Goal: Information Seeking & Learning: Learn about a topic

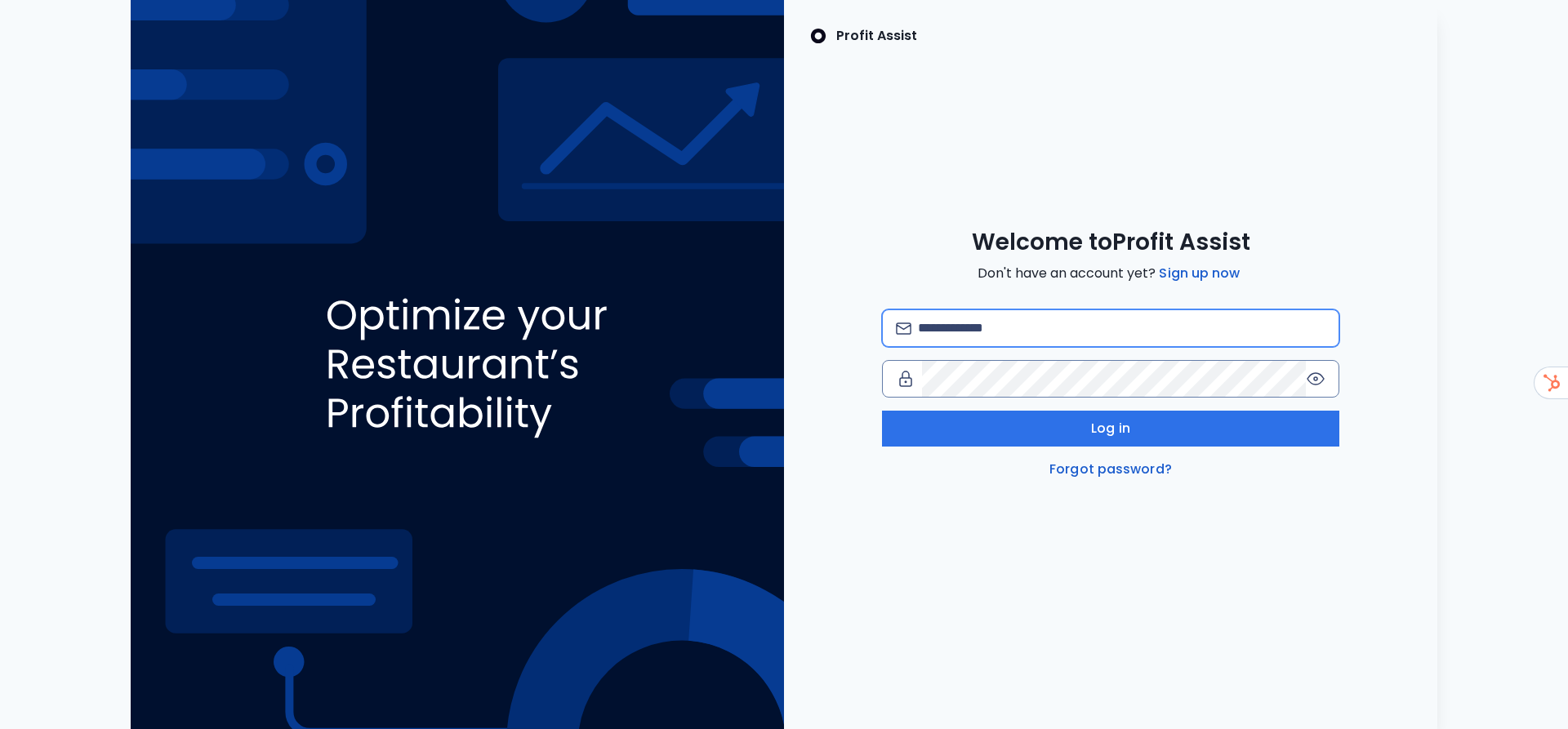
click at [978, 325] on input "email" at bounding box center [1122, 328] width 408 height 36
click at [1274, 214] on div "**********" at bounding box center [1111, 364] width 654 height 729
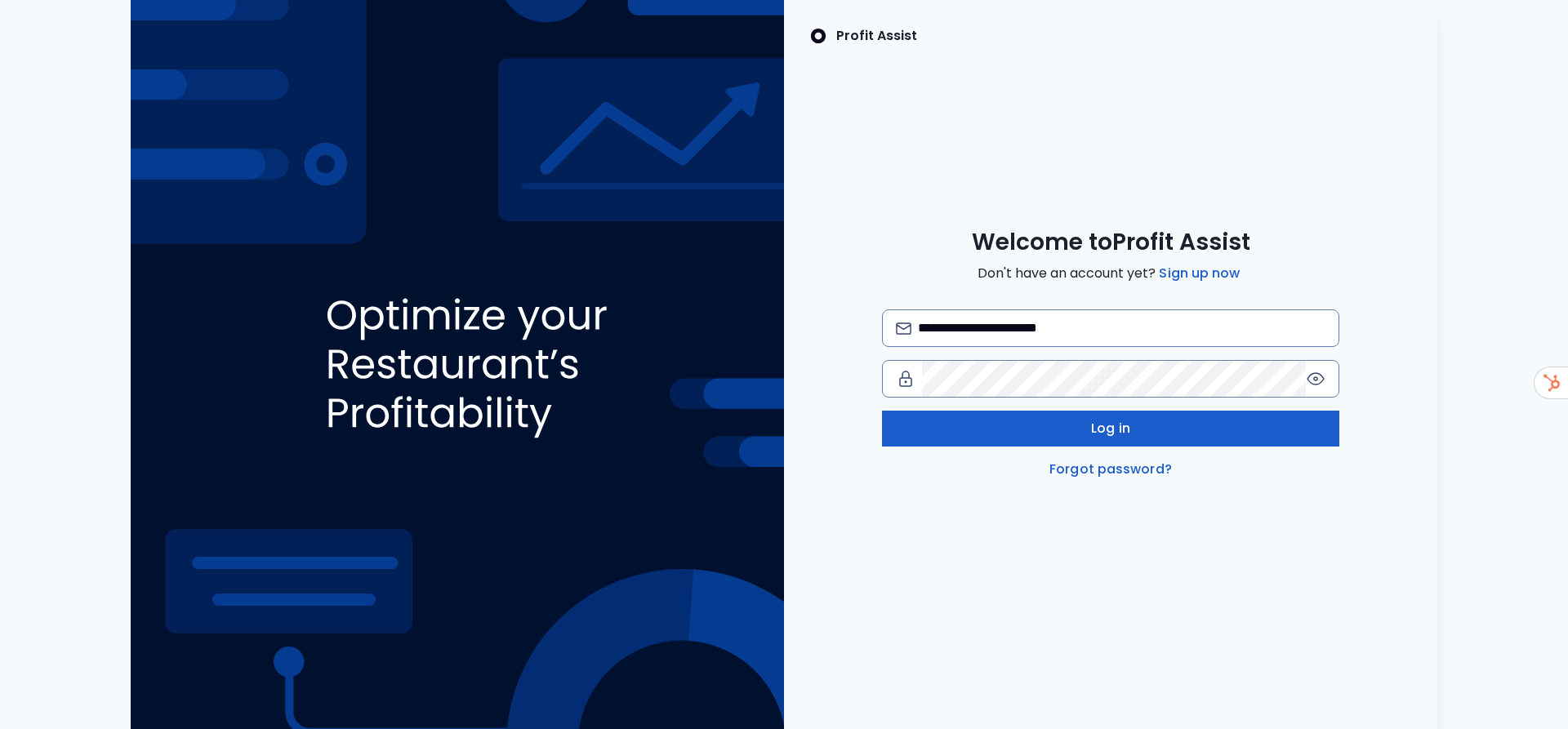
click at [1162, 423] on button "Log in" at bounding box center [1111, 429] width 457 height 36
click at [1144, 429] on button "Log in" at bounding box center [1111, 429] width 457 height 36
click at [1176, 430] on button "Log in" at bounding box center [1111, 429] width 457 height 36
click at [1164, 431] on button "Log in" at bounding box center [1111, 429] width 457 height 36
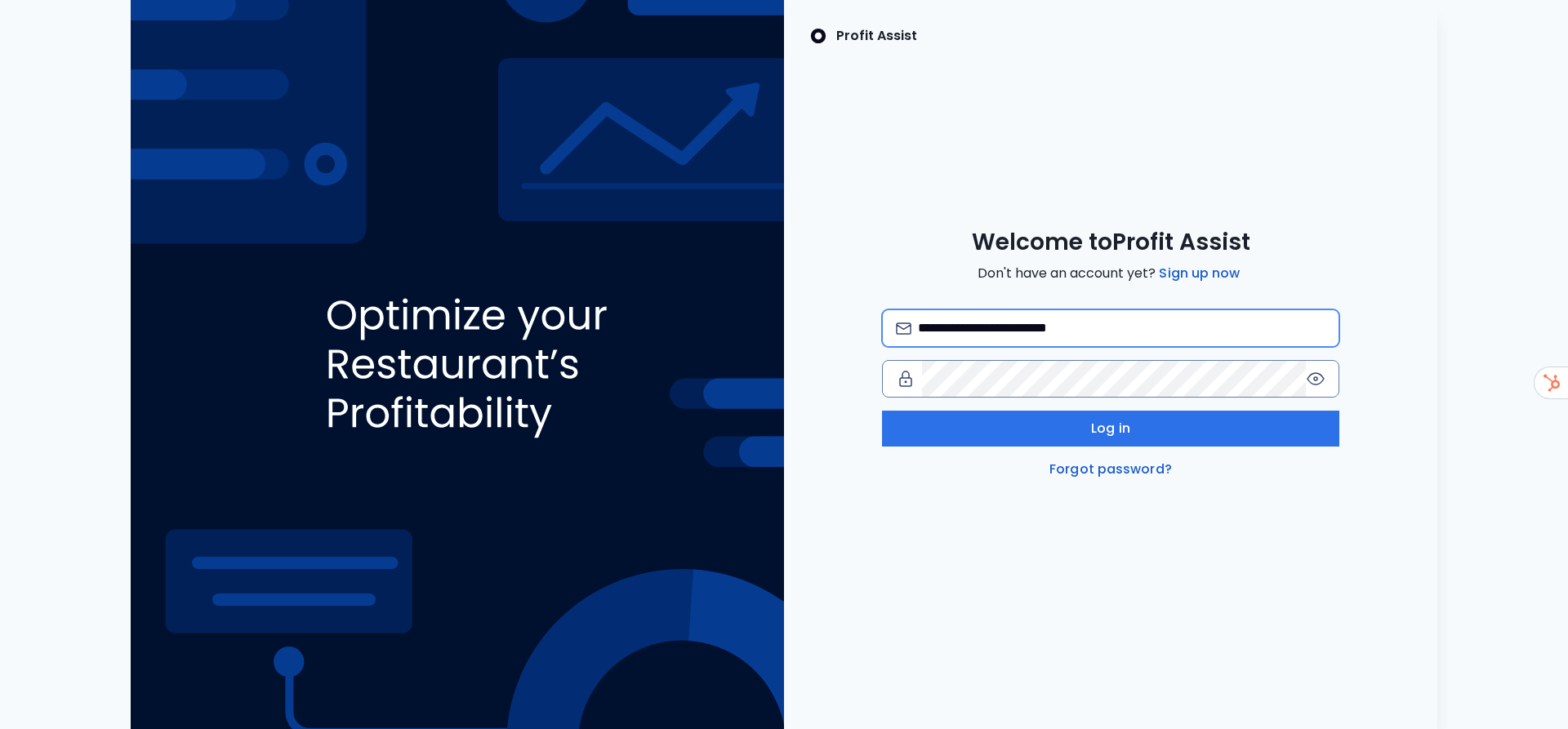
type input "**********"
click at [1316, 384] on icon at bounding box center [1316, 379] width 19 height 19
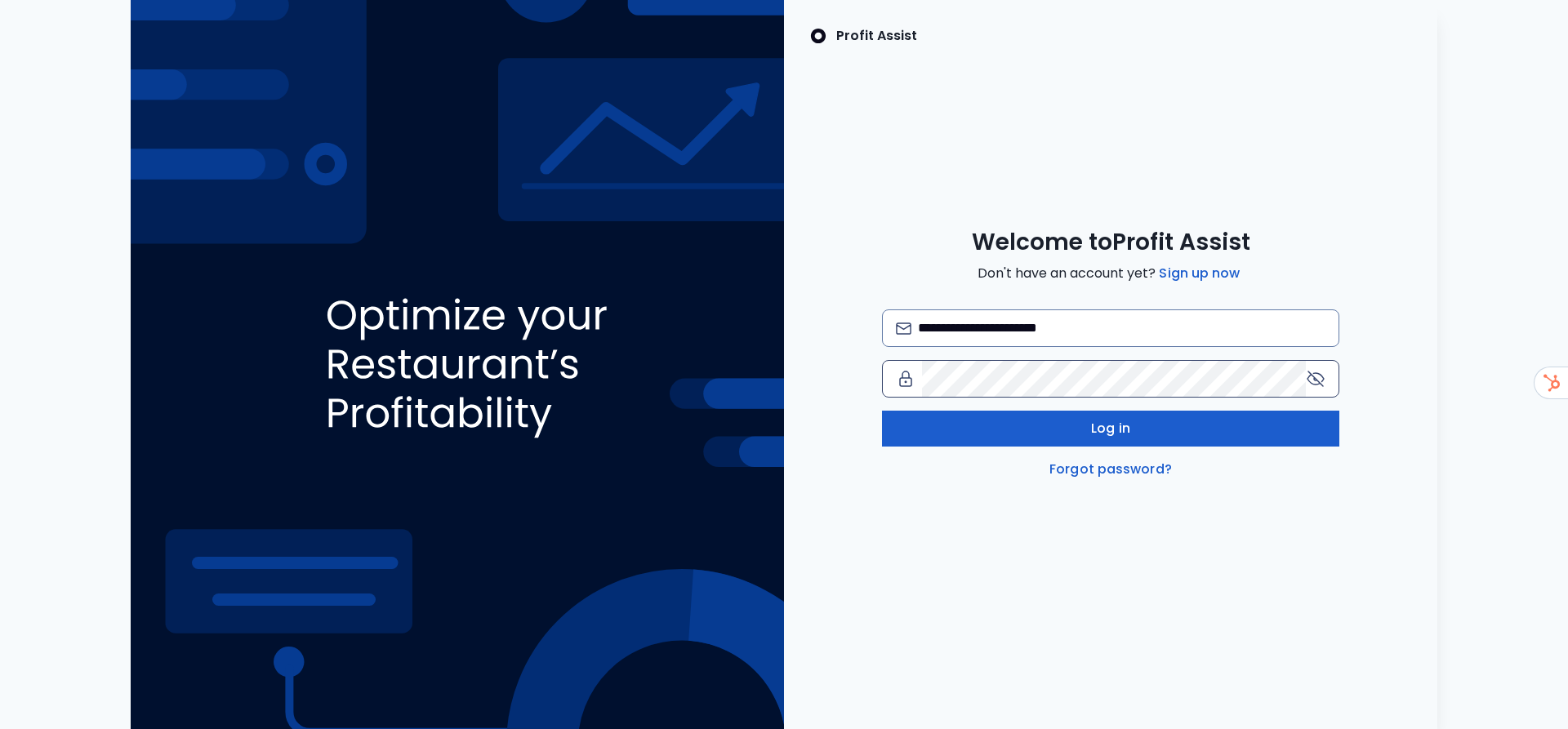
click at [1094, 437] on span "Log in" at bounding box center [1111, 429] width 39 height 19
click at [951, 434] on button "Log in" at bounding box center [1111, 429] width 457 height 36
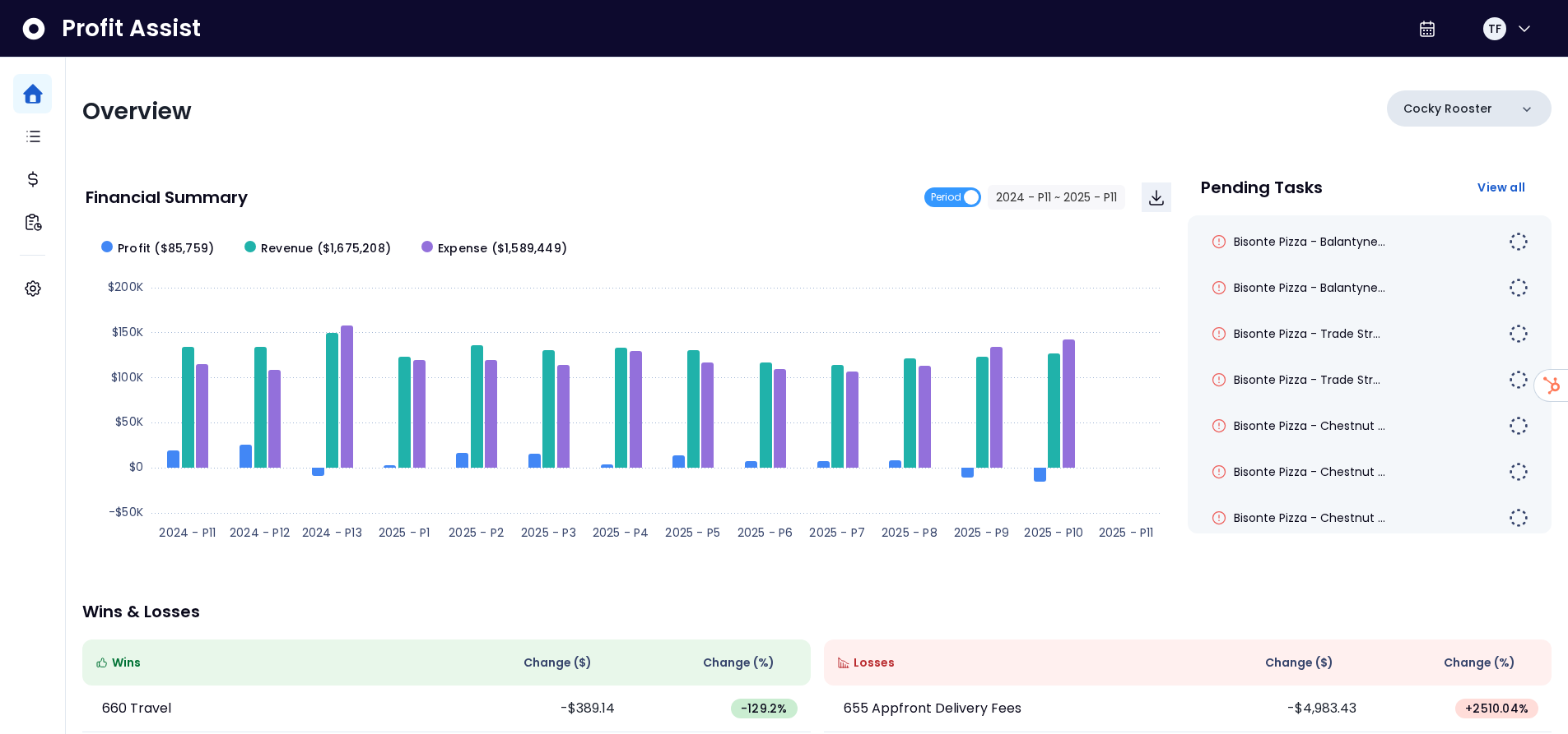
click at [1443, 111] on p "Cocky Rooster" at bounding box center [1448, 108] width 89 height 17
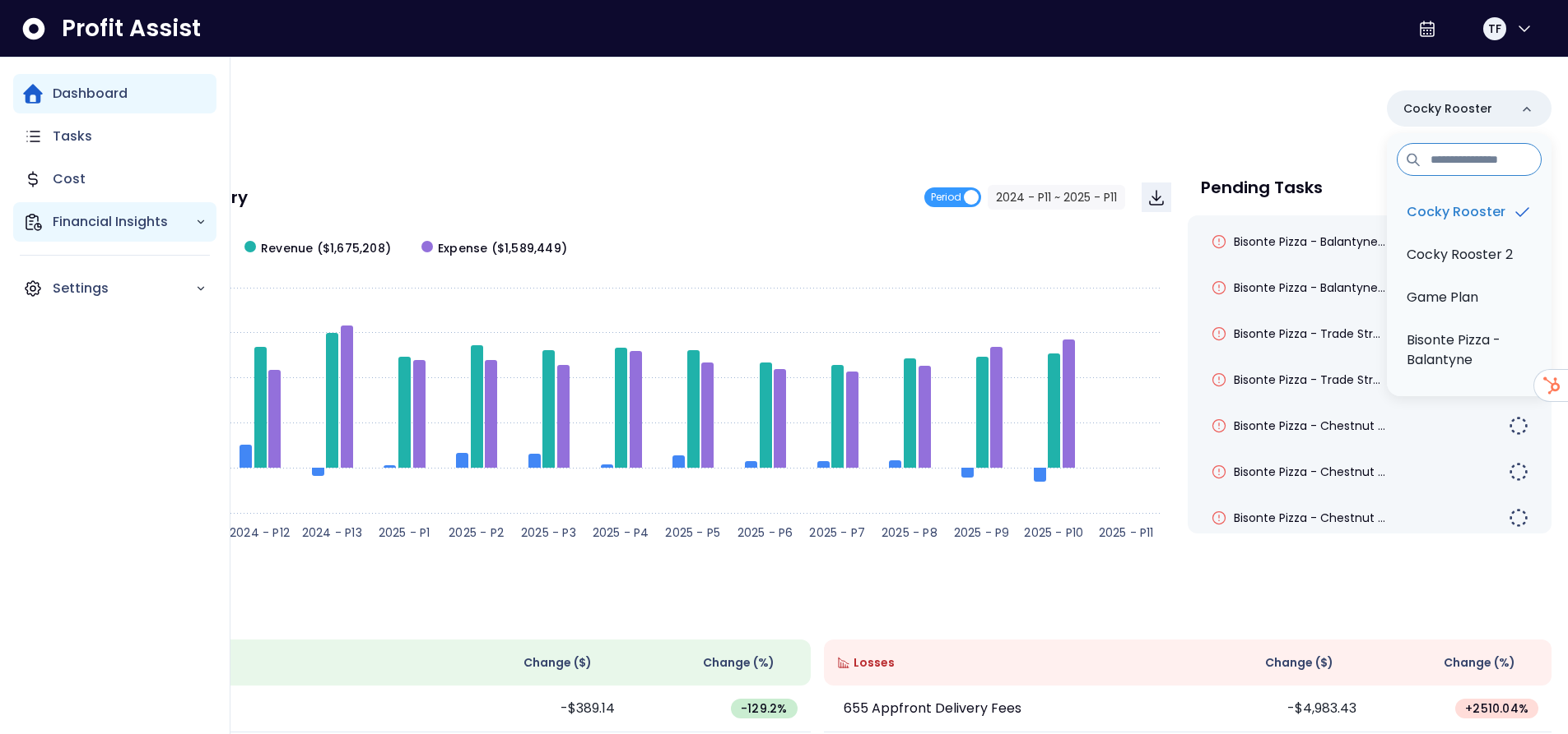
click at [72, 212] on p "Financial Insights" at bounding box center [124, 222] width 143 height 20
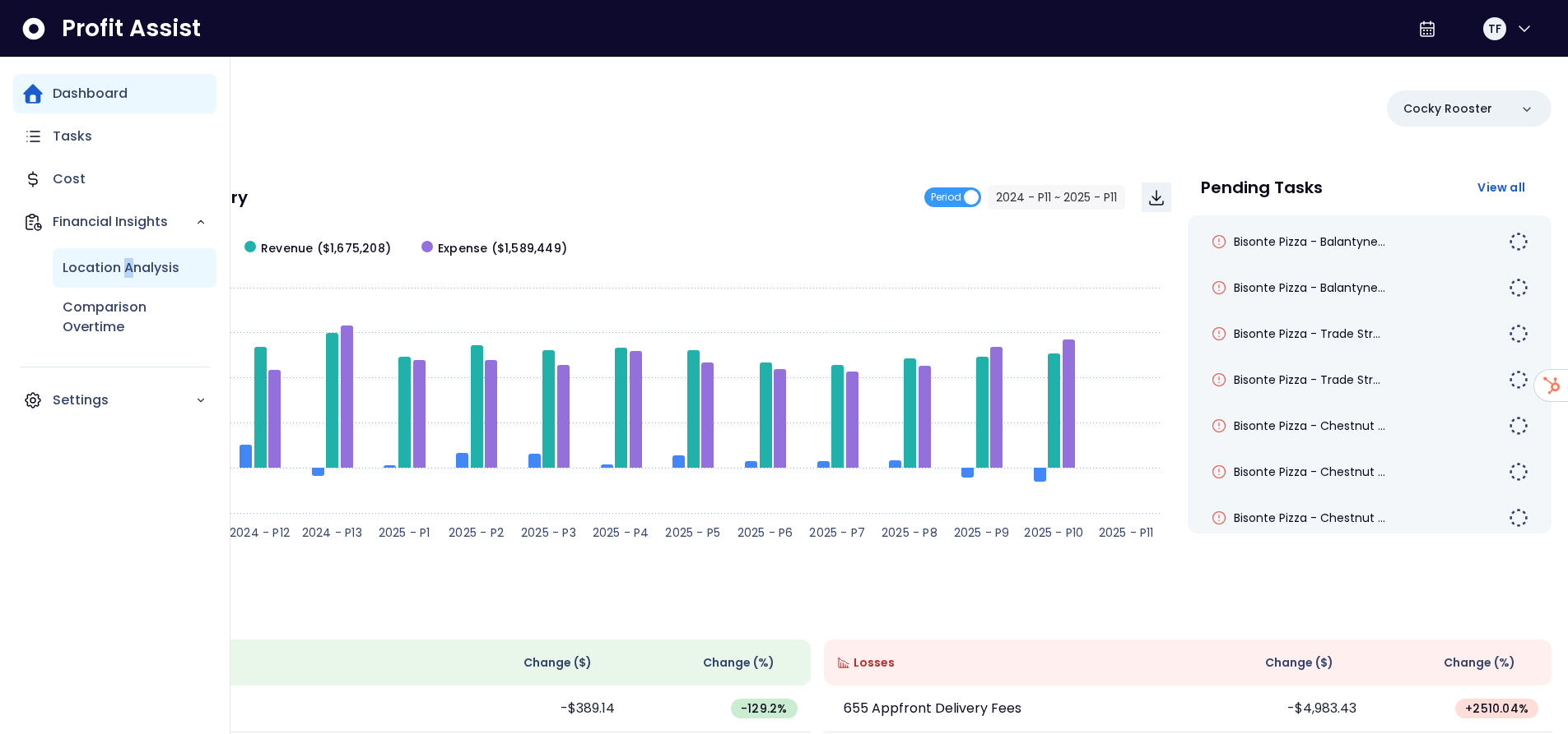
click at [129, 272] on p "Location Analysis" at bounding box center [120, 268] width 117 height 20
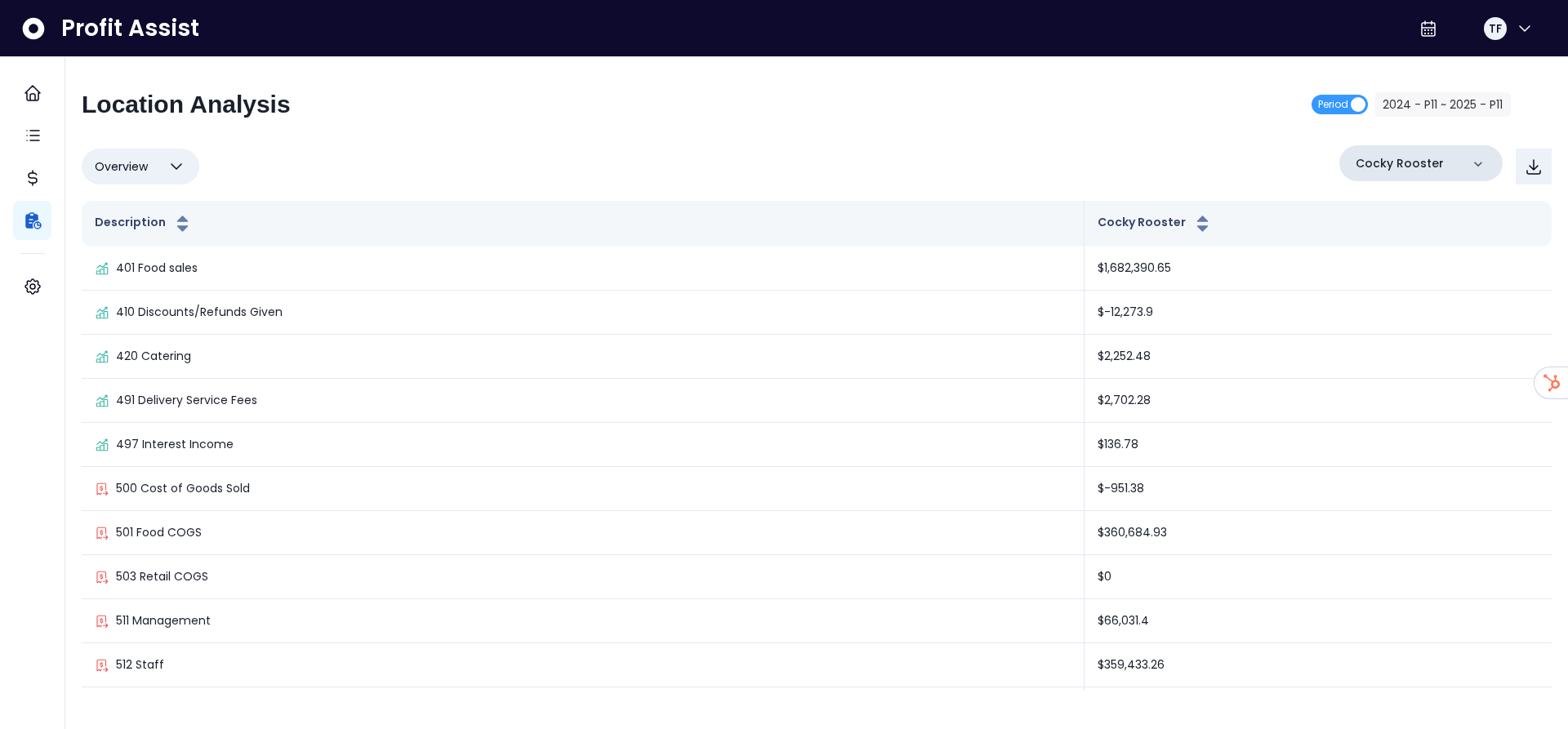
click at [1429, 174] on div "Cocky Rooster" at bounding box center [1421, 163] width 163 height 36
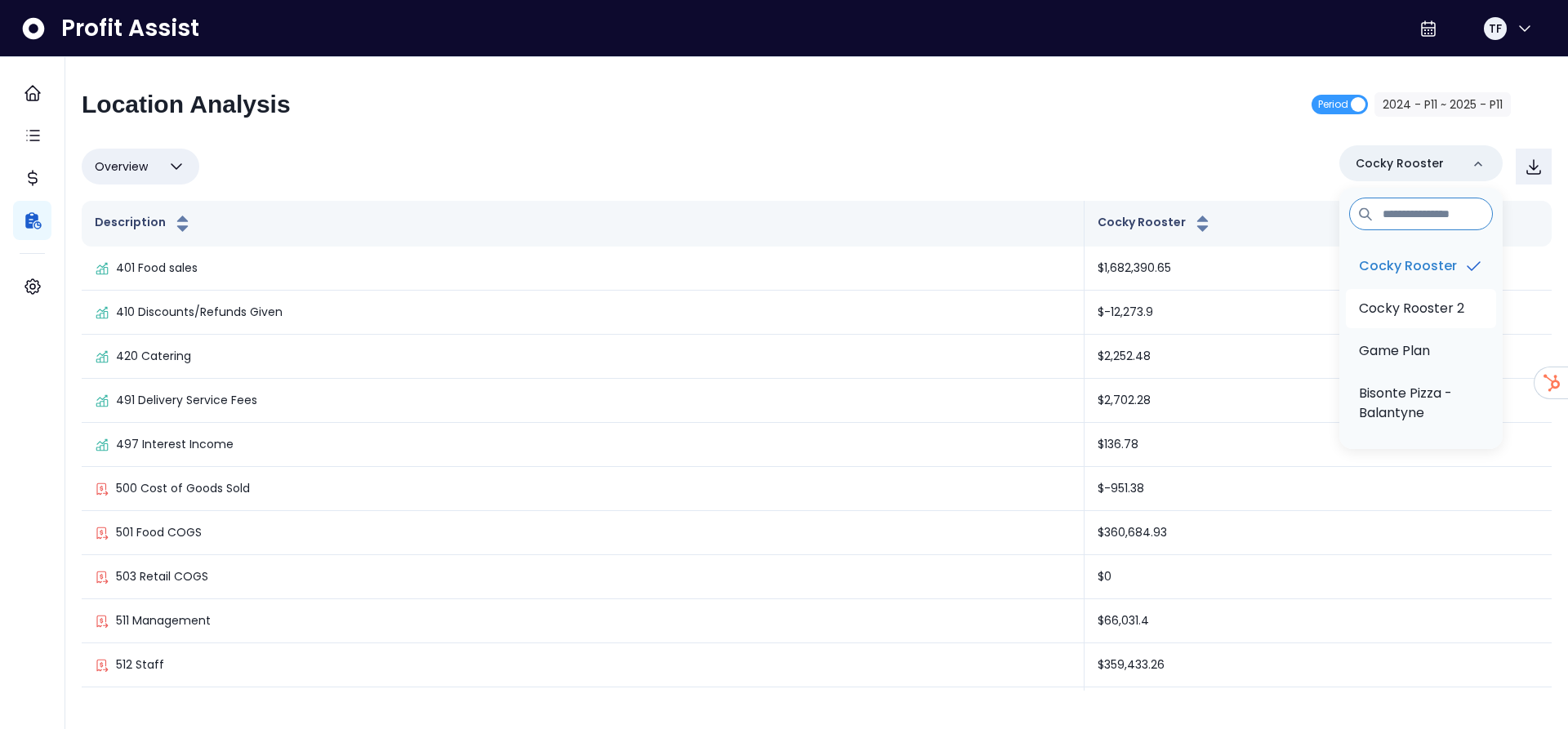
click at [1471, 325] on li "Cocky Rooster 2" at bounding box center [1422, 308] width 151 height 39
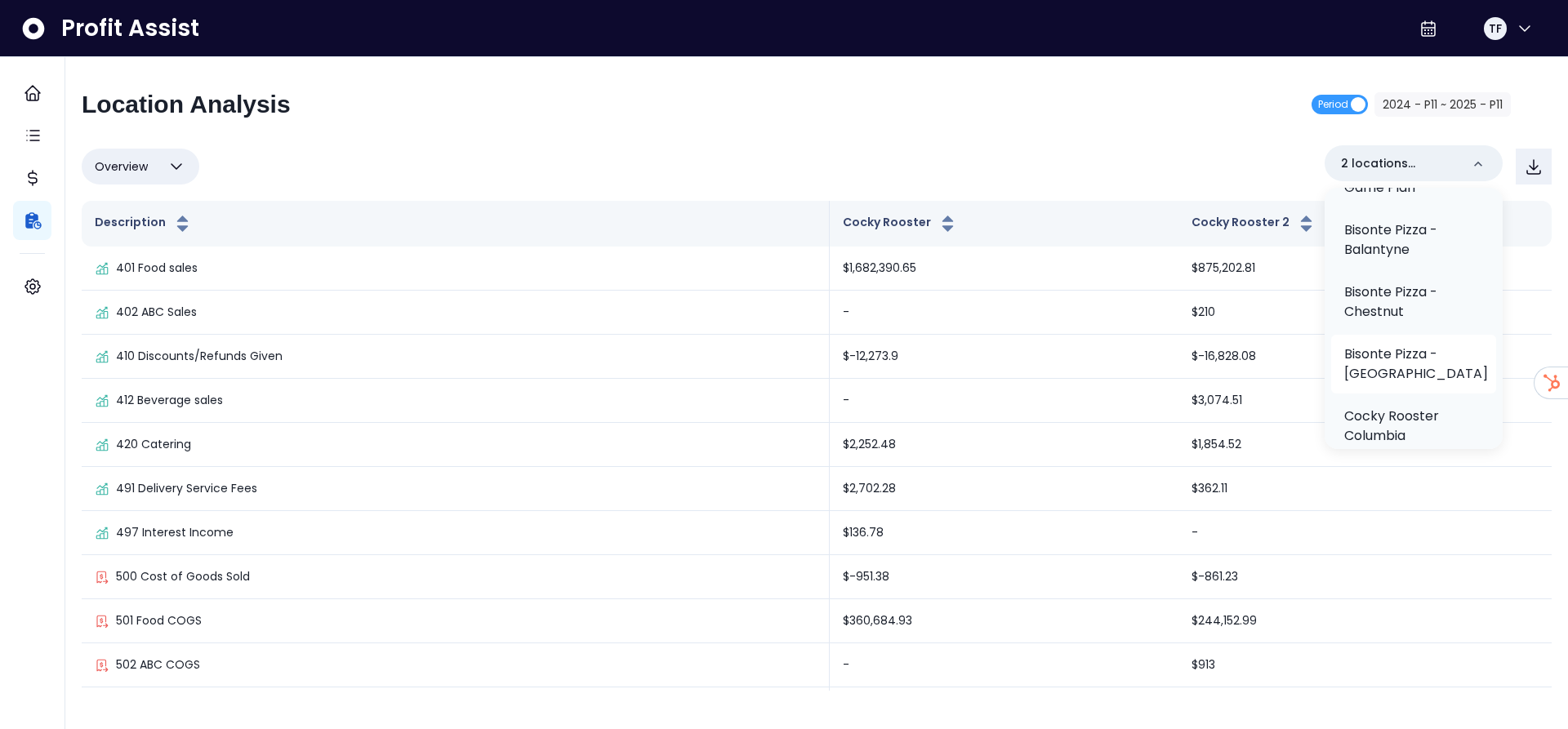
scroll to position [207, 0]
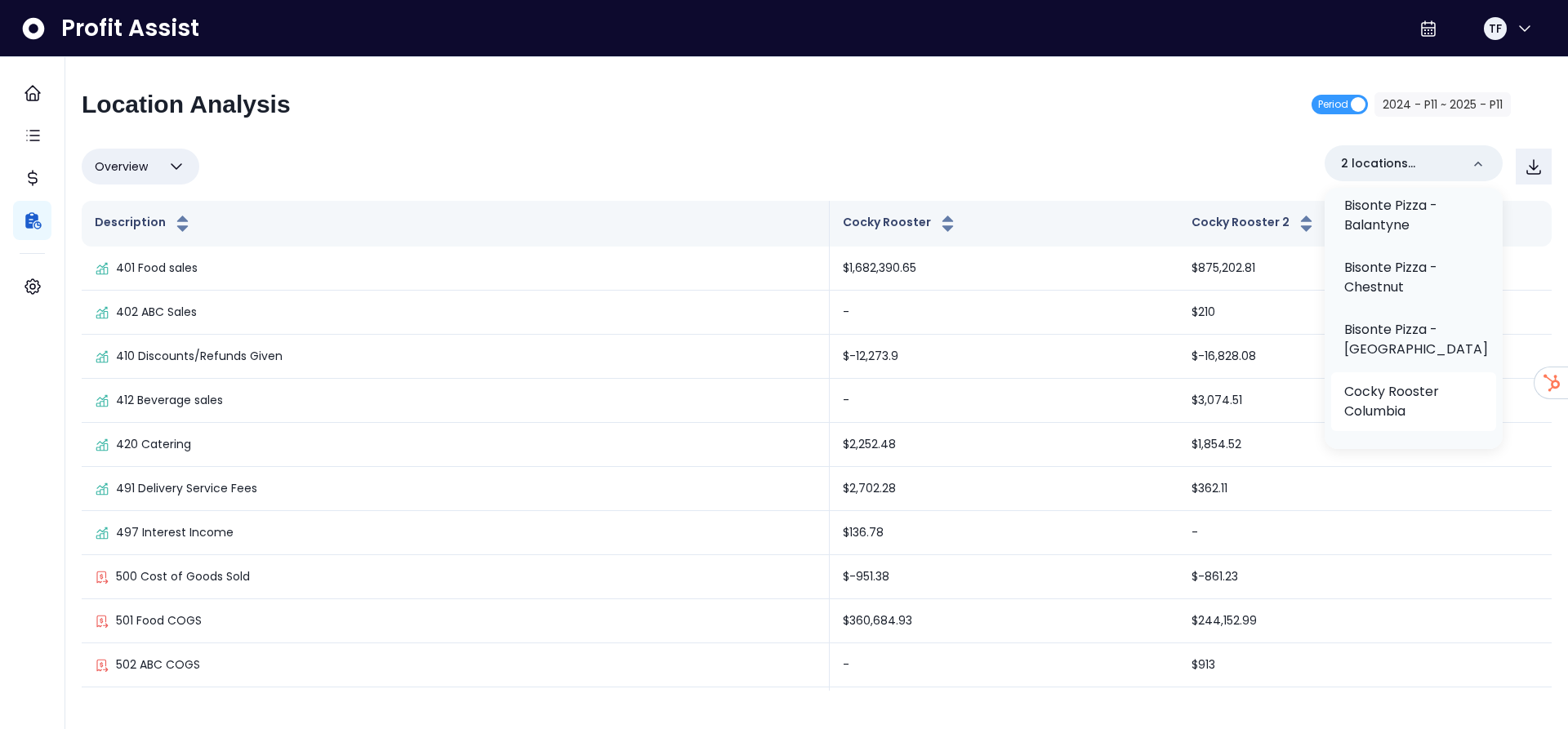
click at [1458, 395] on p "Cocky Rooster Columbia" at bounding box center [1414, 402] width 139 height 39
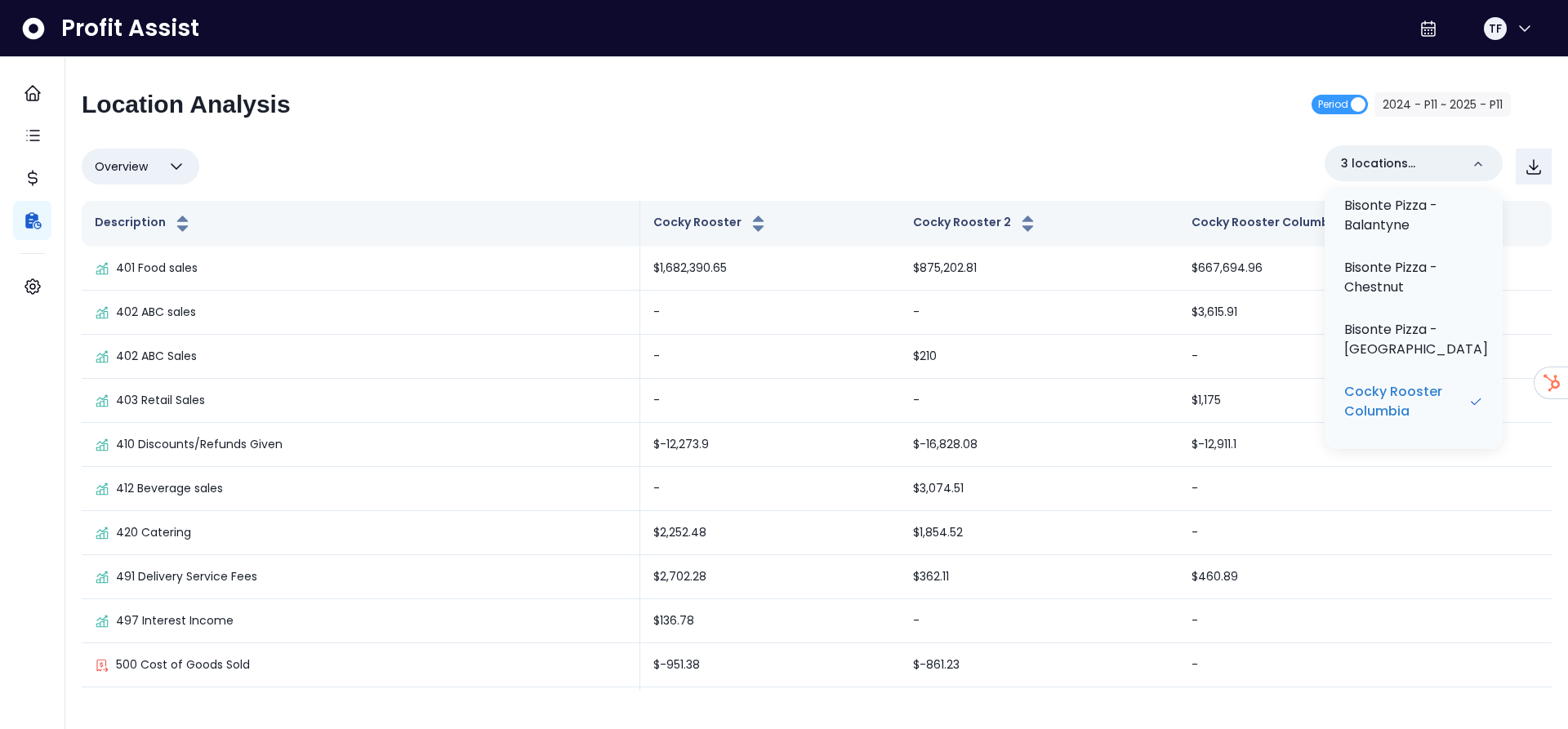
click at [1113, 104] on div "Location Analysis Period 2024 - P11 ~ 2025 - P11" at bounding box center [796, 111] width 1430 height 43
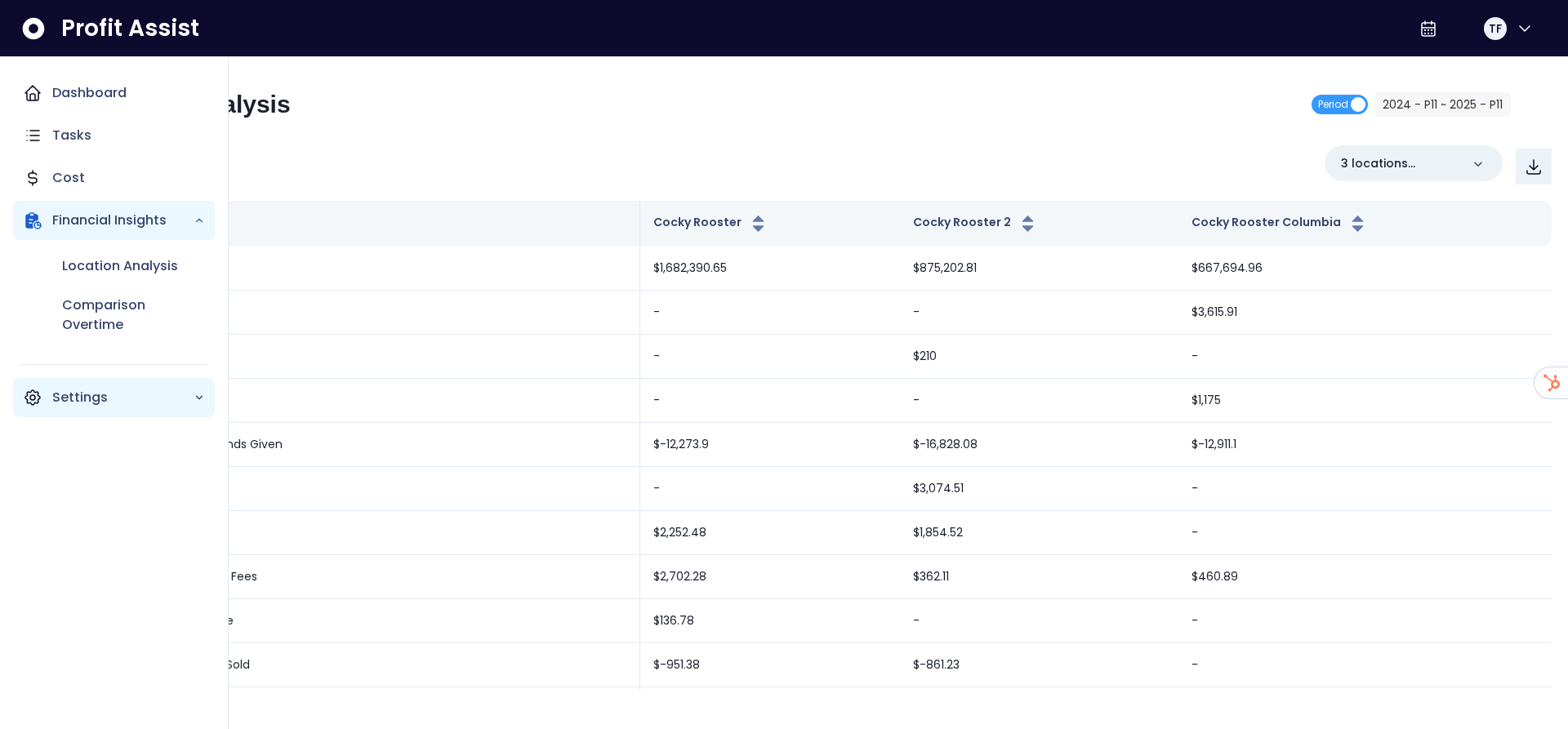
click at [47, 398] on div "Settings" at bounding box center [114, 398] width 202 height 39
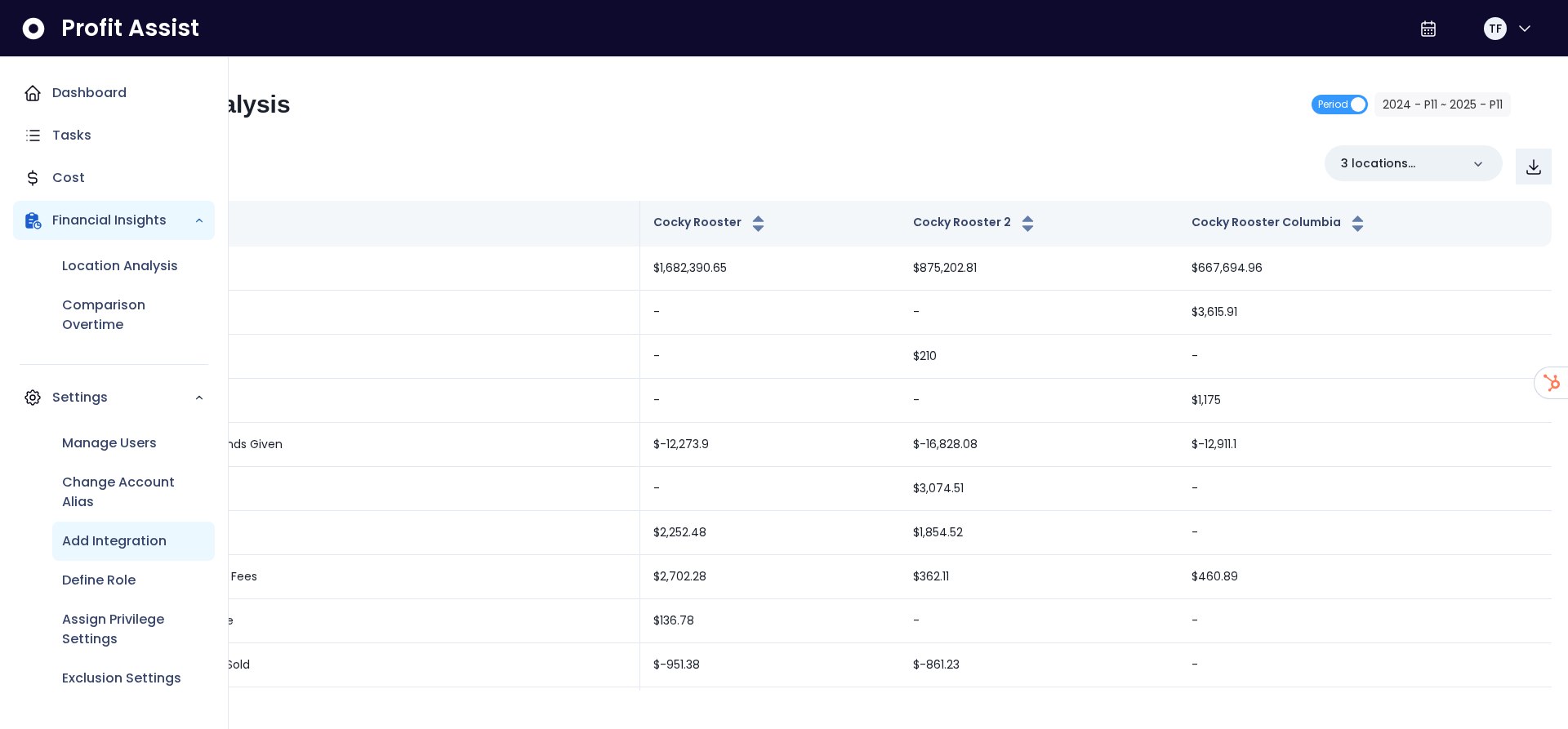
click at [100, 539] on p "Add Integration" at bounding box center [114, 541] width 105 height 19
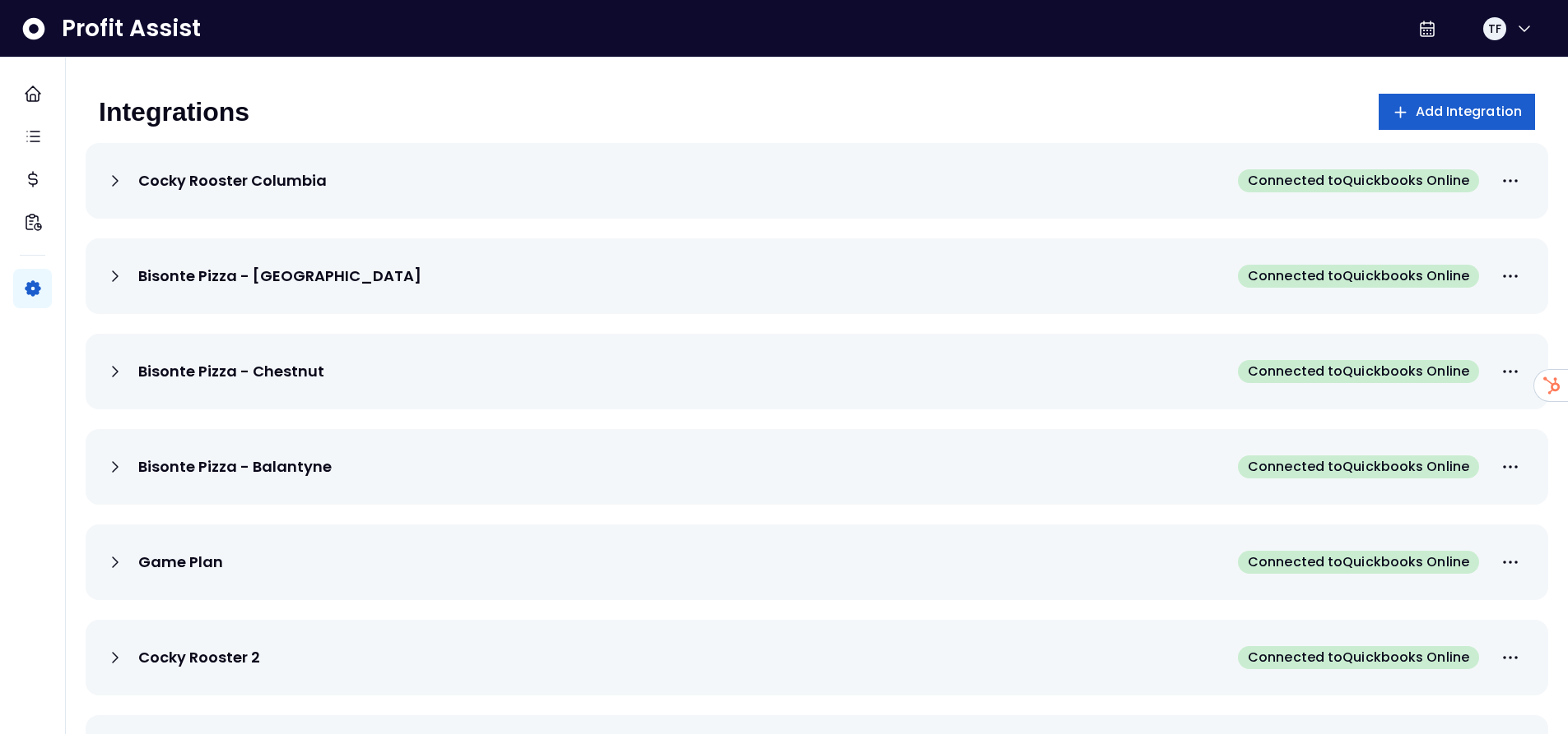
click at [1464, 120] on span "Add Integration" at bounding box center [1469, 111] width 107 height 20
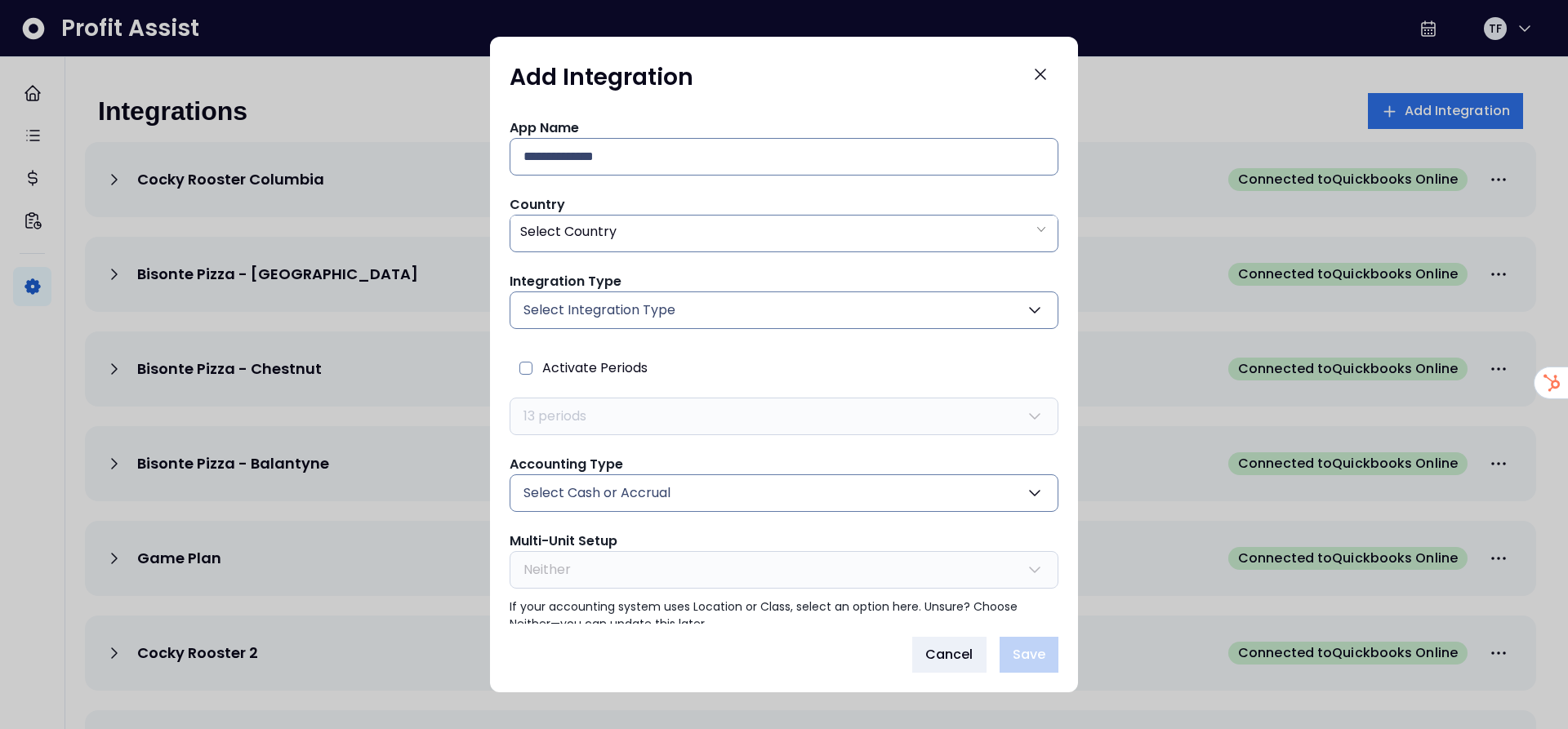
click at [778, 306] on button "Select Integration Type" at bounding box center [784, 310] width 549 height 37
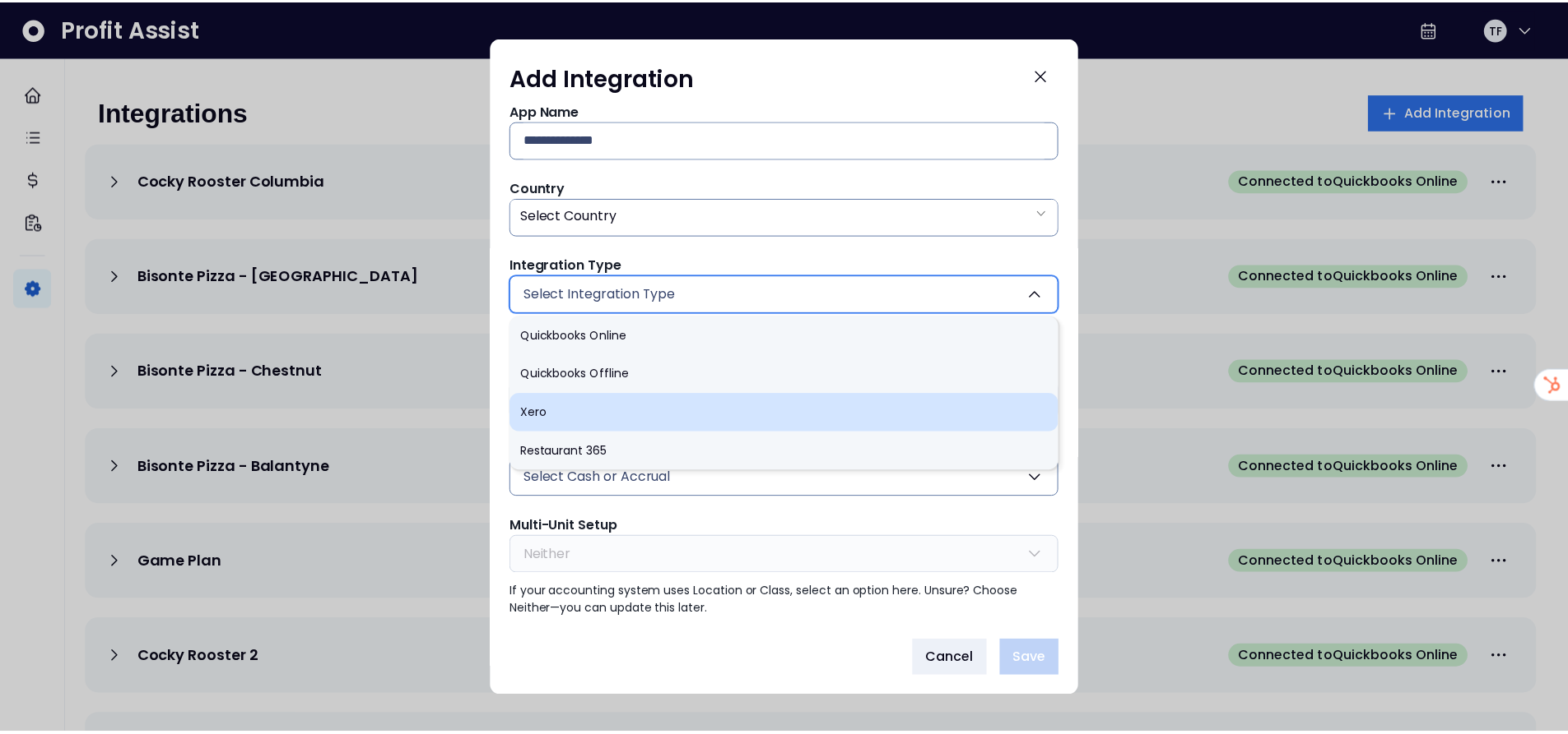
scroll to position [21, 0]
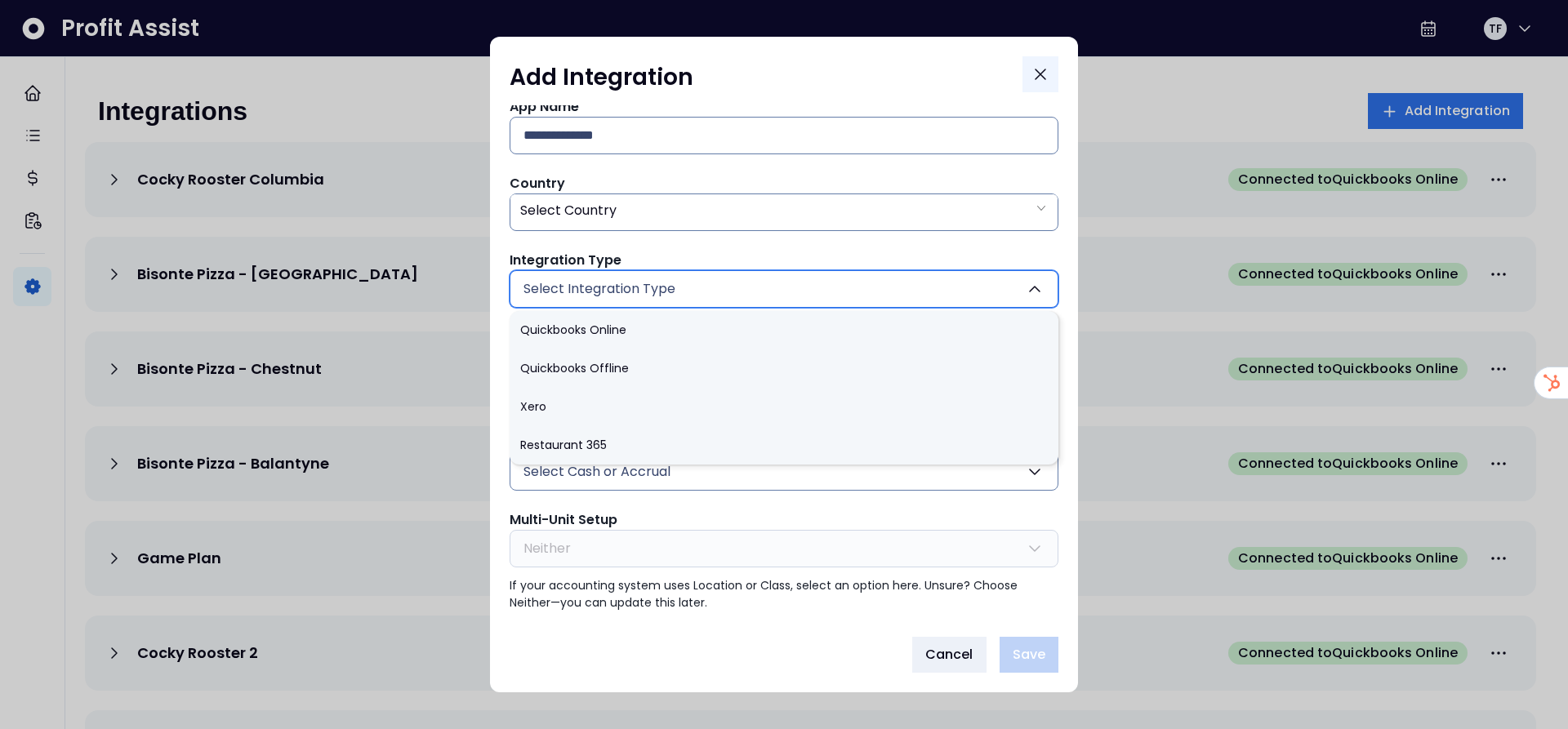
click at [1045, 73] on icon "Close" at bounding box center [1041, 74] width 19 height 19
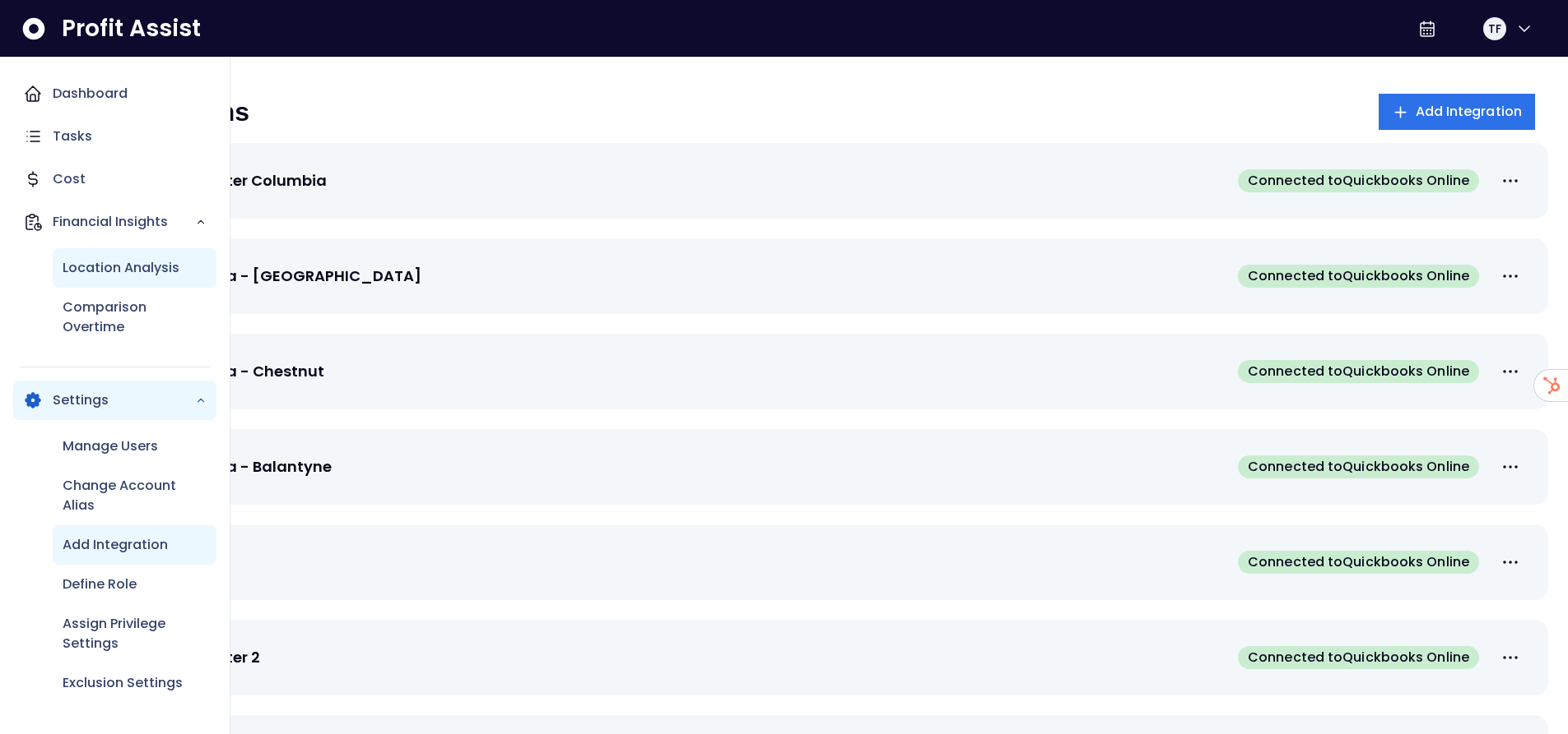
click at [136, 272] on p "Location Analysis" at bounding box center [120, 268] width 117 height 20
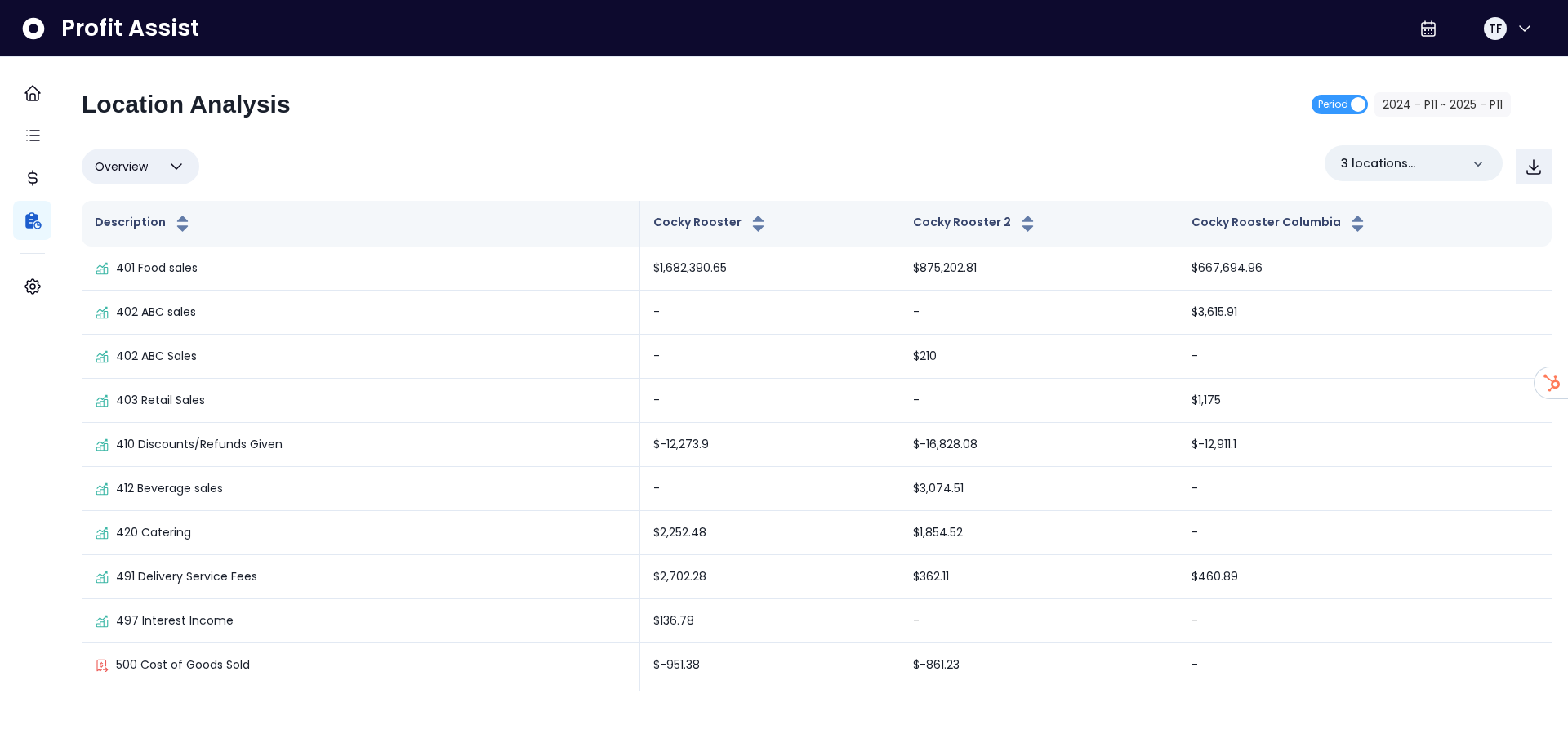
click at [156, 167] on button "Overview" at bounding box center [140, 167] width 118 height 36
click at [140, 285] on li "% of sales" at bounding box center [140, 283] width 118 height 38
type input "*********"
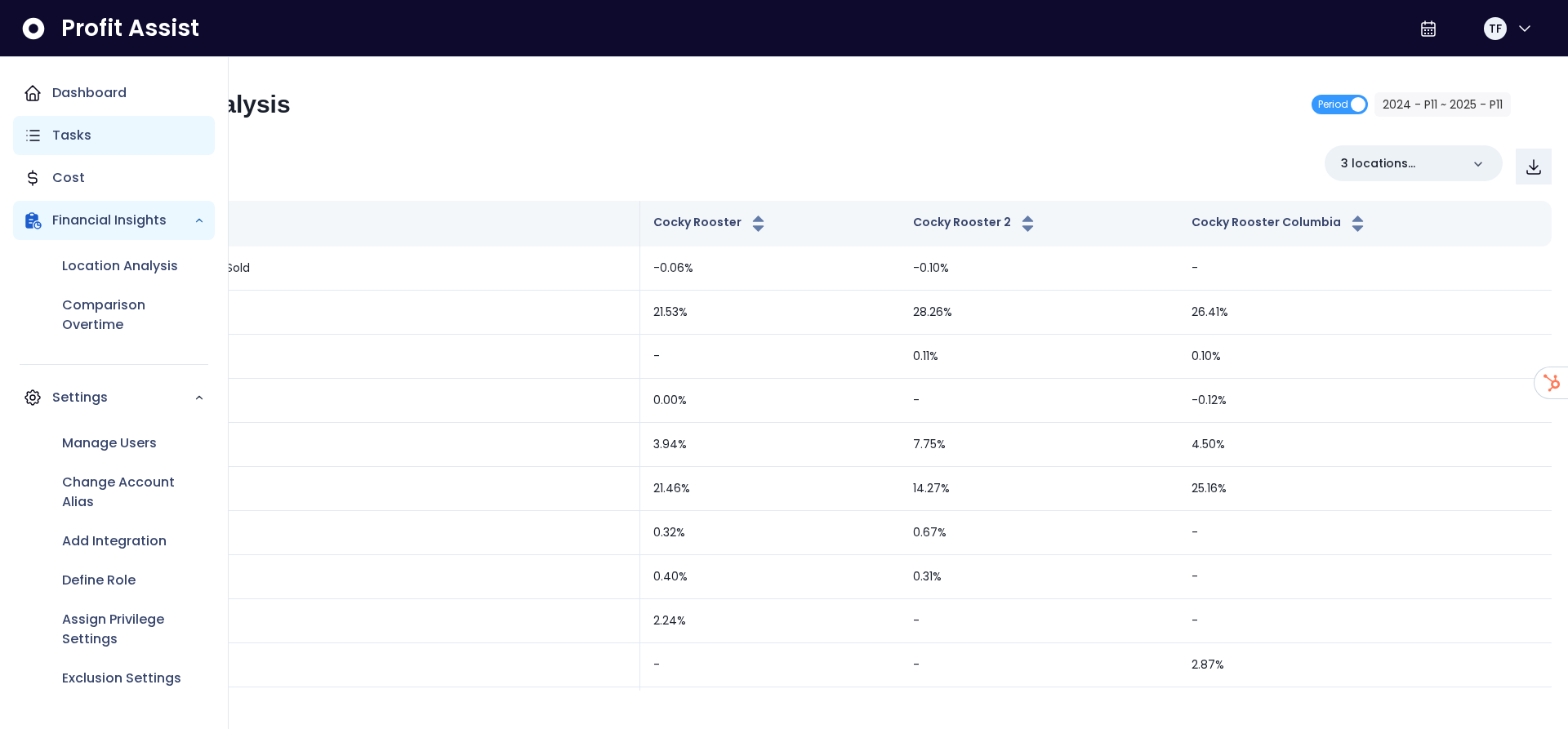
click at [27, 131] on icon "Main navigation" at bounding box center [33, 136] width 19 height 19
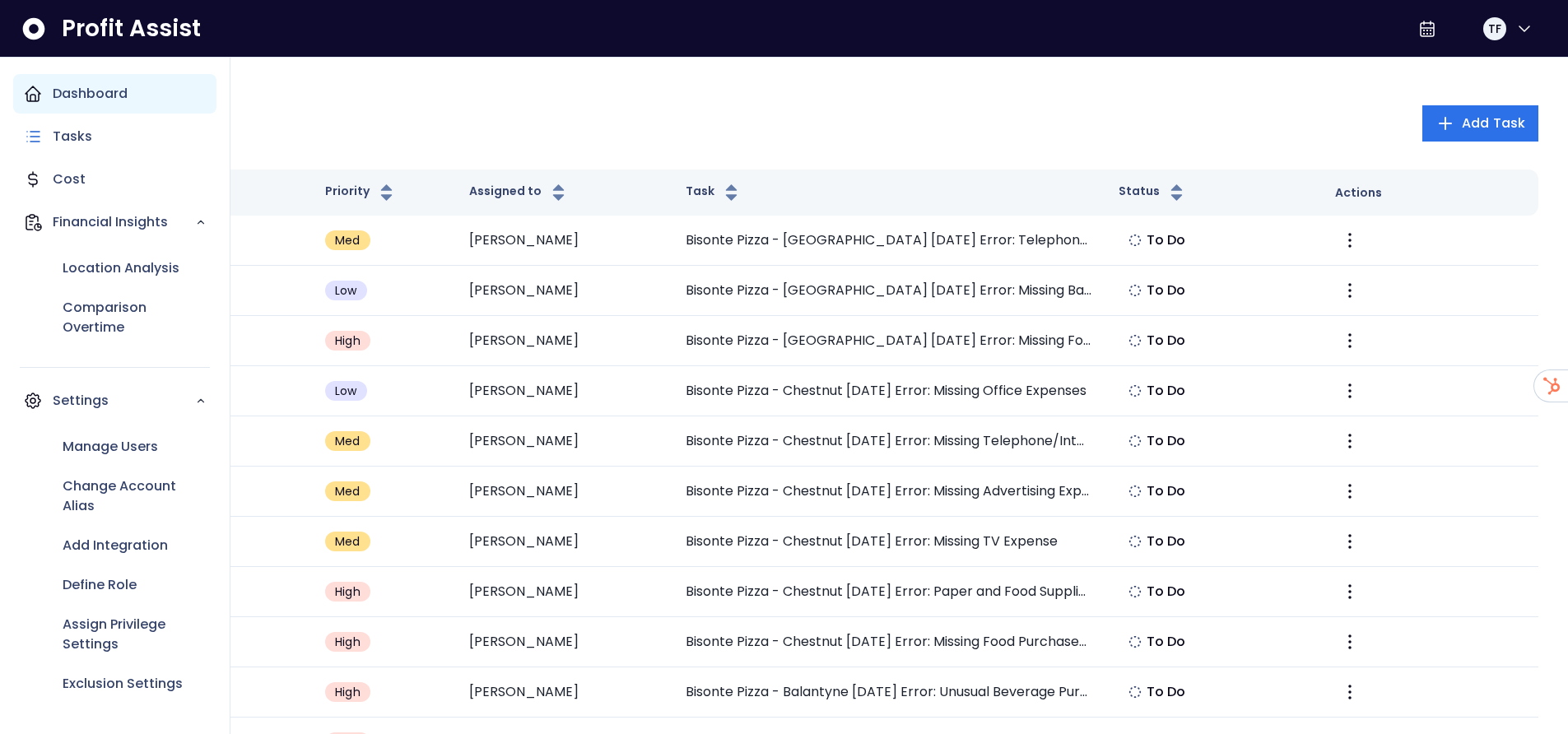
click at [29, 99] on icon "Main navigation" at bounding box center [33, 94] width 20 height 20
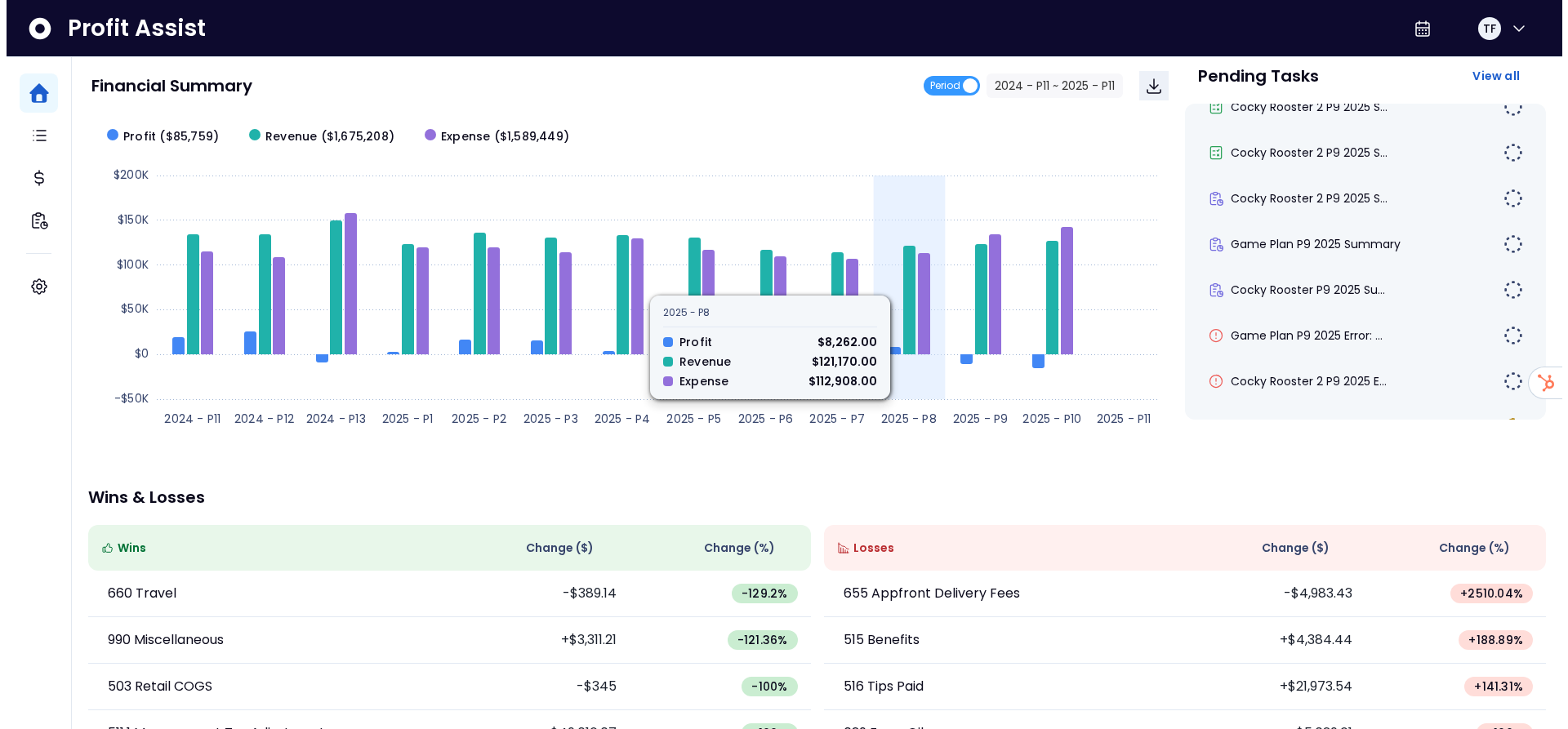
scroll to position [81, 0]
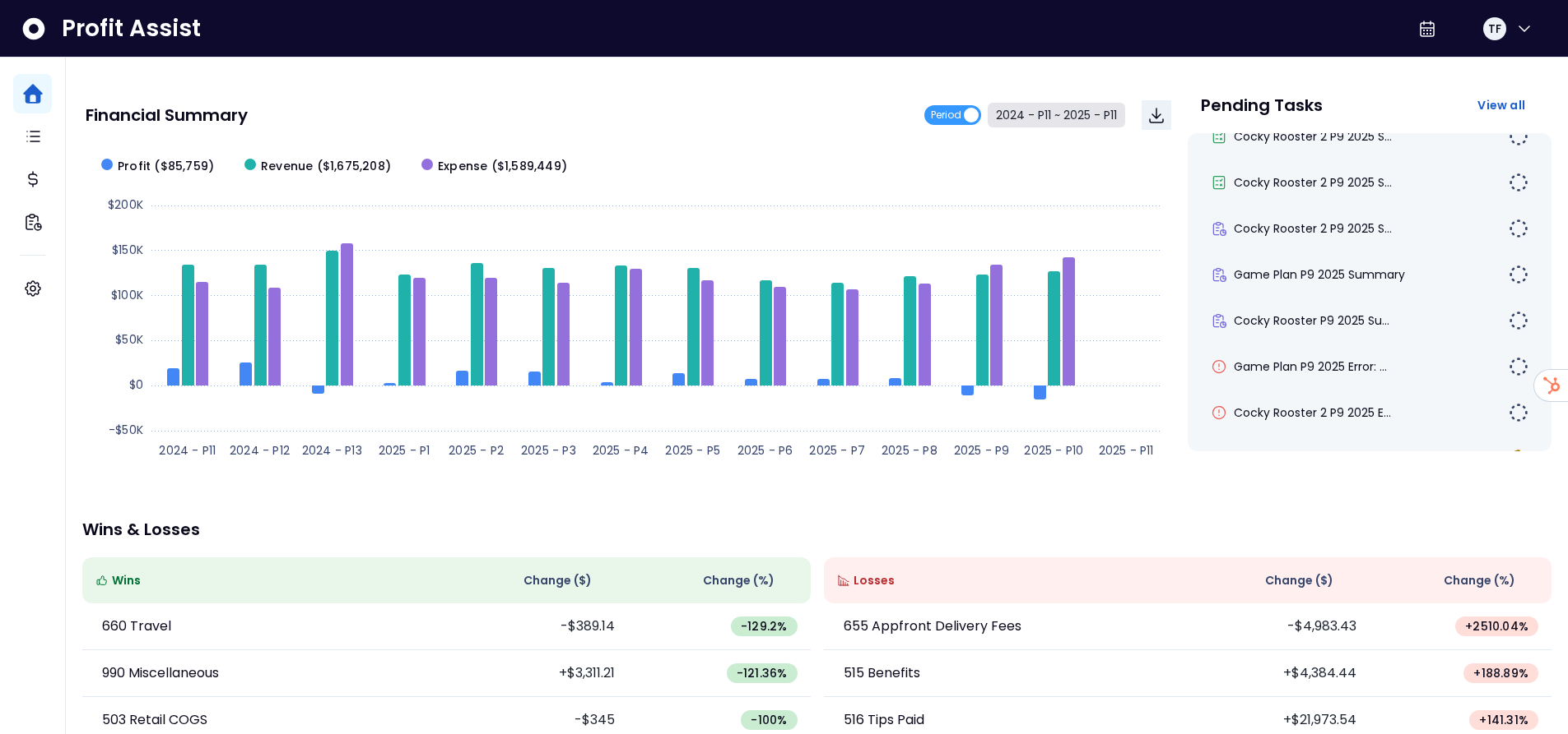
click at [1050, 118] on button "2024 - P11 ~ 2025 - P11" at bounding box center [1057, 115] width 137 height 25
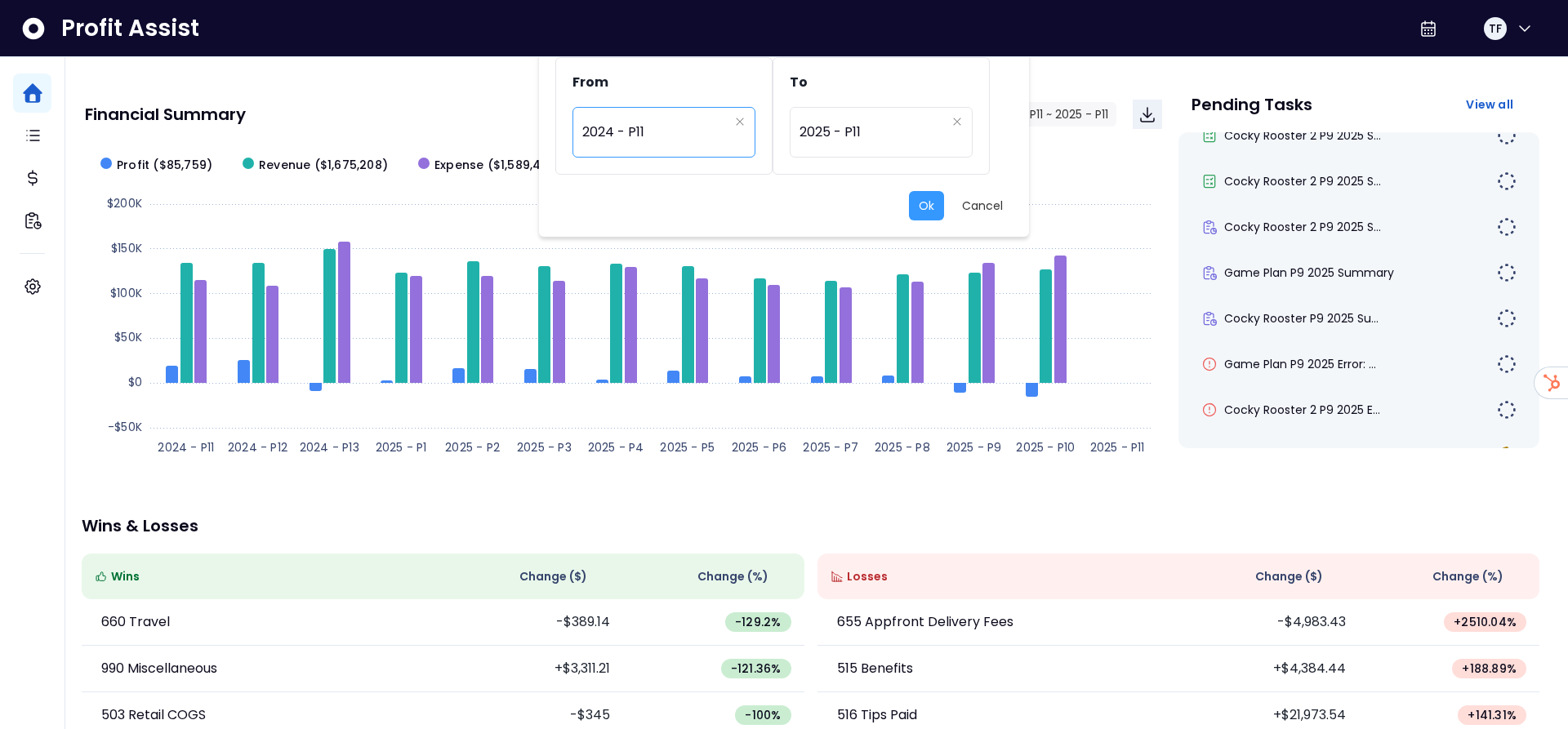
click at [701, 141] on span "2024 - P11" at bounding box center [655, 132] width 146 height 37
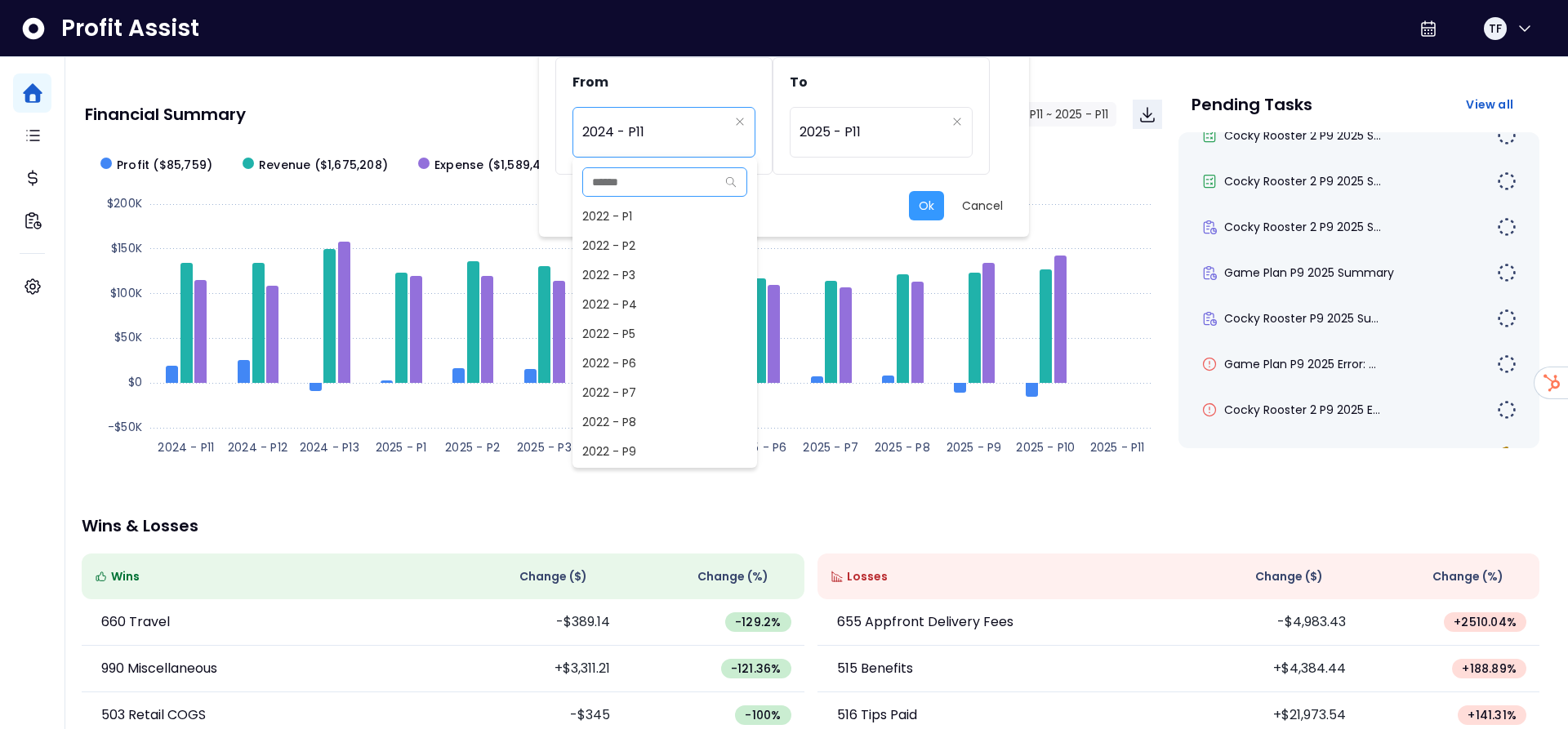
scroll to position [823, 0]
click at [641, 413] on span "2024 - P10" at bounding box center [664, 422] width 184 height 29
type input "**********"
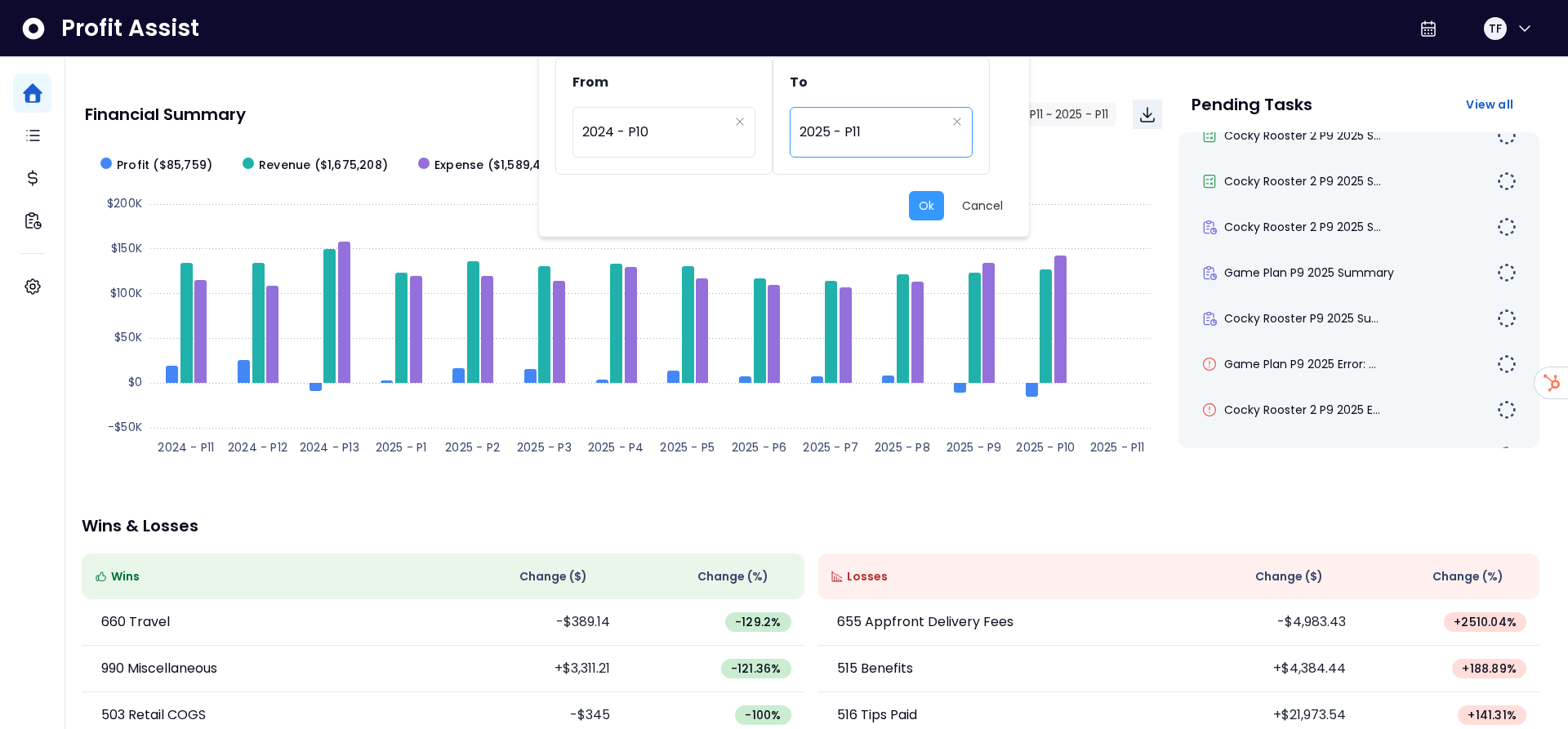
click at [874, 132] on span "2025 - P11" at bounding box center [873, 132] width 146 height 37
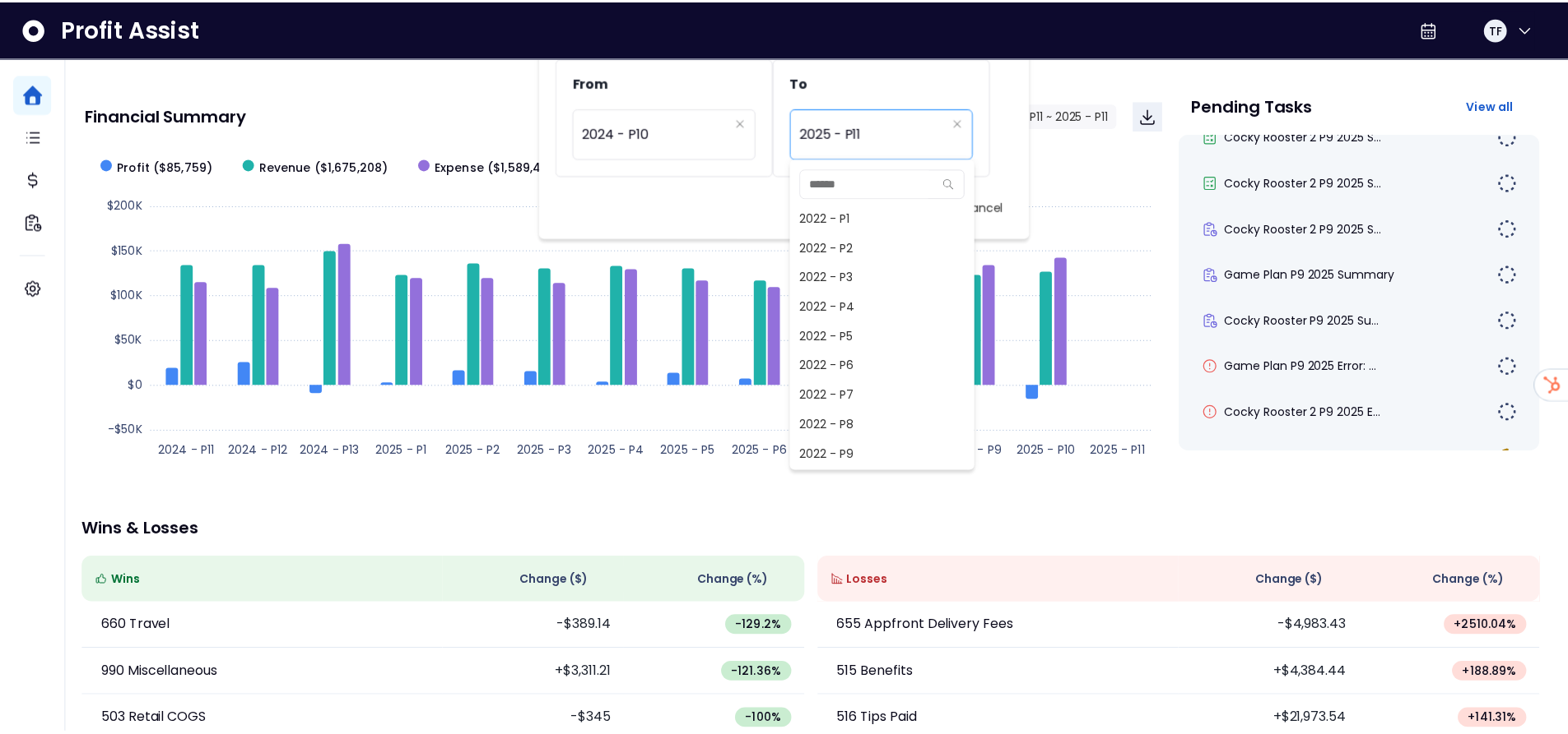
scroll to position [1214, 0]
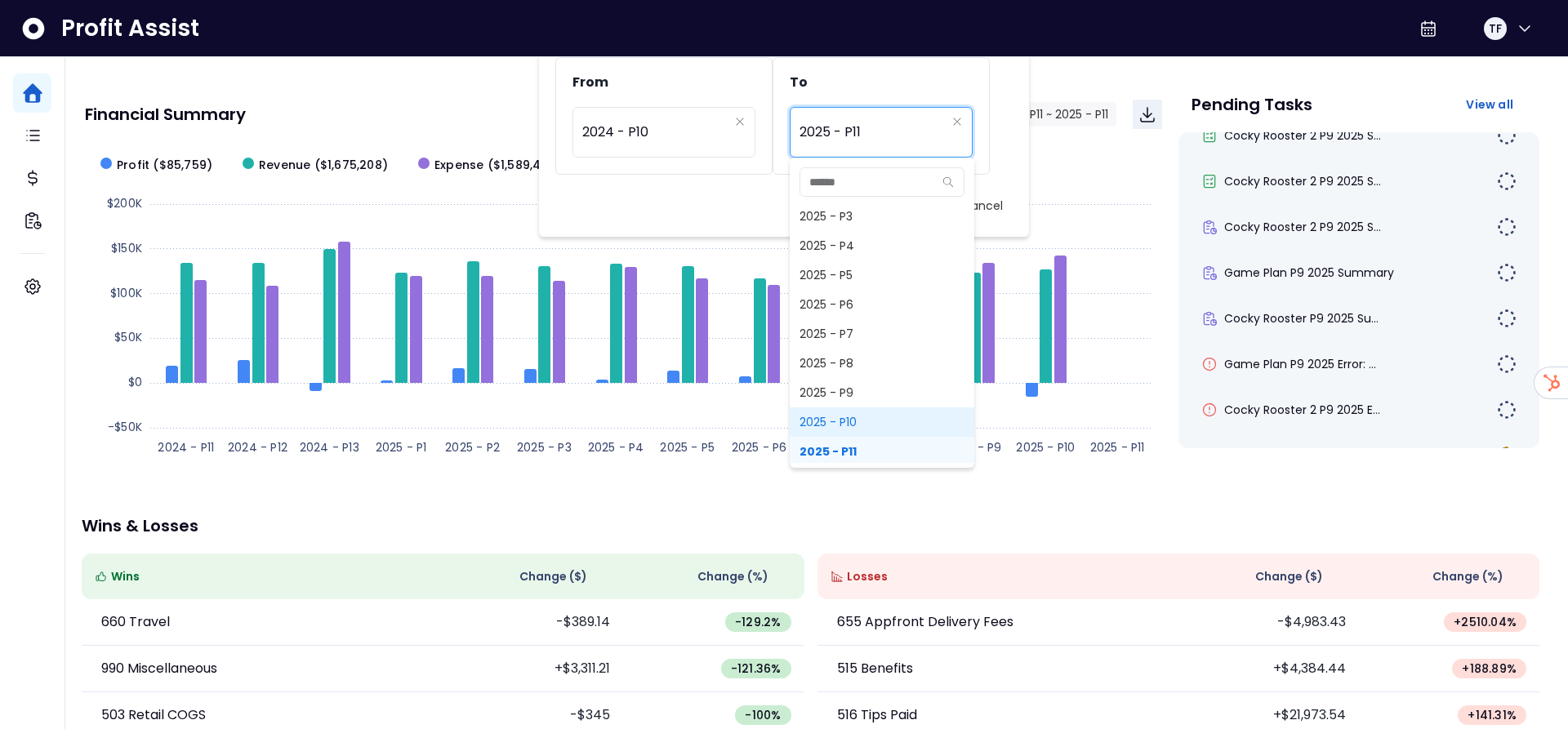
click at [881, 418] on span "2025 - P10" at bounding box center [882, 422] width 184 height 29
type input "**********"
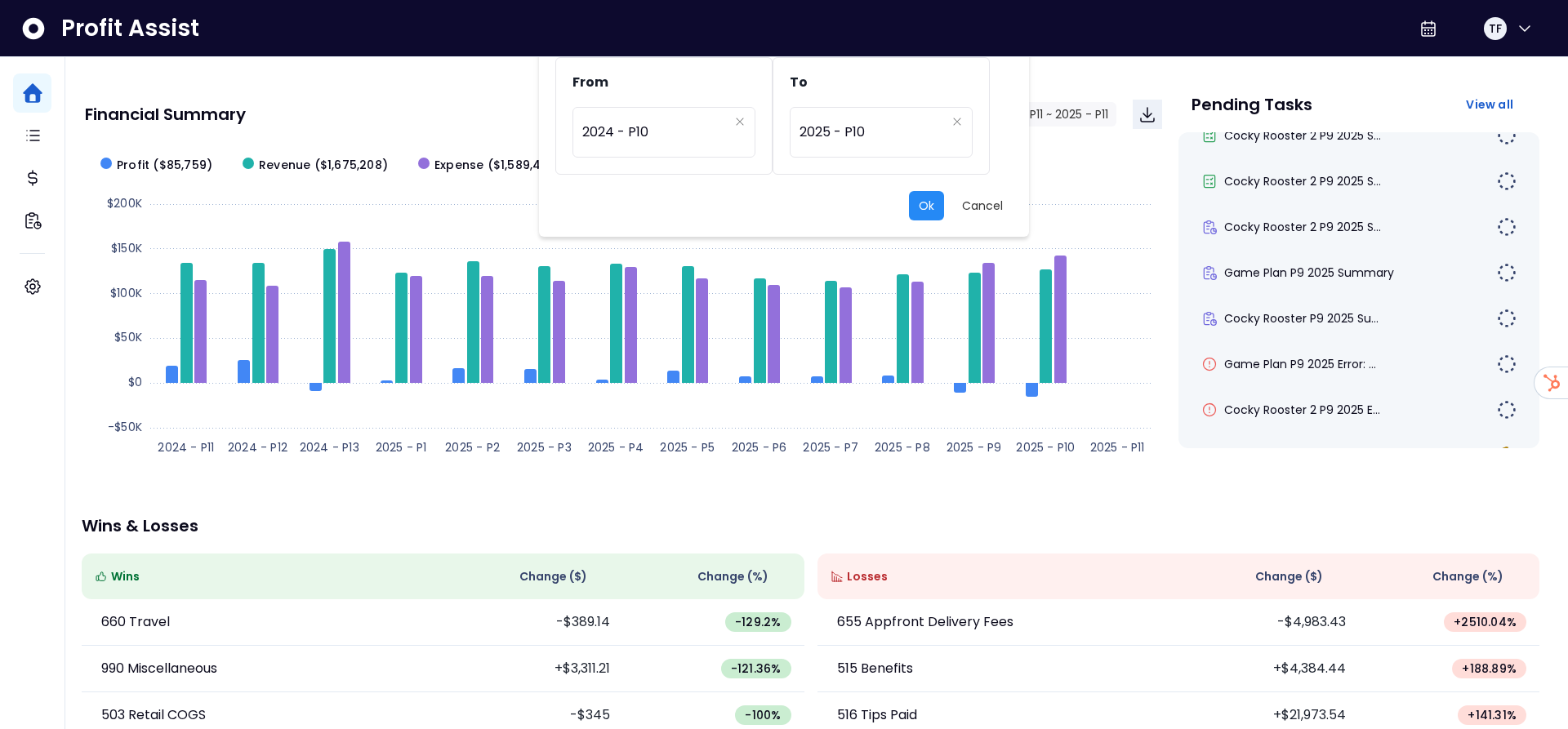
drag, startPoint x: 921, startPoint y: 206, endPoint x: 932, endPoint y: 198, distance: 13.6
click at [921, 205] on button "Ok" at bounding box center [927, 206] width 35 height 29
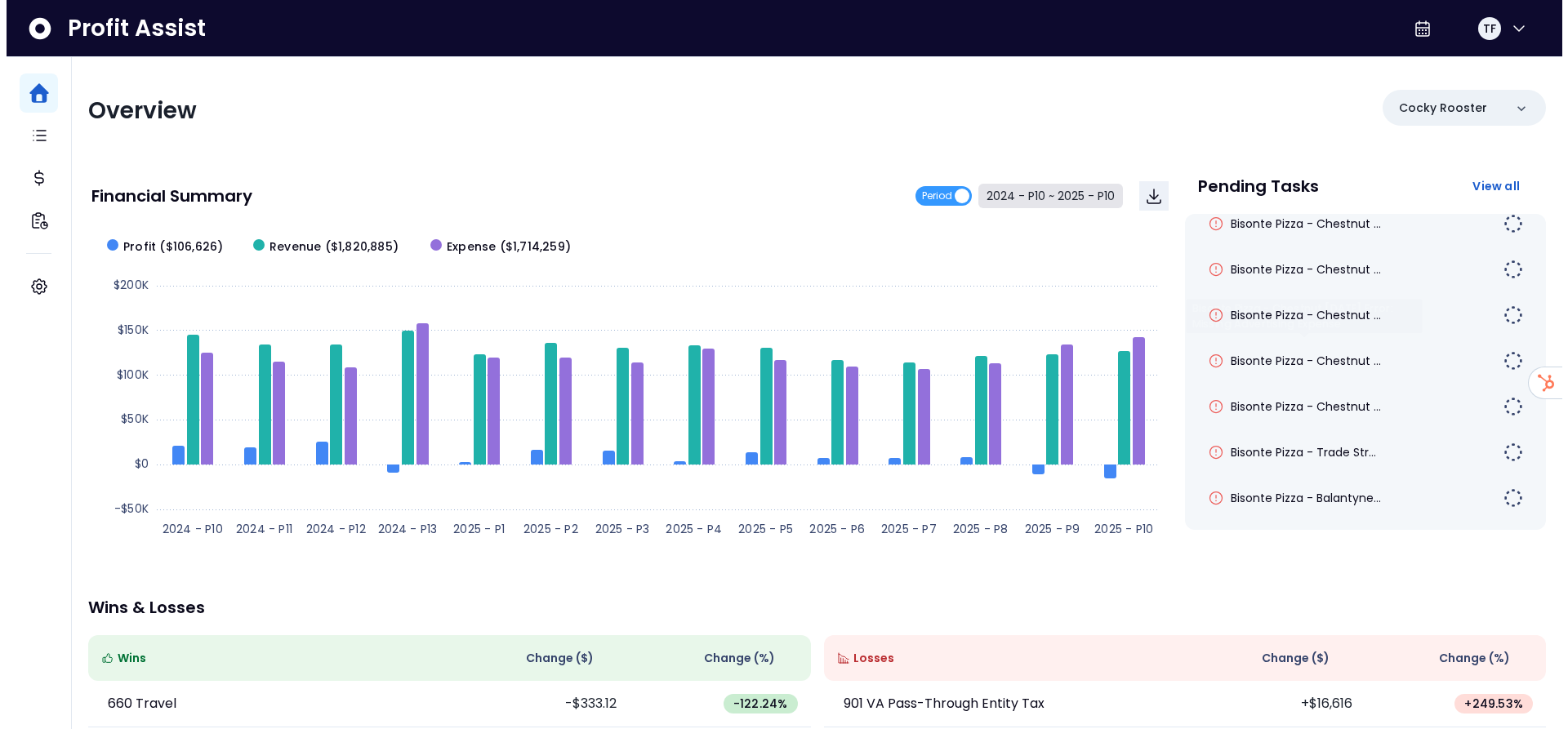
scroll to position [0, 0]
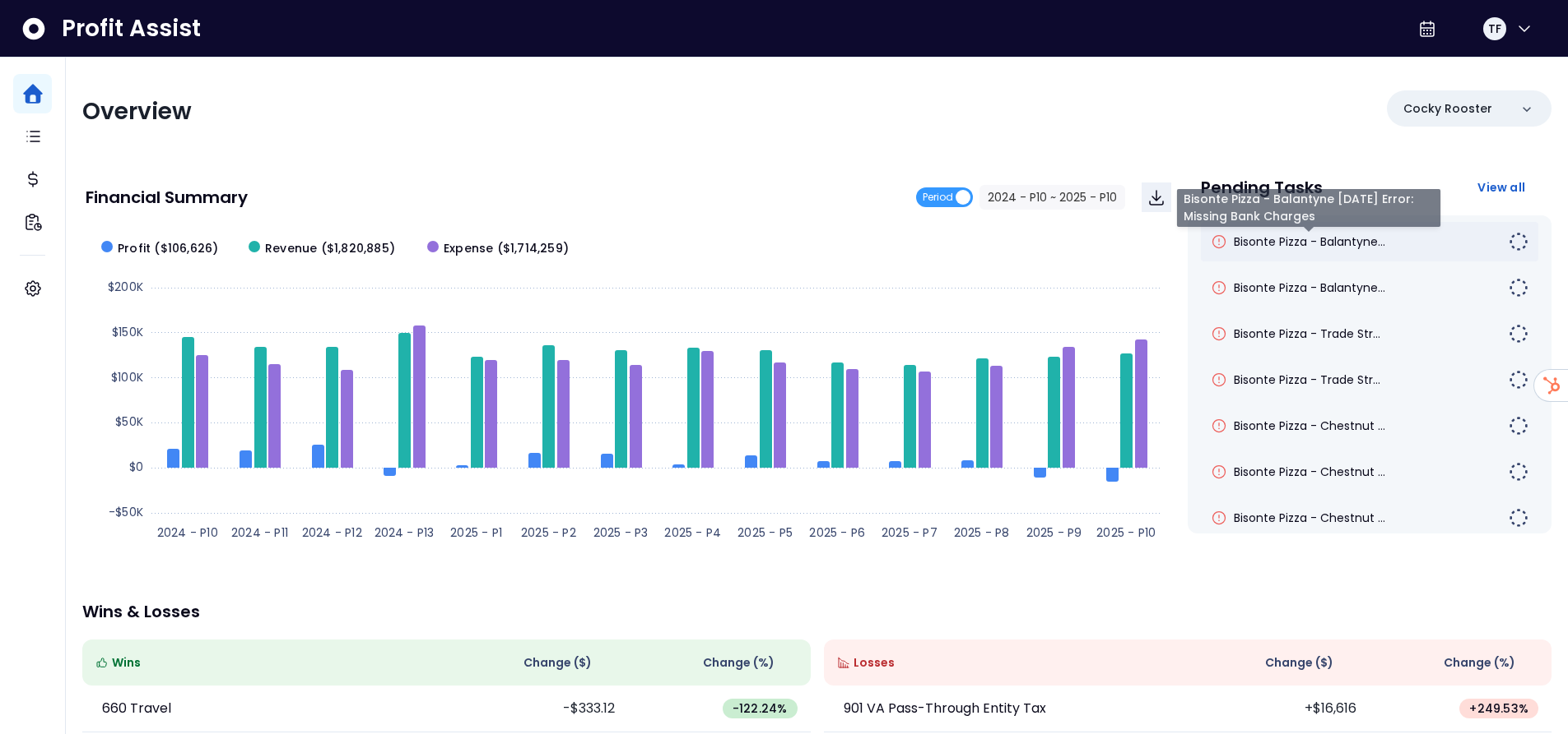
click at [1252, 245] on span "Bisonte Pizza - Balantyne..." at bounding box center [1309, 242] width 152 height 16
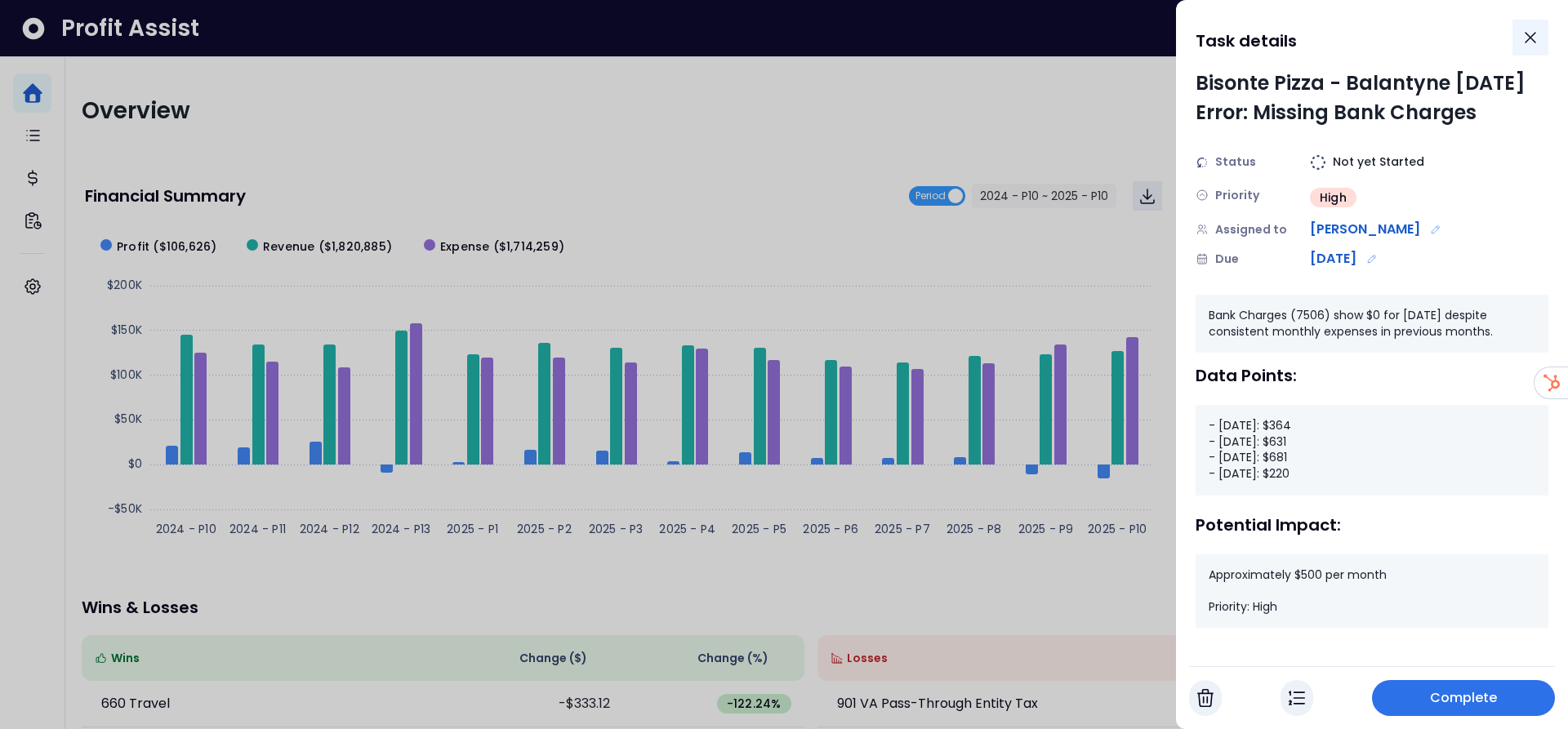
click at [1527, 35] on icon "Close" at bounding box center [1530, 37] width 10 height 10
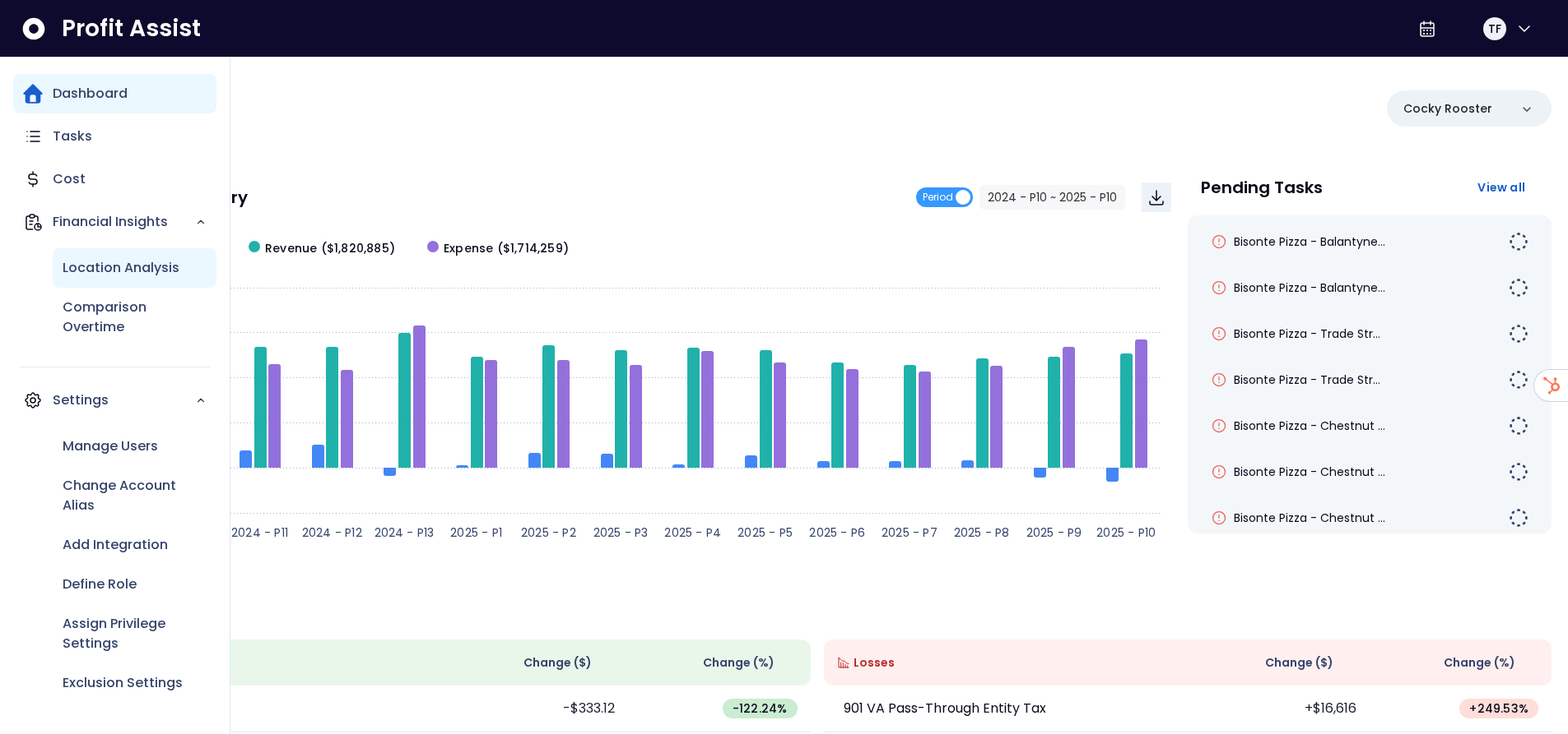
click at [103, 269] on p "Location Analysis" at bounding box center [120, 268] width 117 height 20
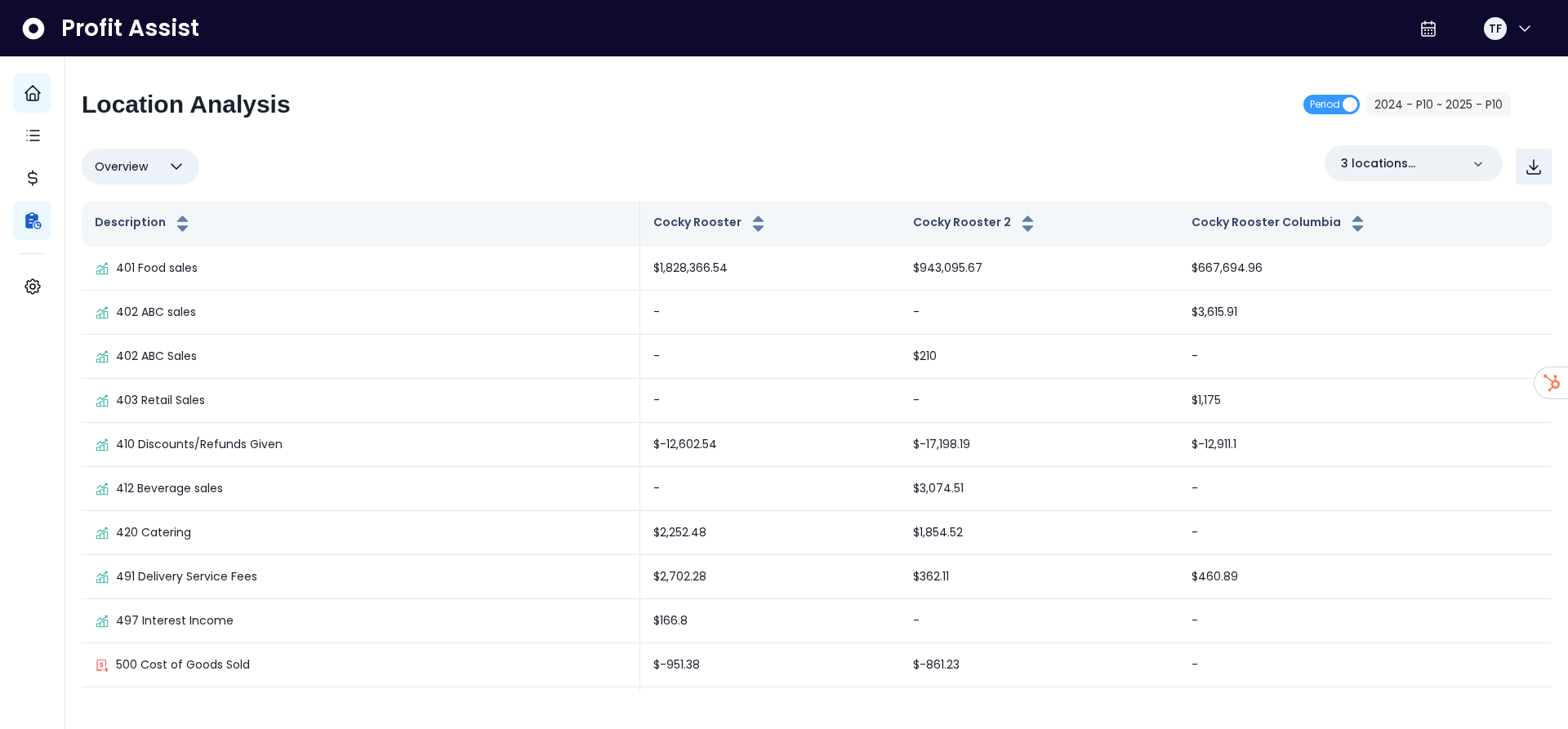
click at [169, 172] on icon "button" at bounding box center [176, 167] width 19 height 19
click at [132, 285] on li "% of sales" at bounding box center [140, 283] width 118 height 38
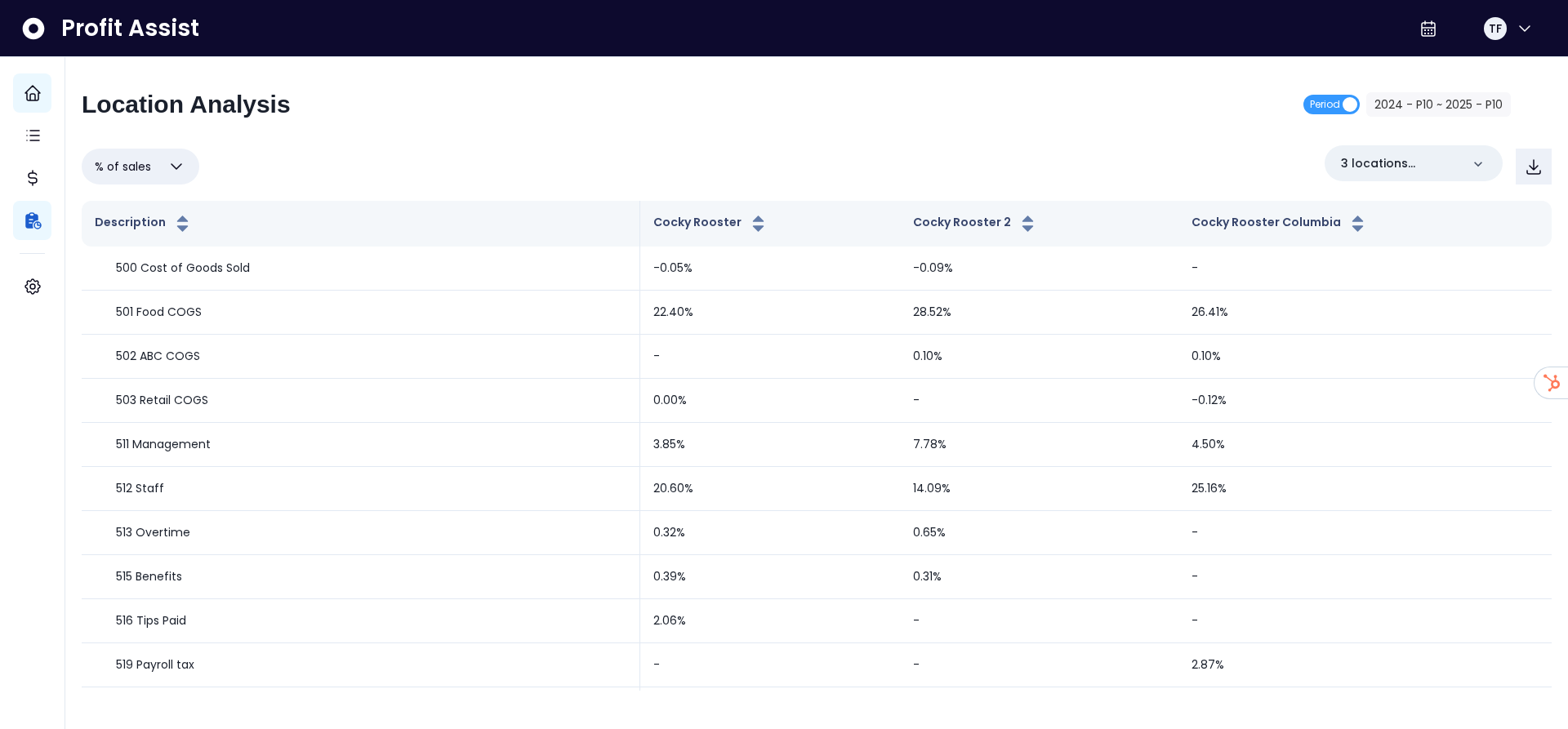
click at [179, 162] on icon "button" at bounding box center [176, 167] width 19 height 19
click at [148, 207] on li "Overview" at bounding box center [140, 206] width 118 height 38
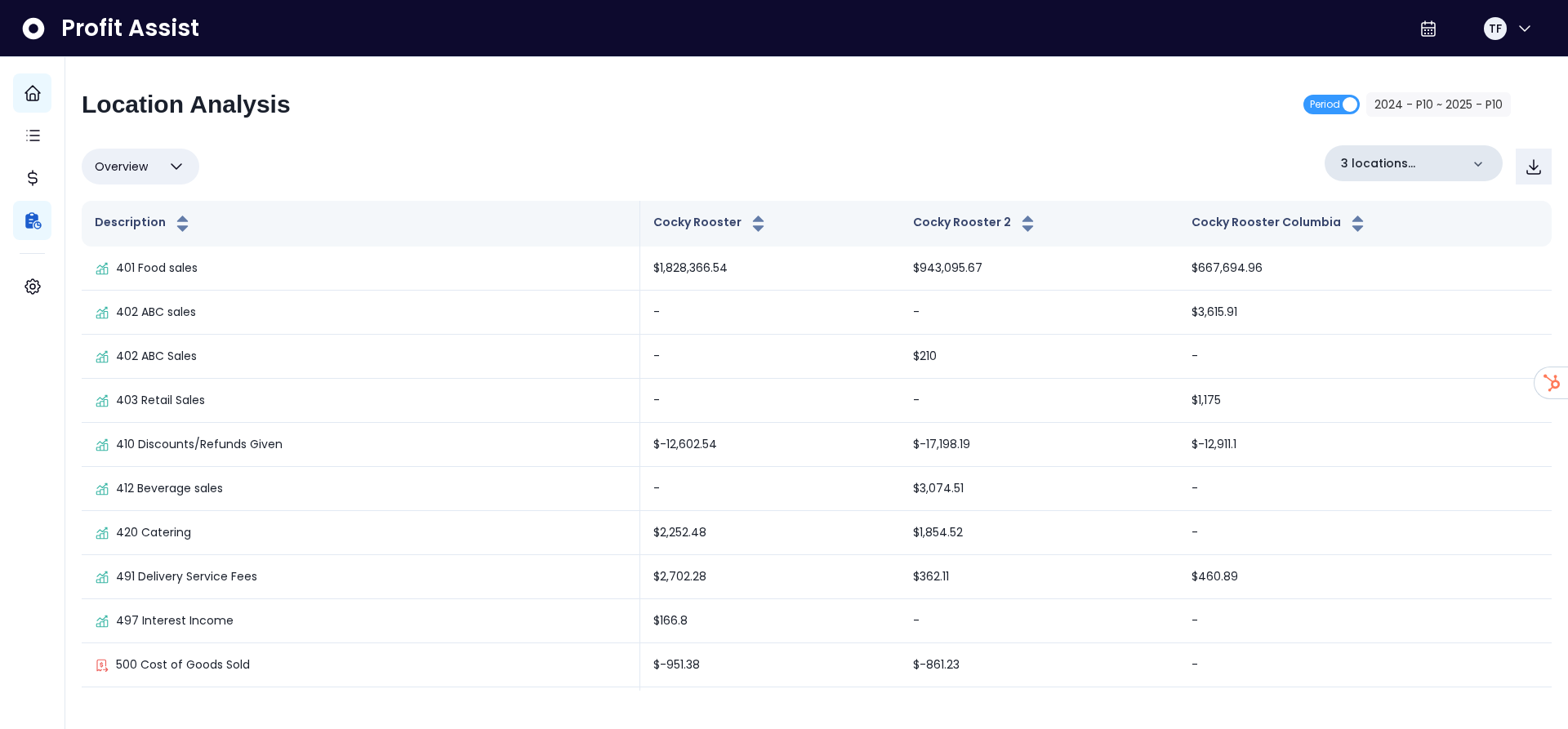
click at [1452, 164] on p "3 locations selected" at bounding box center [1401, 163] width 120 height 17
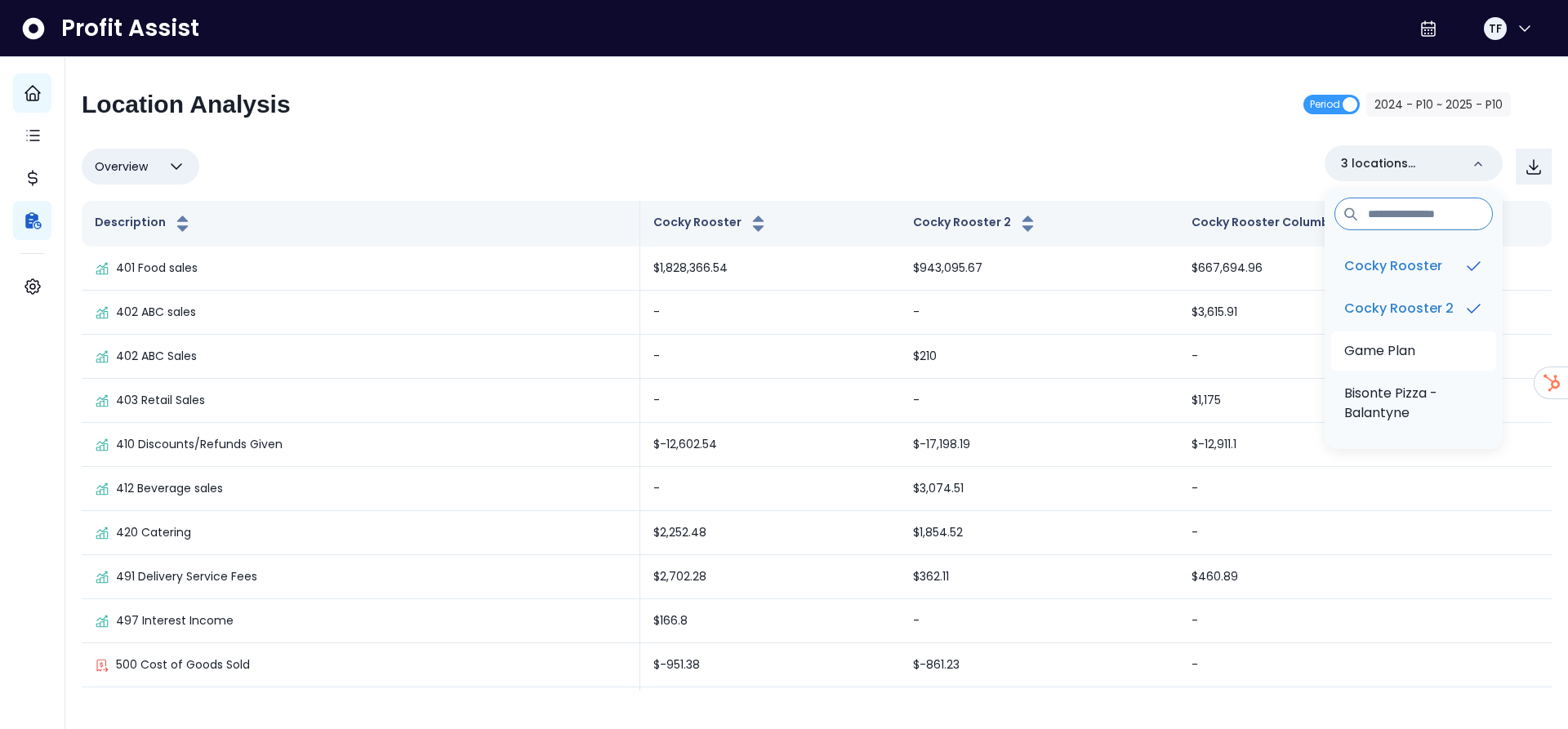
click at [1407, 361] on p "Game Plan" at bounding box center [1380, 351] width 71 height 19
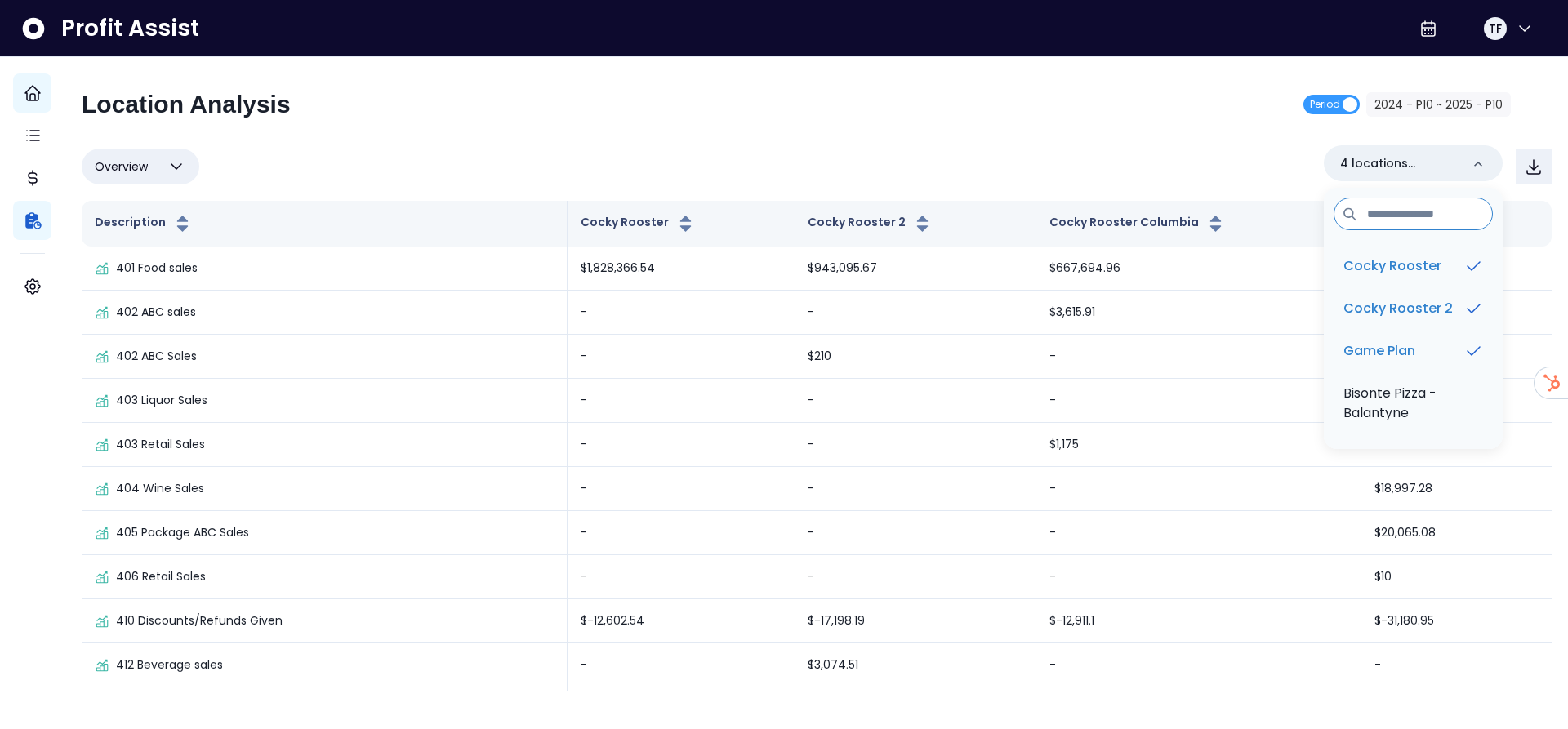
click at [1030, 116] on div "Location Analysis Period 2024 - P10 ~ 2025 - P10" at bounding box center [796, 111] width 1430 height 43
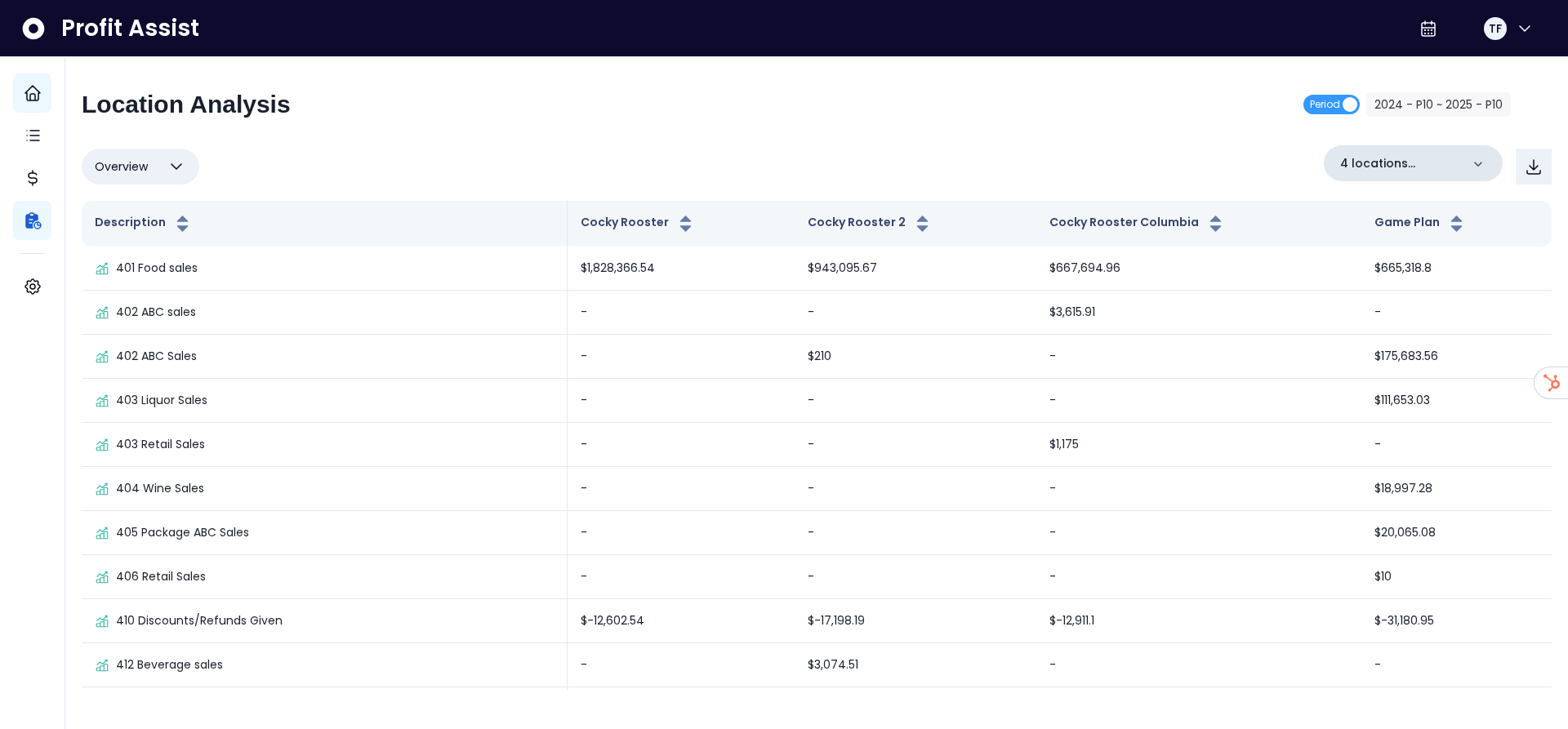
drag, startPoint x: 1446, startPoint y: 165, endPoint x: 1448, endPoint y: 174, distance: 9.2
click at [1446, 164] on p "4 locations selected" at bounding box center [1401, 163] width 120 height 17
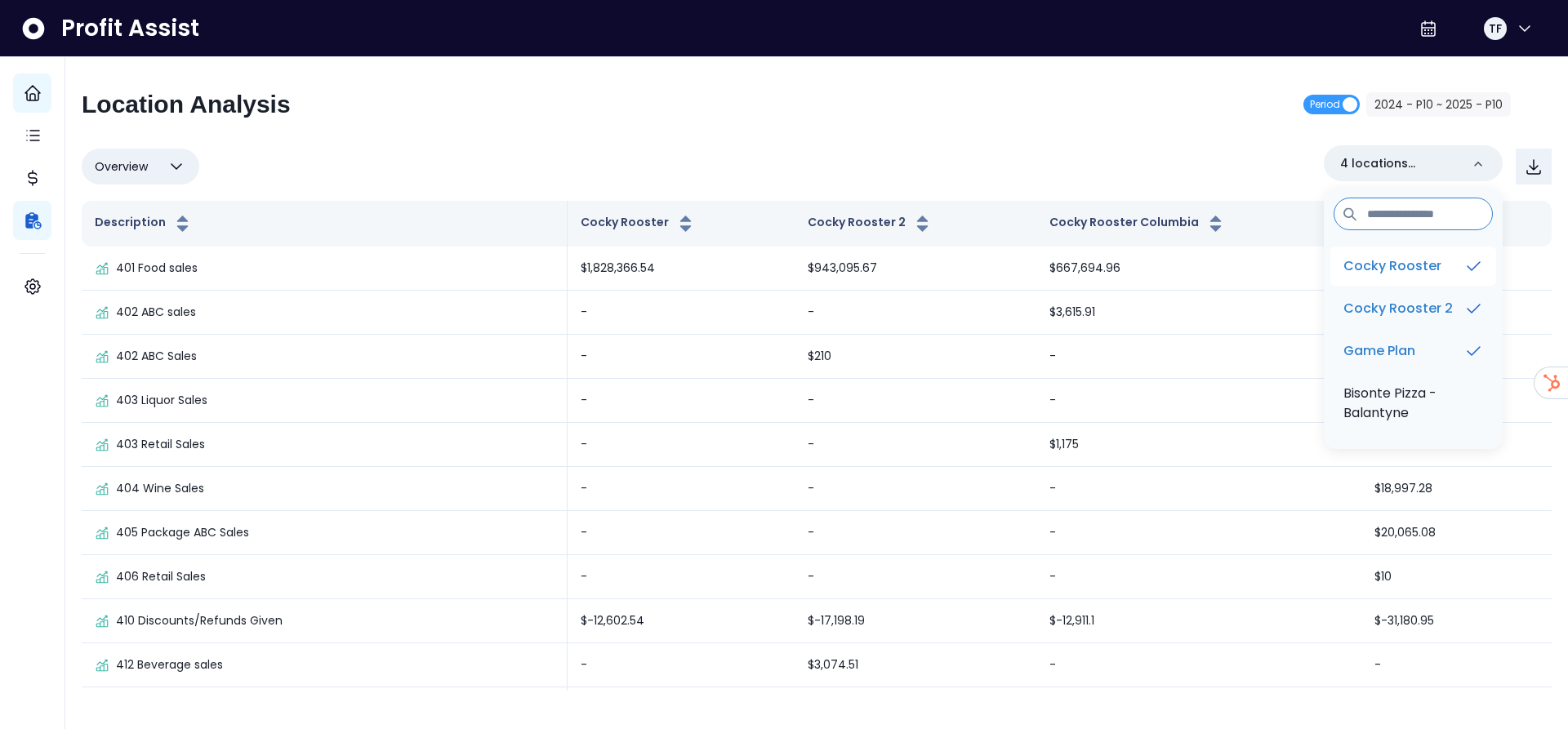
click at [1463, 267] on icon at bounding box center [1473, 267] width 19 height 19
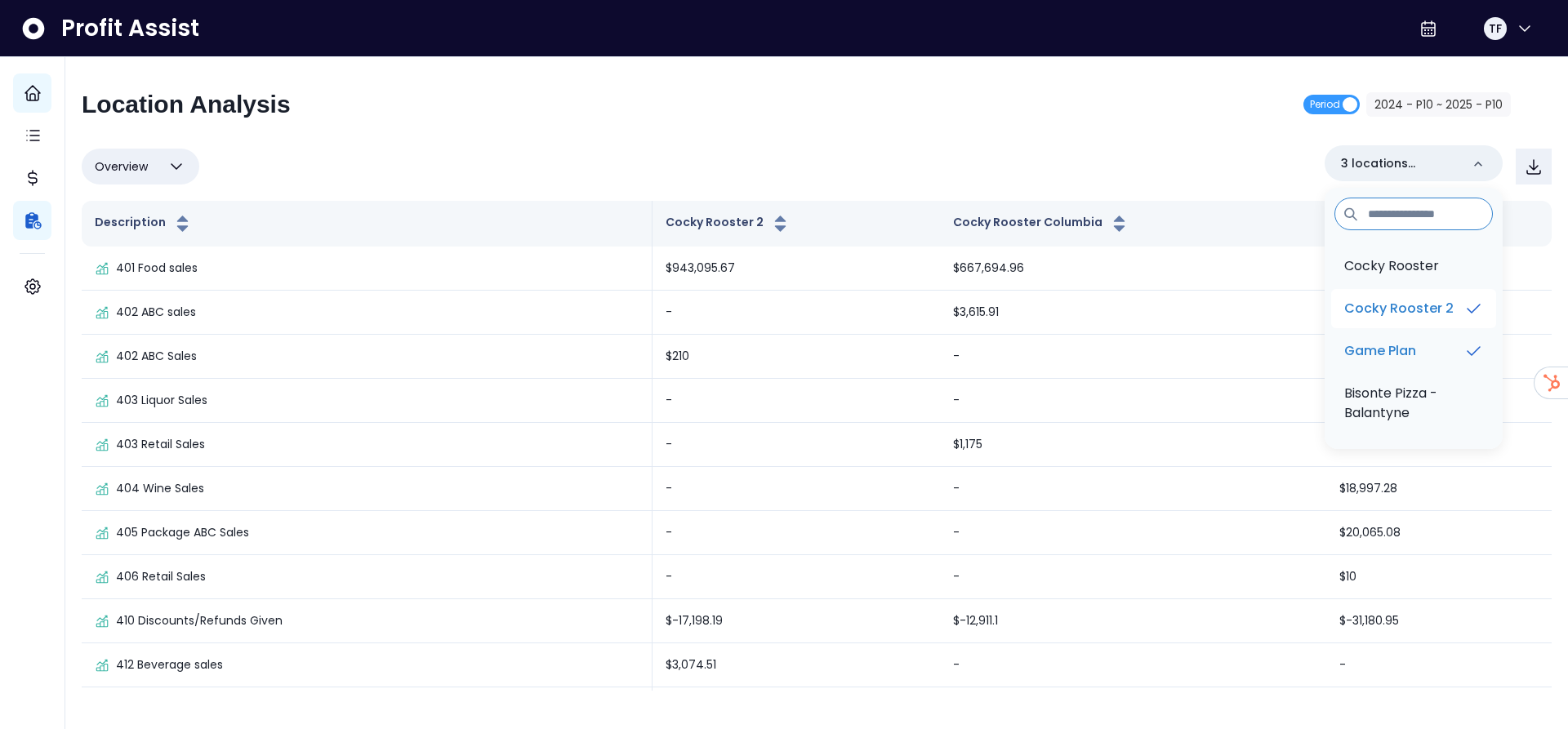
click at [1465, 314] on icon at bounding box center [1473, 308] width 19 height 19
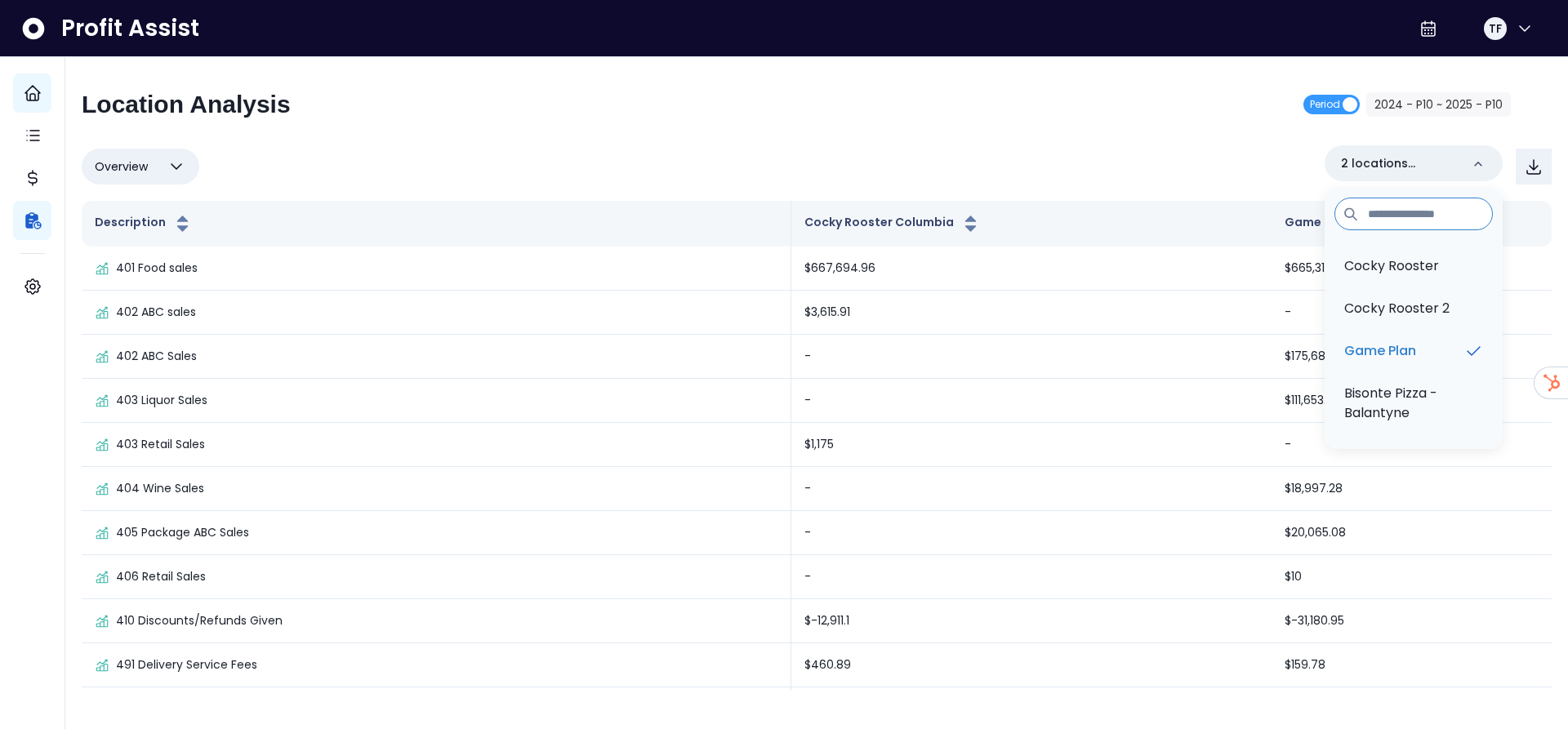
click at [966, 113] on div "Location Analysis Period 2024 - P10 ~ 2025 - P10" at bounding box center [796, 111] width 1430 height 43
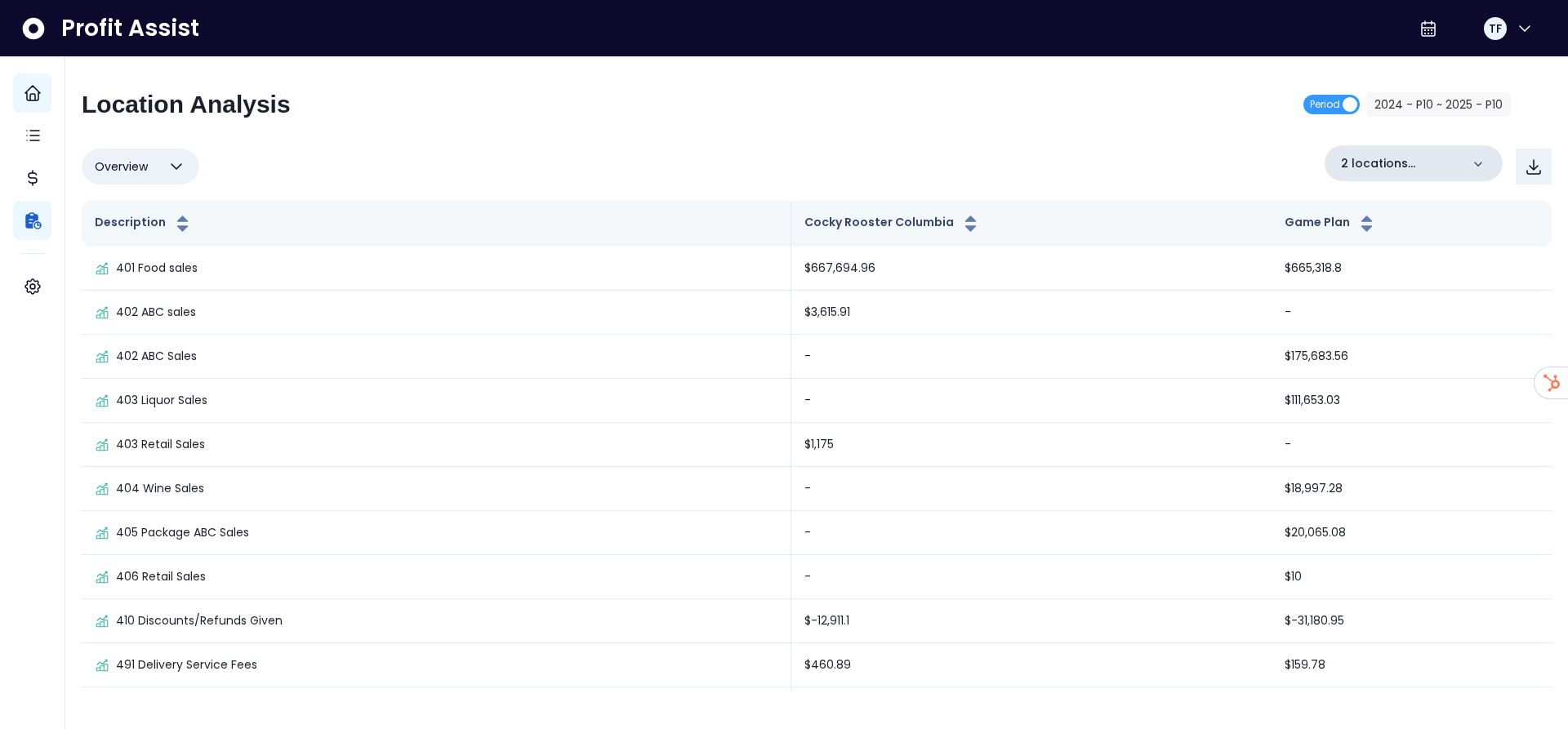
click at [1414, 167] on p "2 locations selected" at bounding box center [1401, 163] width 120 height 17
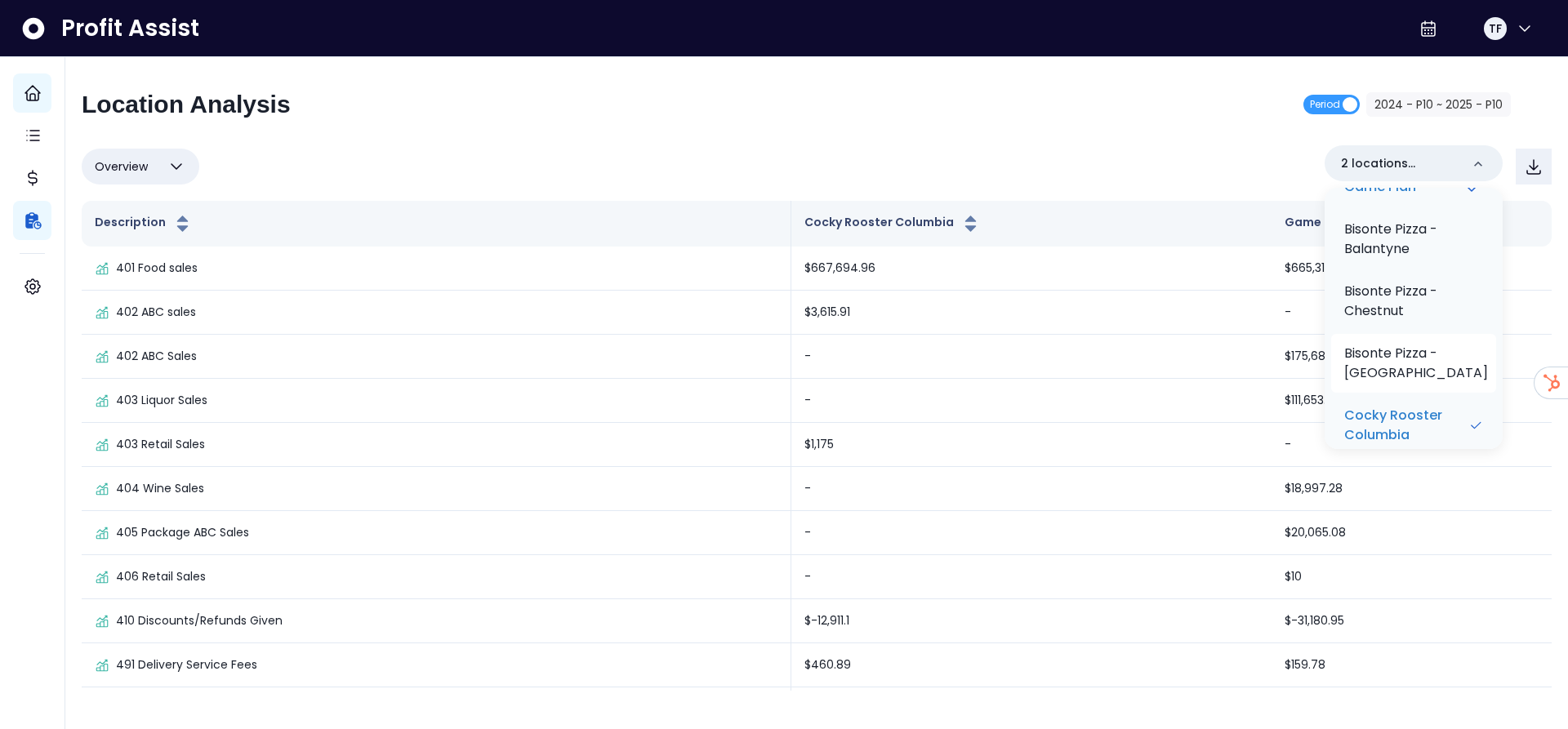
scroll to position [188, 0]
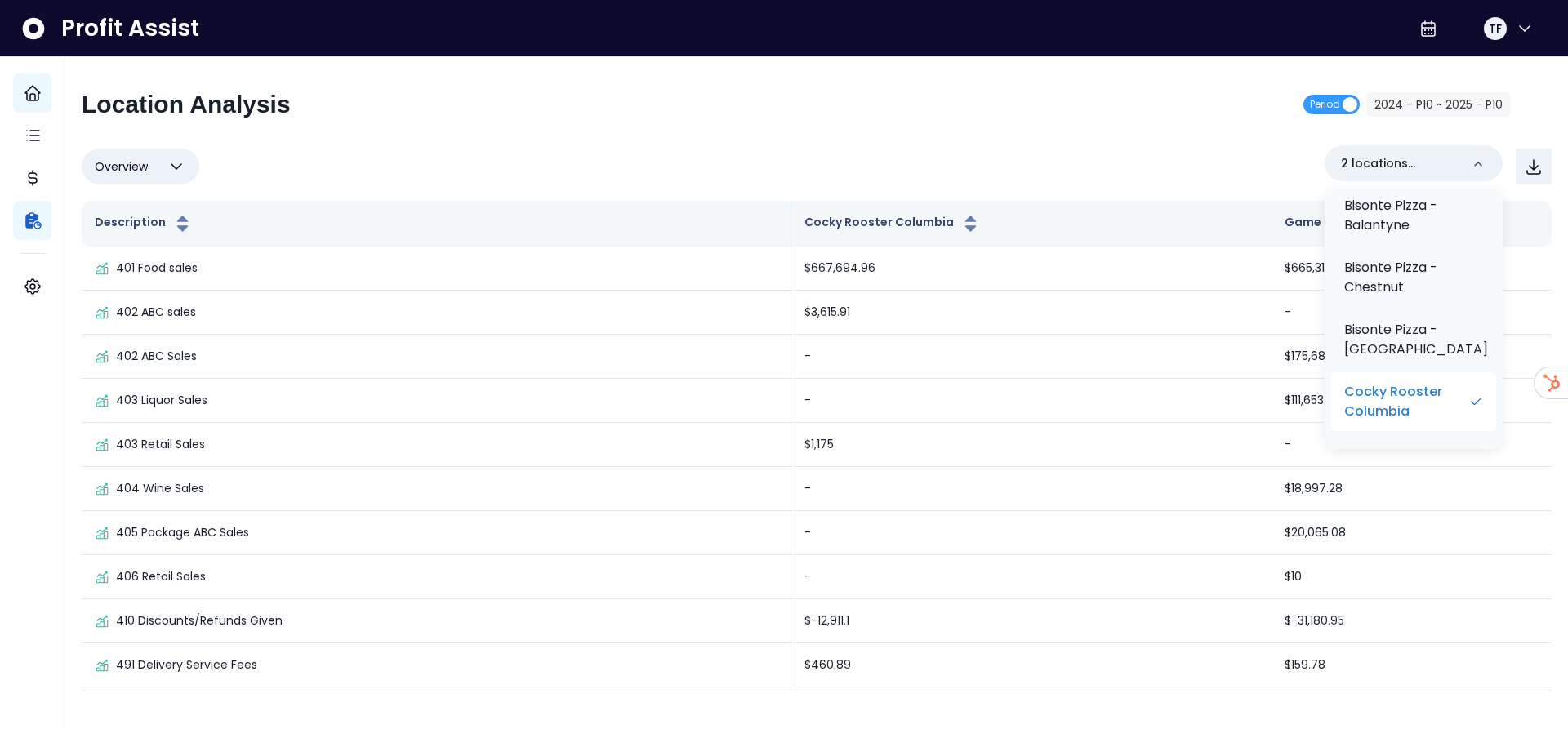
click at [1469, 400] on icon at bounding box center [1476, 402] width 15 height 19
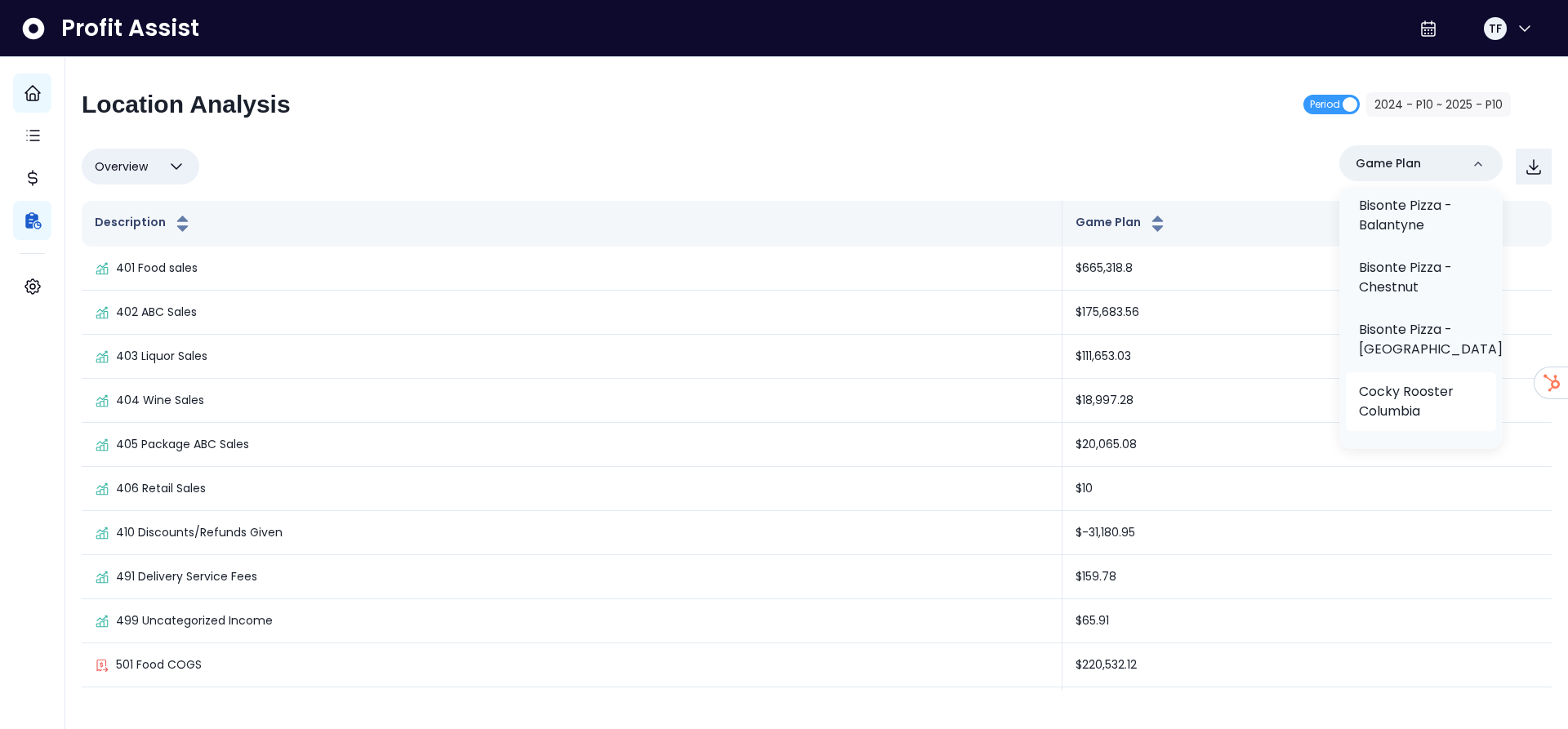
click at [954, 143] on div "Location Analysis Period 2024 - P10 ~ 2025 - P10 Overview Overview % of cost % …" at bounding box center [817, 390] width 1471 height 601
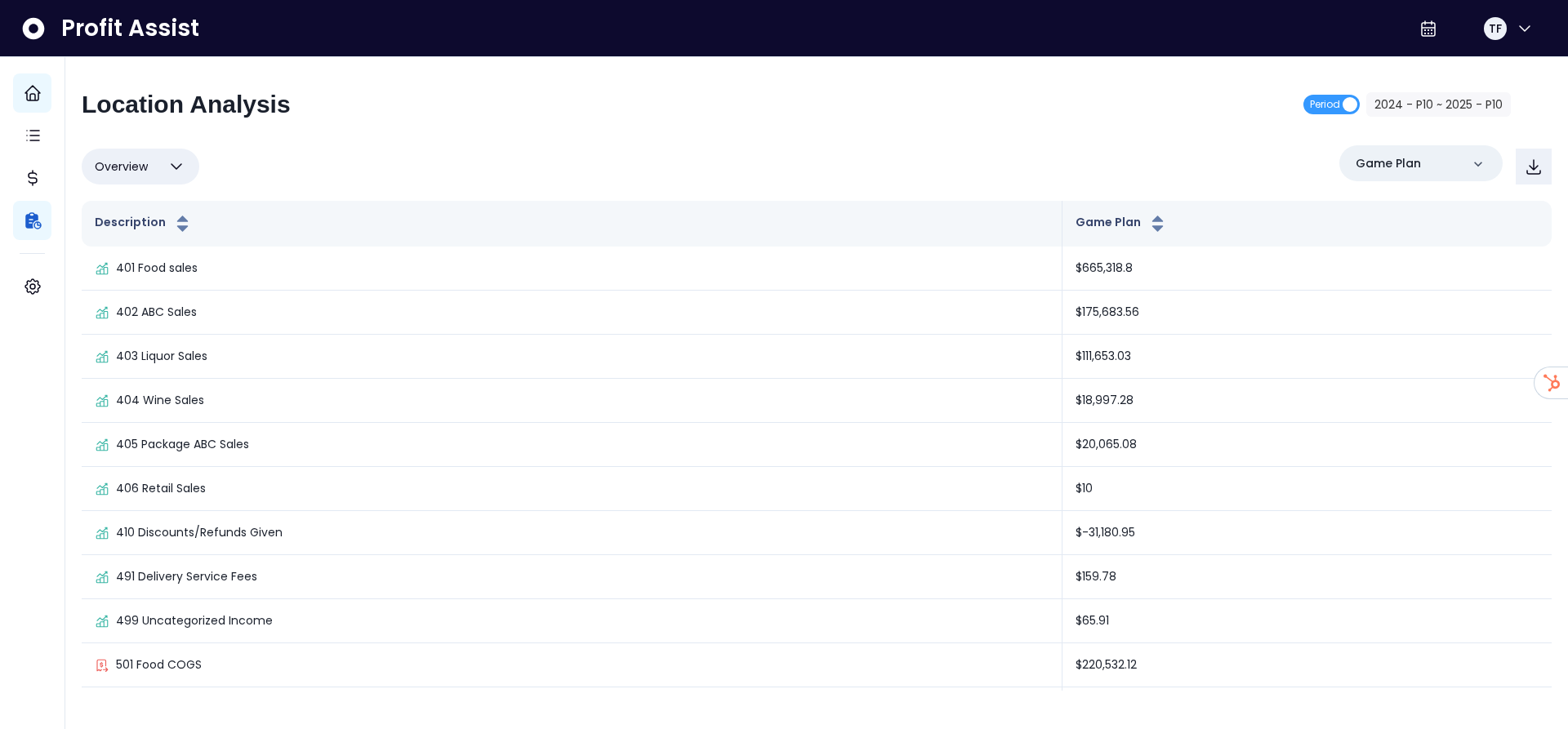
click at [174, 169] on icon "button" at bounding box center [176, 167] width 19 height 19
click at [164, 275] on li "% of sales" at bounding box center [140, 283] width 118 height 38
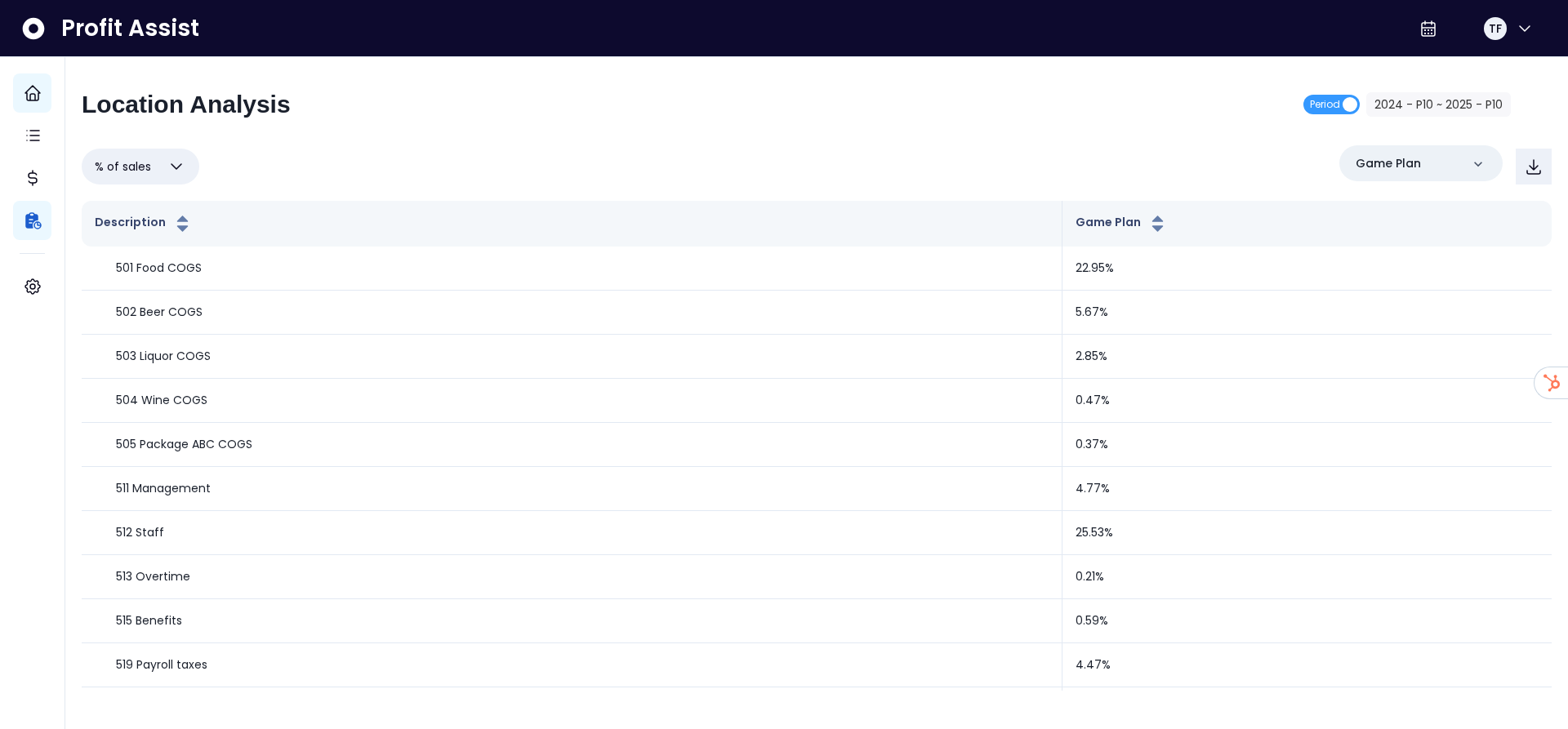
click at [111, 170] on span "% of sales" at bounding box center [123, 167] width 57 height 19
drag, startPoint x: 122, startPoint y: 213, endPoint x: 206, endPoint y: 191, distance: 86.8
click at [123, 212] on li "Overview" at bounding box center [140, 206] width 118 height 38
type input "********"
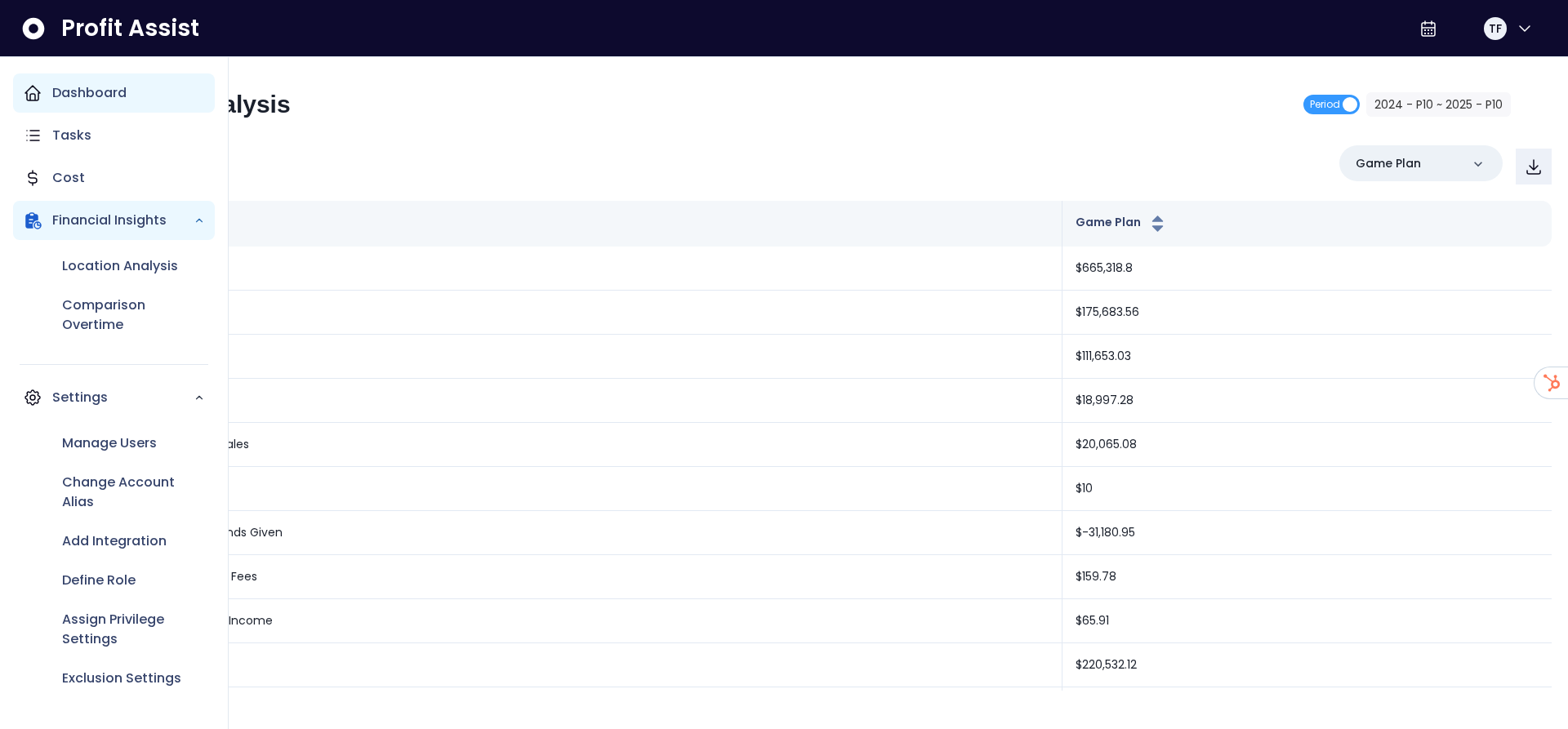
drag, startPoint x: 59, startPoint y: 97, endPoint x: 96, endPoint y: 112, distance: 39.9
click at [60, 95] on p "Dashboard" at bounding box center [89, 93] width 74 height 19
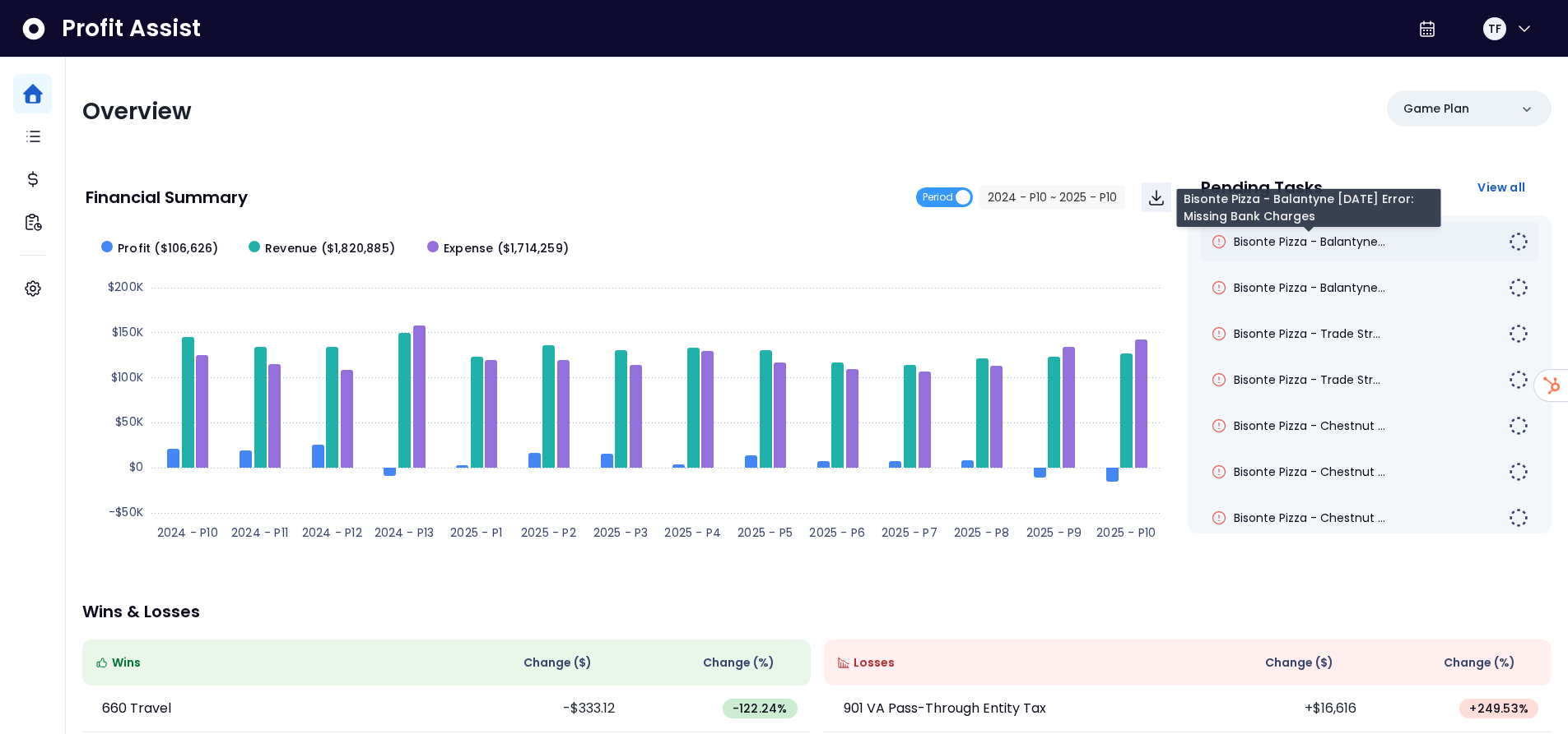
click at [1335, 243] on span "Bisonte Pizza - Balantyne..." at bounding box center [1309, 242] width 152 height 16
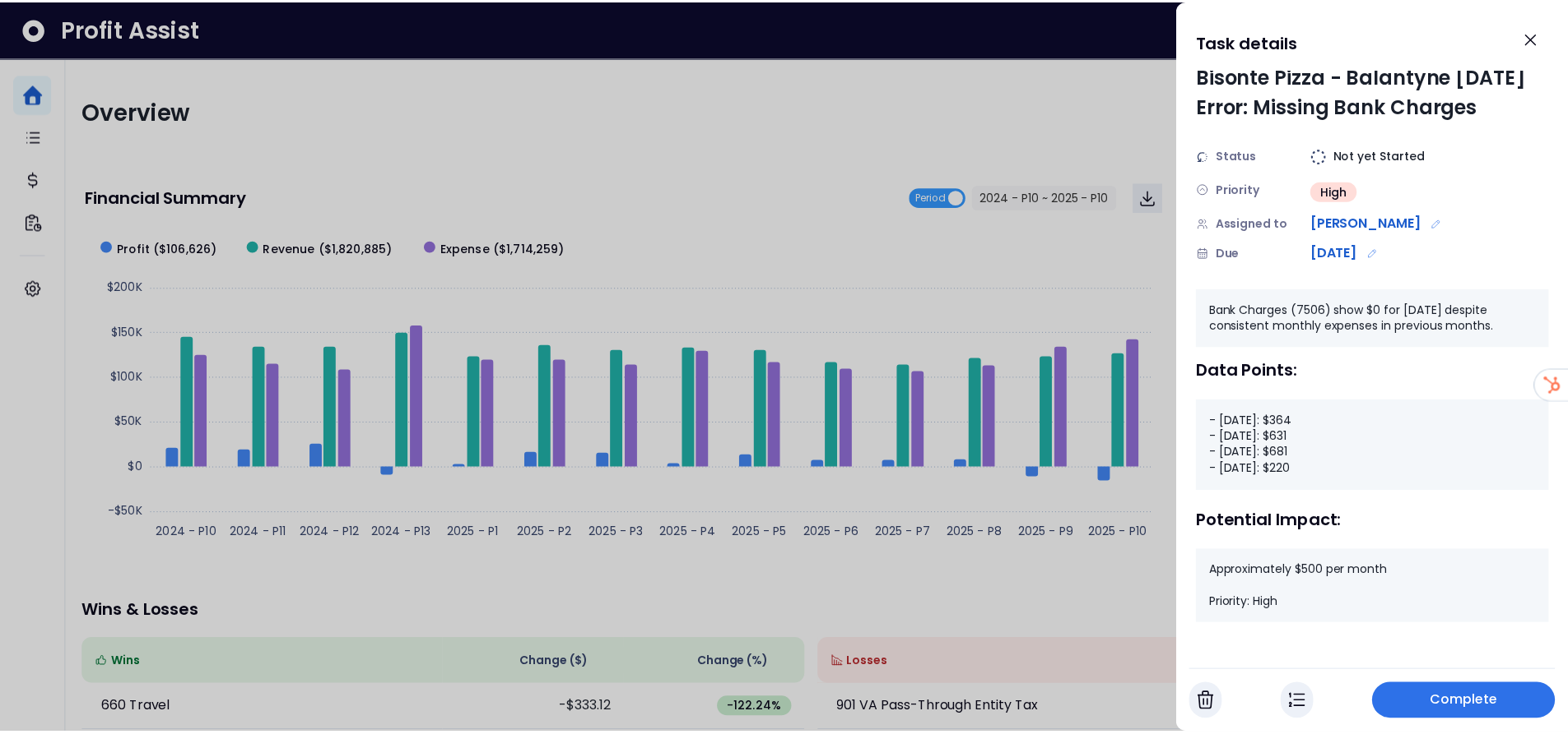
scroll to position [54, 0]
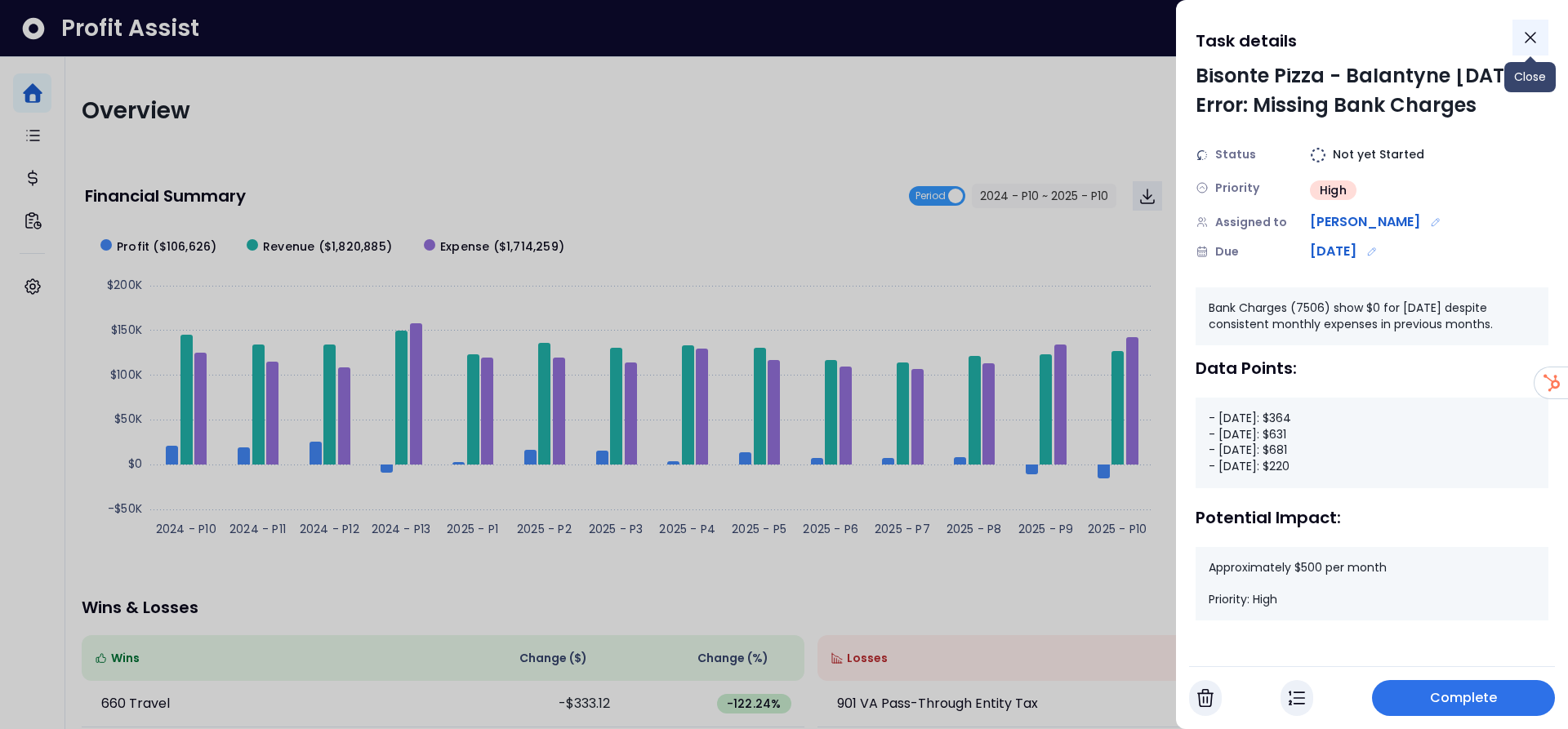
click at [1534, 40] on icon "Close" at bounding box center [1530, 37] width 10 height 10
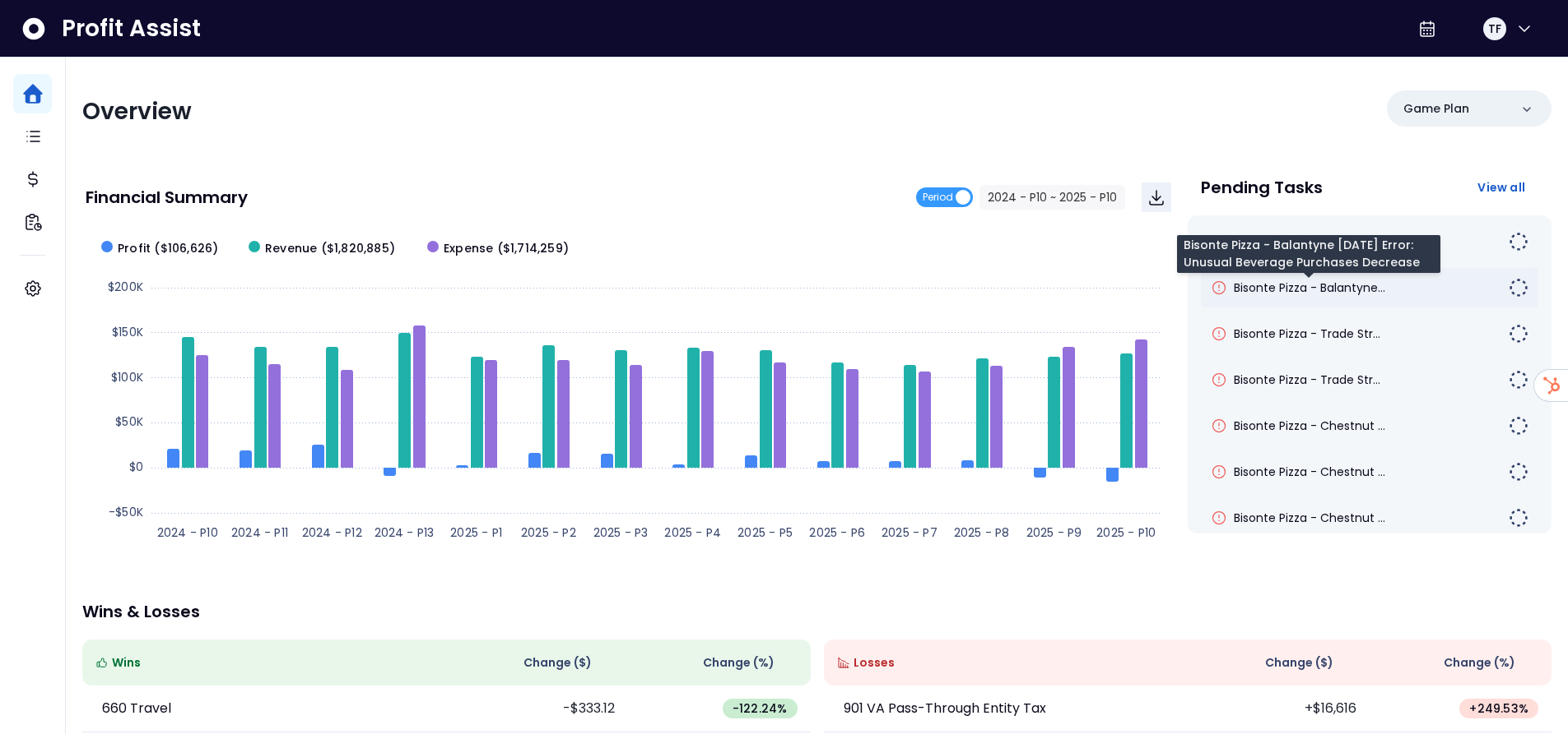
click at [1293, 291] on span "Bisonte Pizza - Balantyne..." at bounding box center [1309, 288] width 152 height 16
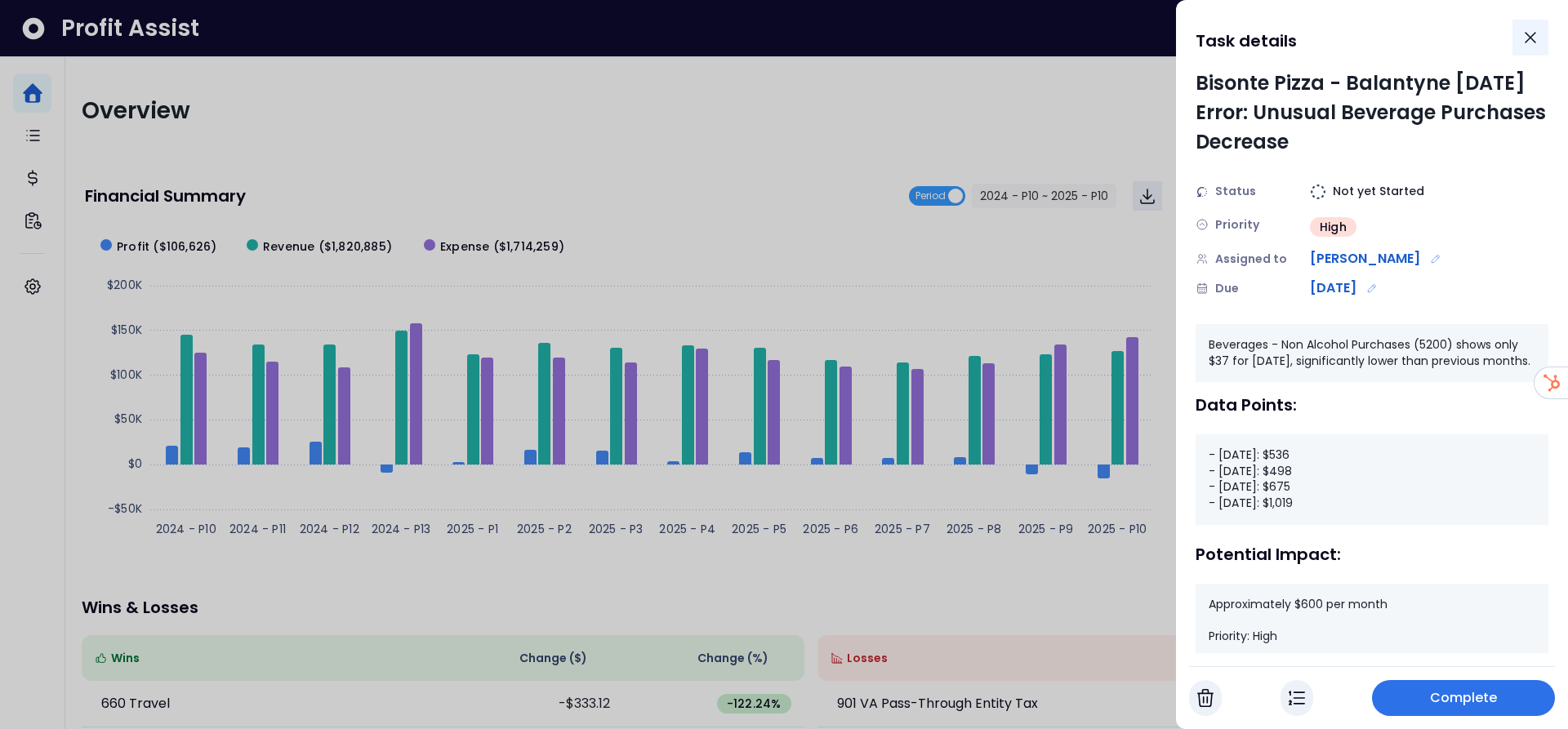
click at [1538, 36] on icon "Close" at bounding box center [1531, 37] width 19 height 19
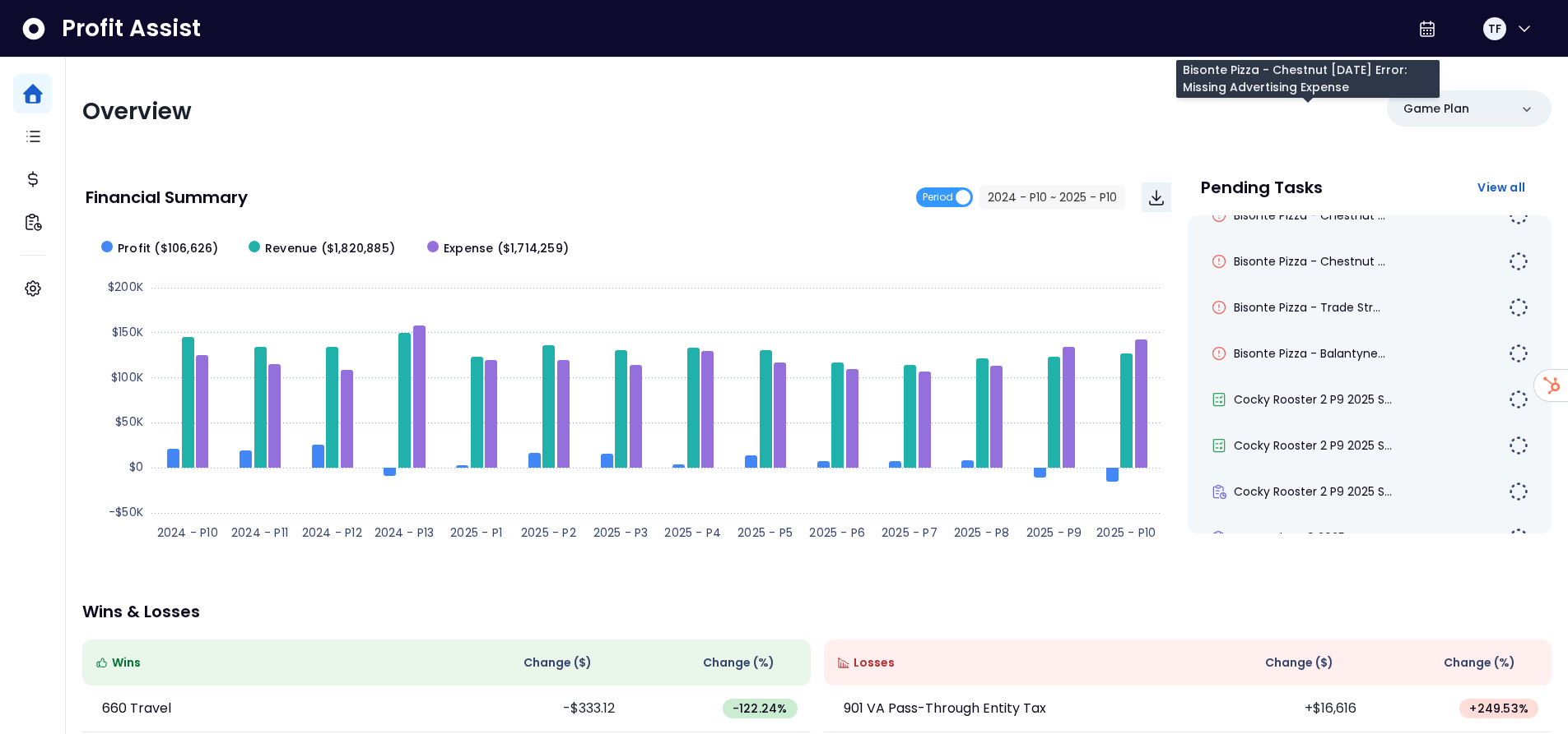
scroll to position [411, 0]
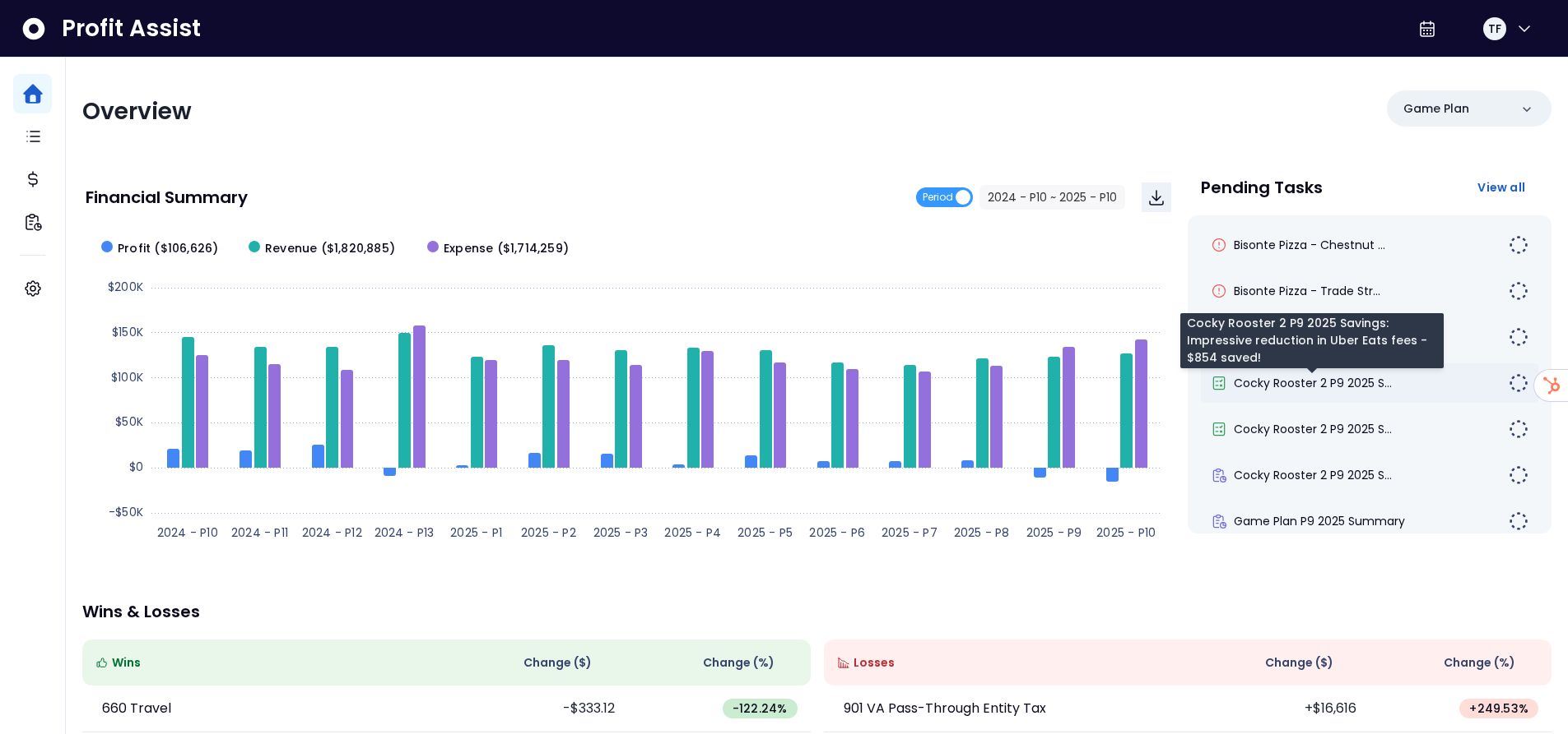
click at [1317, 388] on span "Cocky Rooster 2 P9 2025 S..." at bounding box center [1312, 383] width 158 height 16
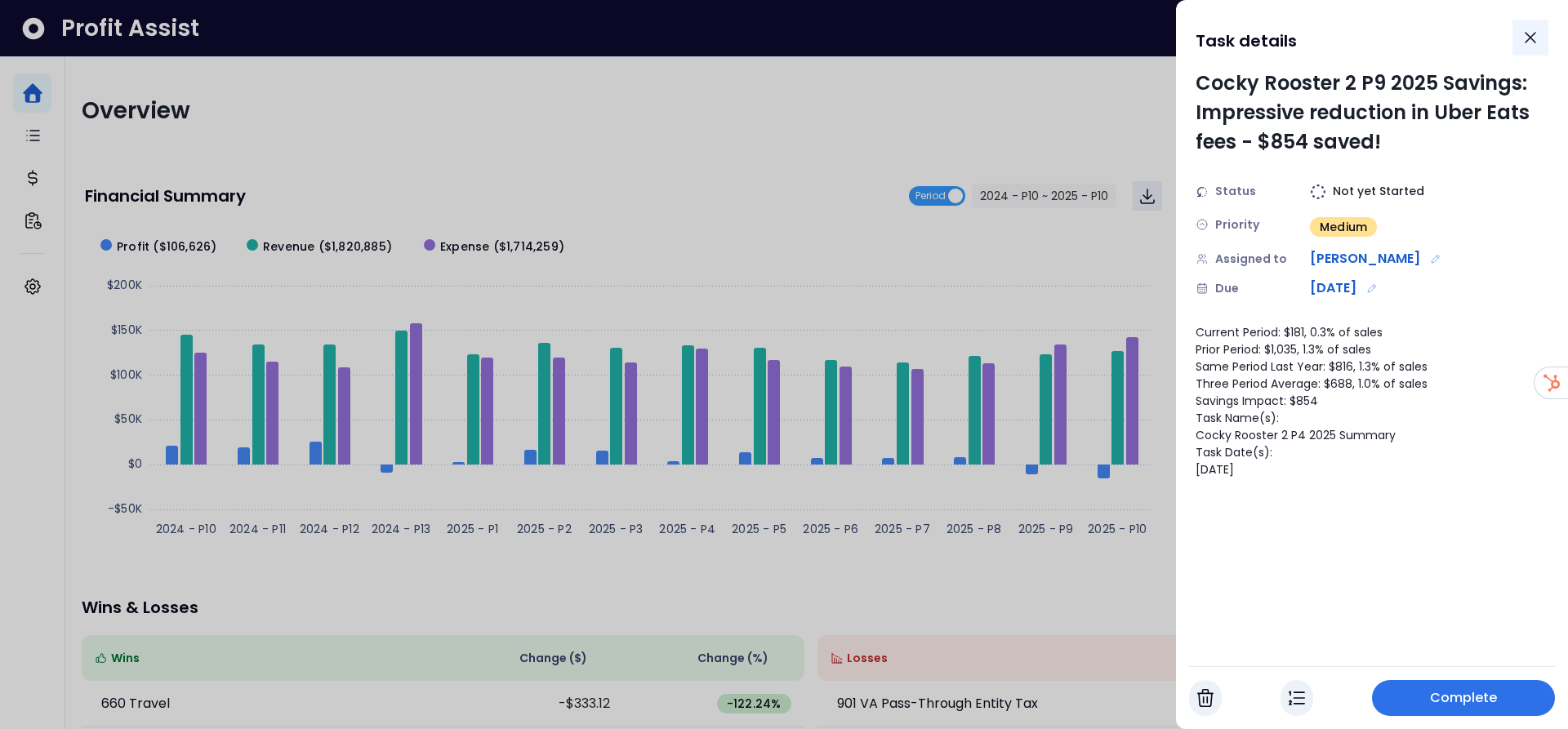
click at [1531, 38] on icon "Close" at bounding box center [1530, 37] width 10 height 10
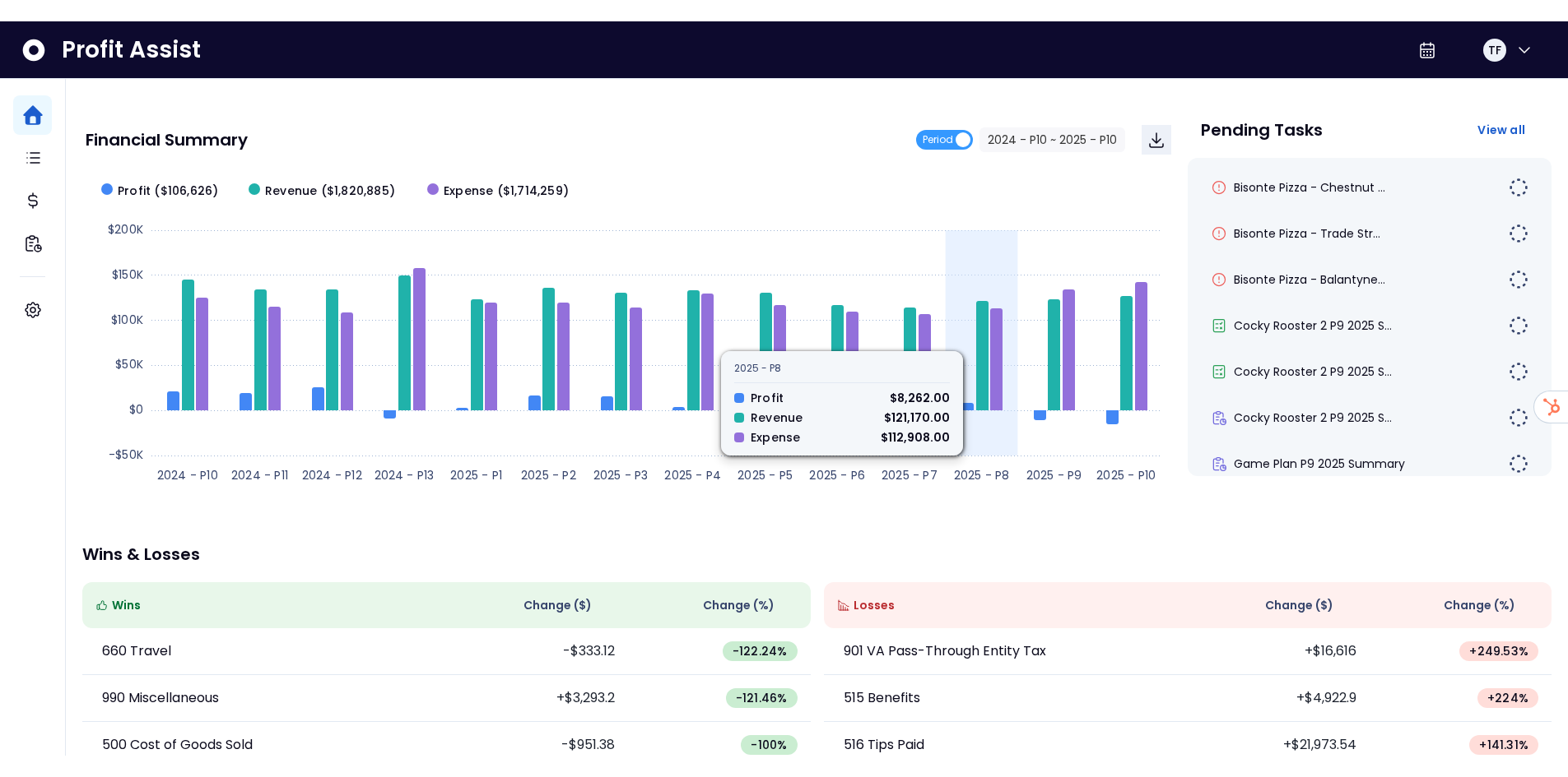
scroll to position [50, 0]
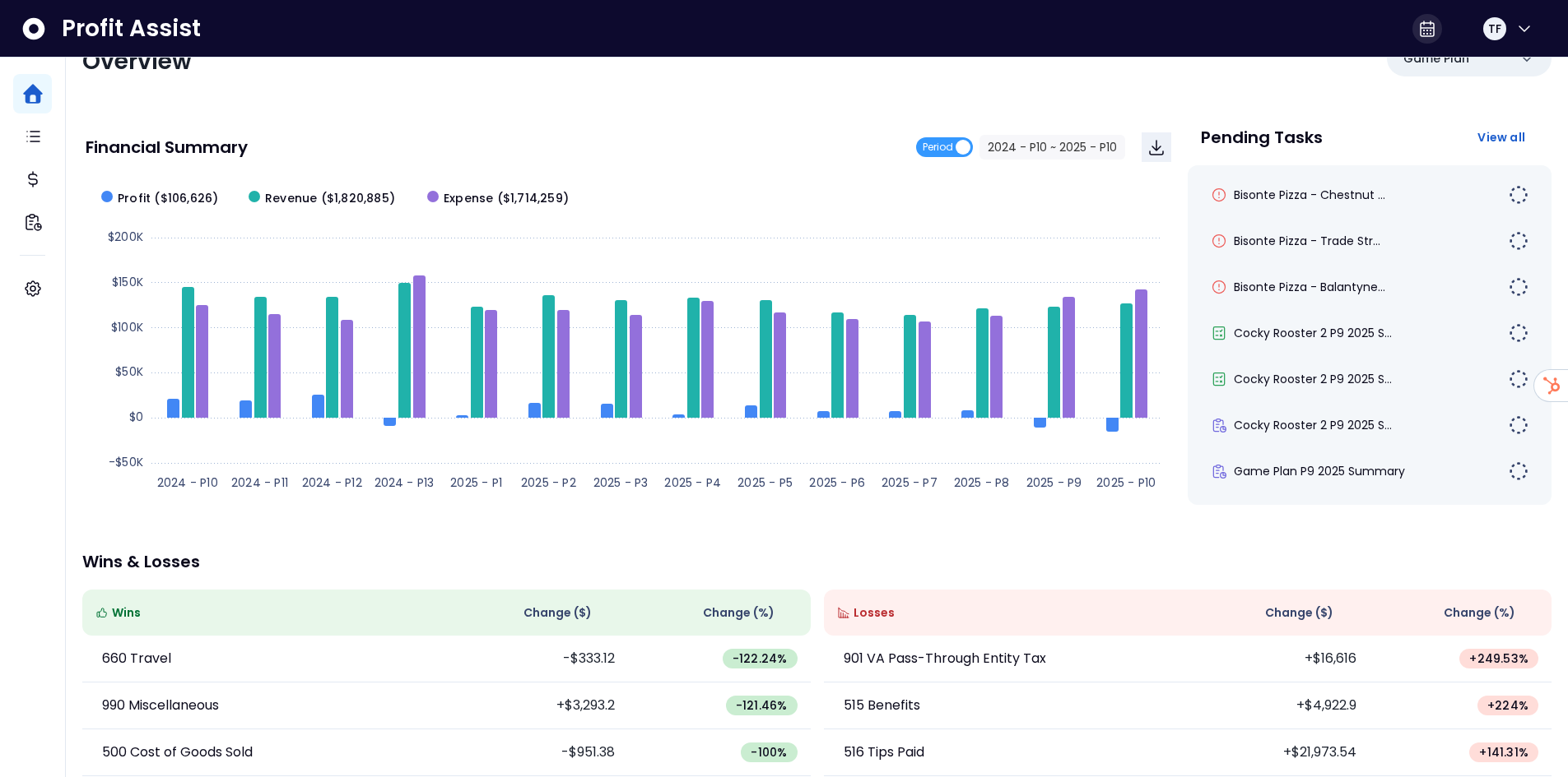
click at [1421, 36] on icon at bounding box center [1427, 29] width 13 height 15
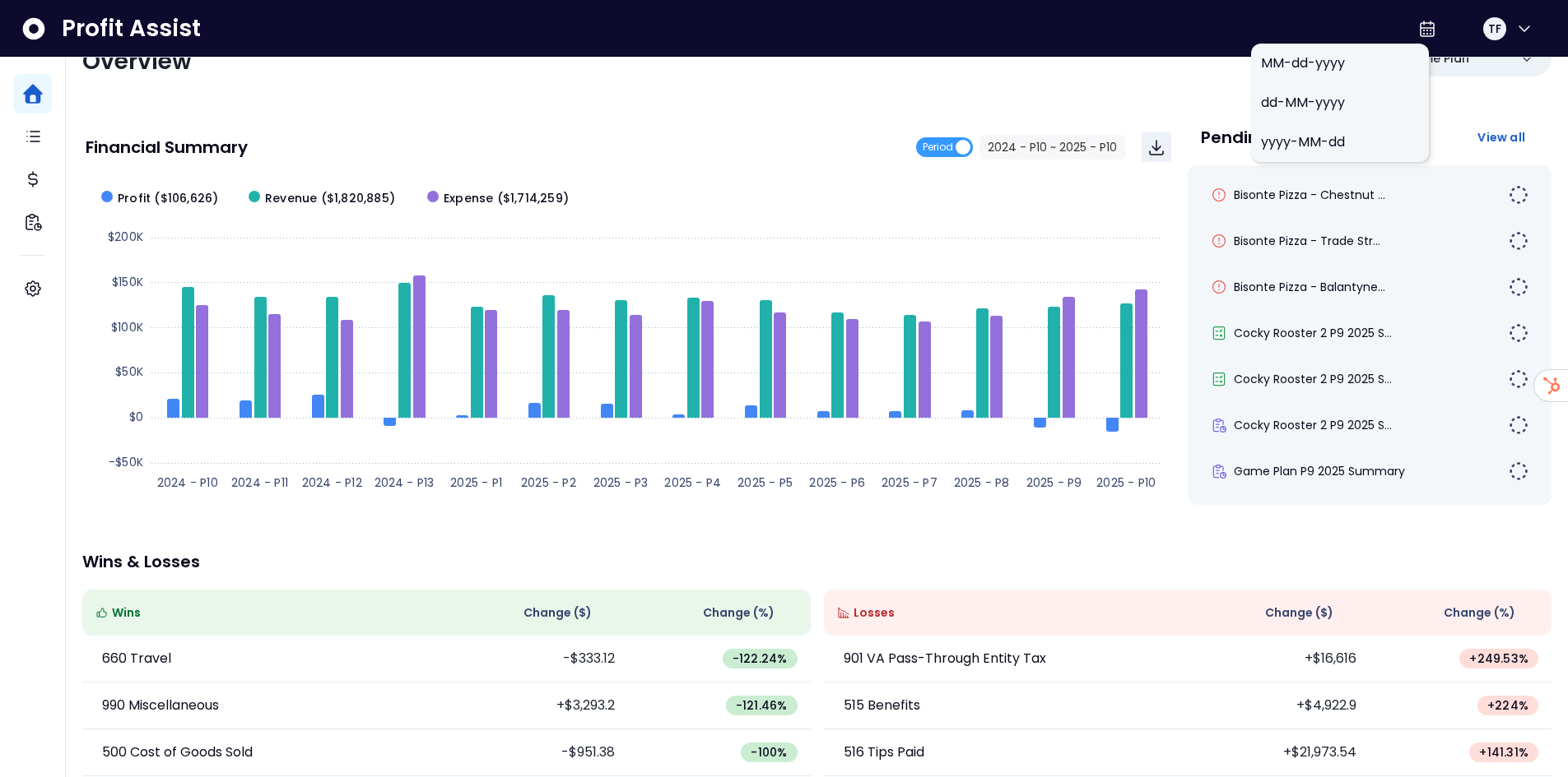
click at [639, 95] on div "Overview Game Plan Financial Summary Period 2024 - P10 ~ 2025 - P10 Created wit…" at bounding box center [817, 494] width 1502 height 974
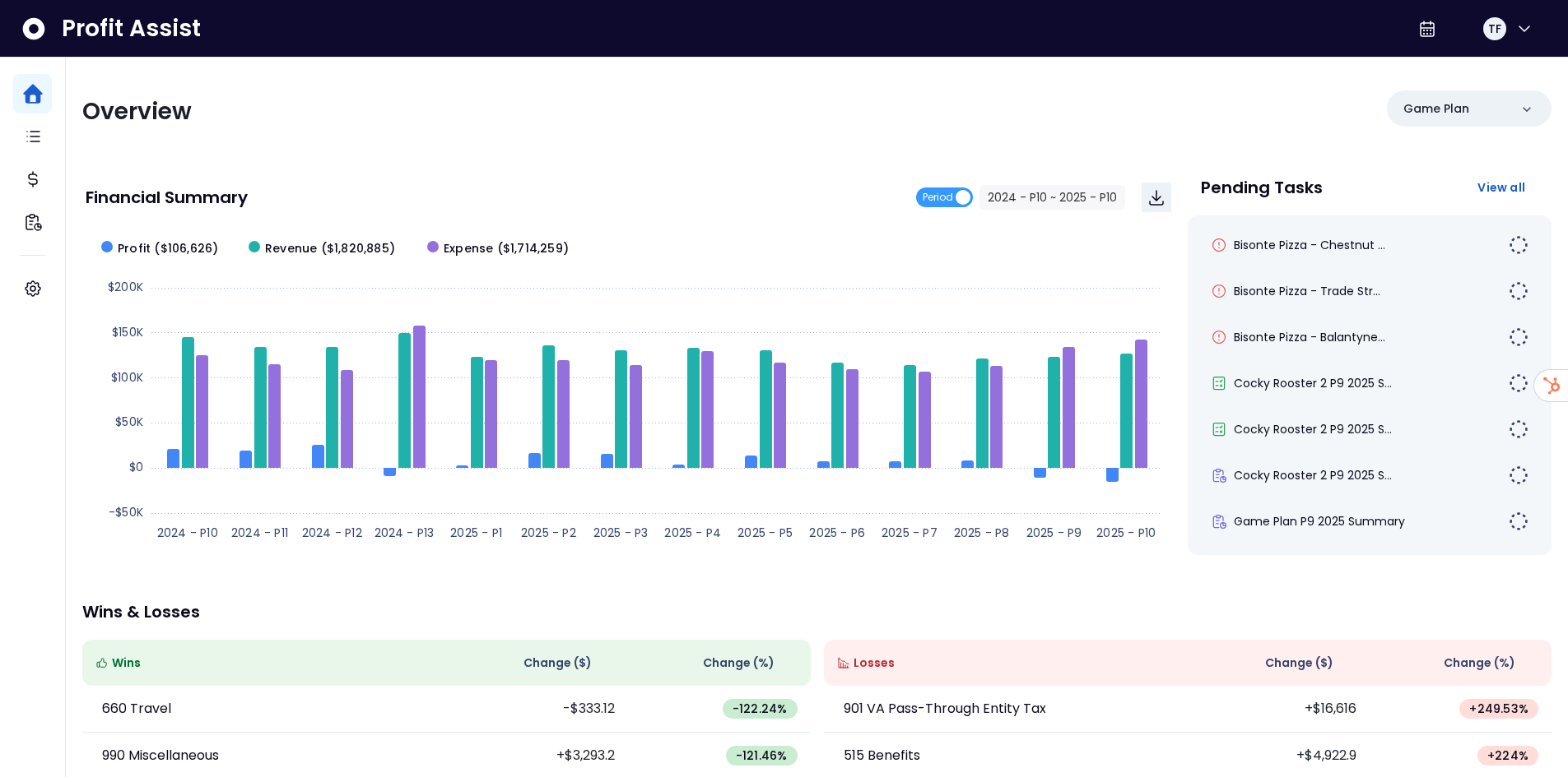
scroll to position [82, 0]
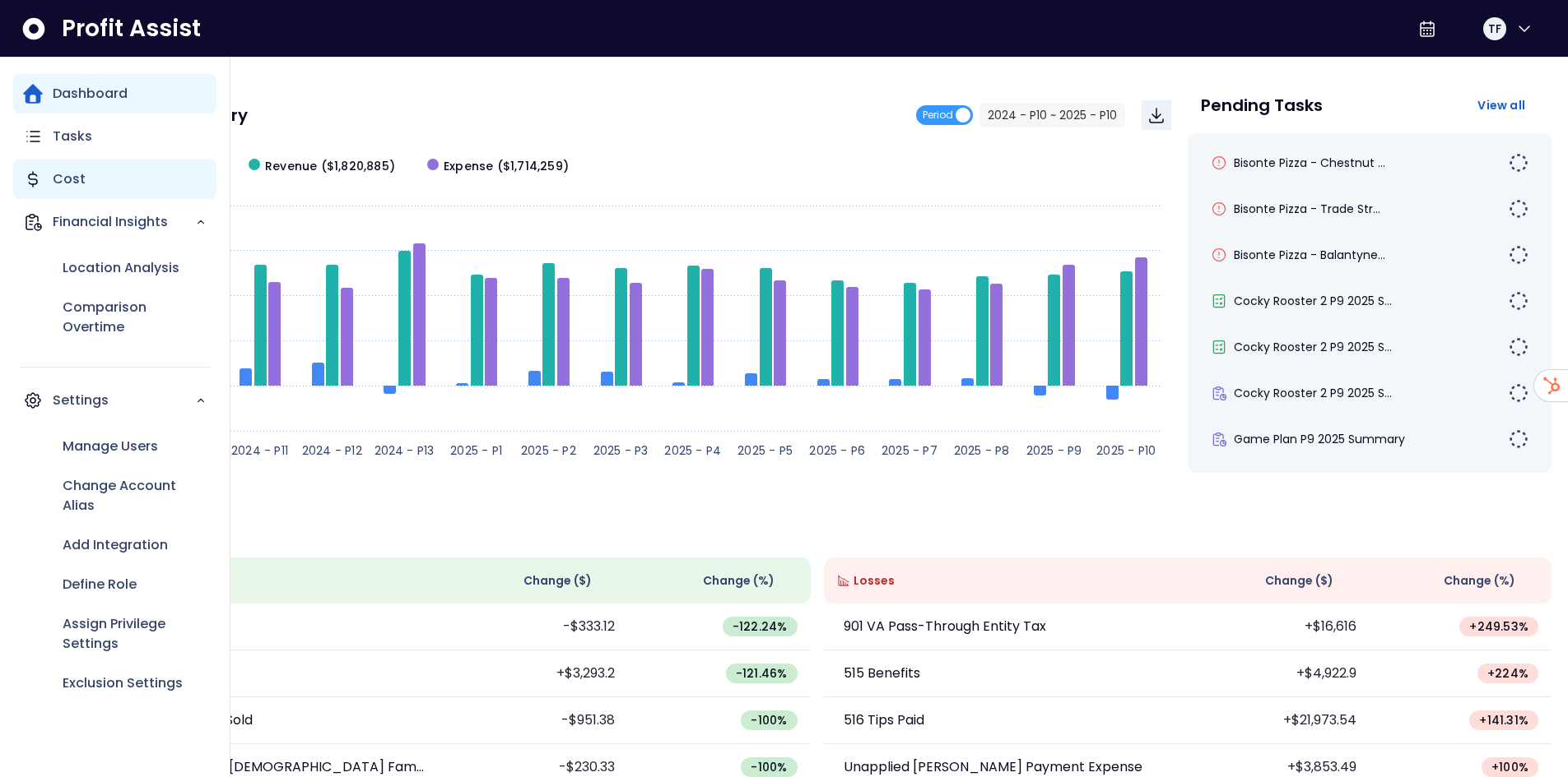
click at [44, 189] on div "Cost" at bounding box center [115, 179] width 203 height 39
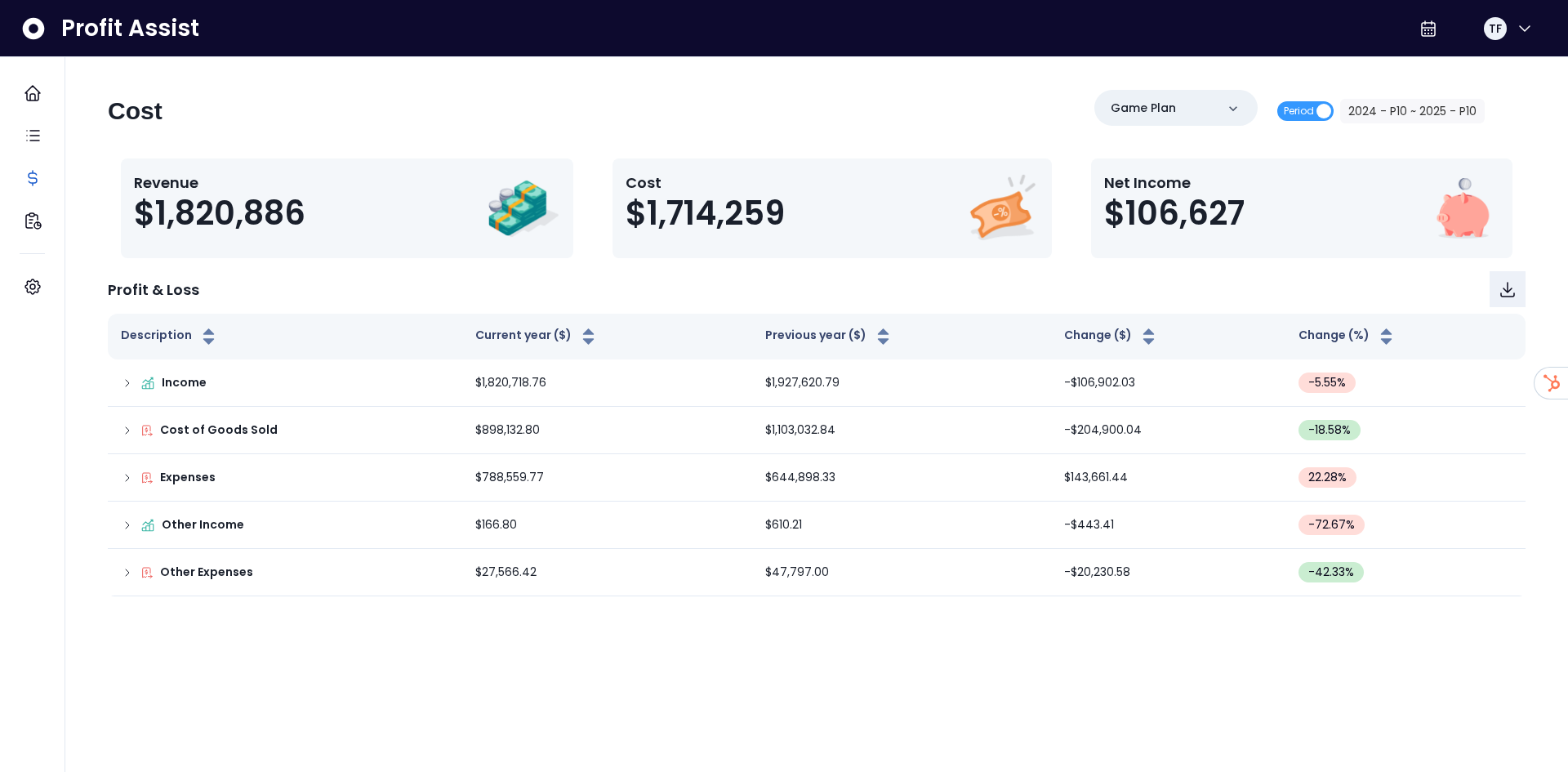
drag, startPoint x: 779, startPoint y: 72, endPoint x: 760, endPoint y: 68, distance: 19.4
click at [779, 72] on div "Cost Game Plan Period 2024 - P10 ~ 2025 - P10 Revenue $1,820,886 Cost $1,714,25…" at bounding box center [817, 335] width 1503 height 556
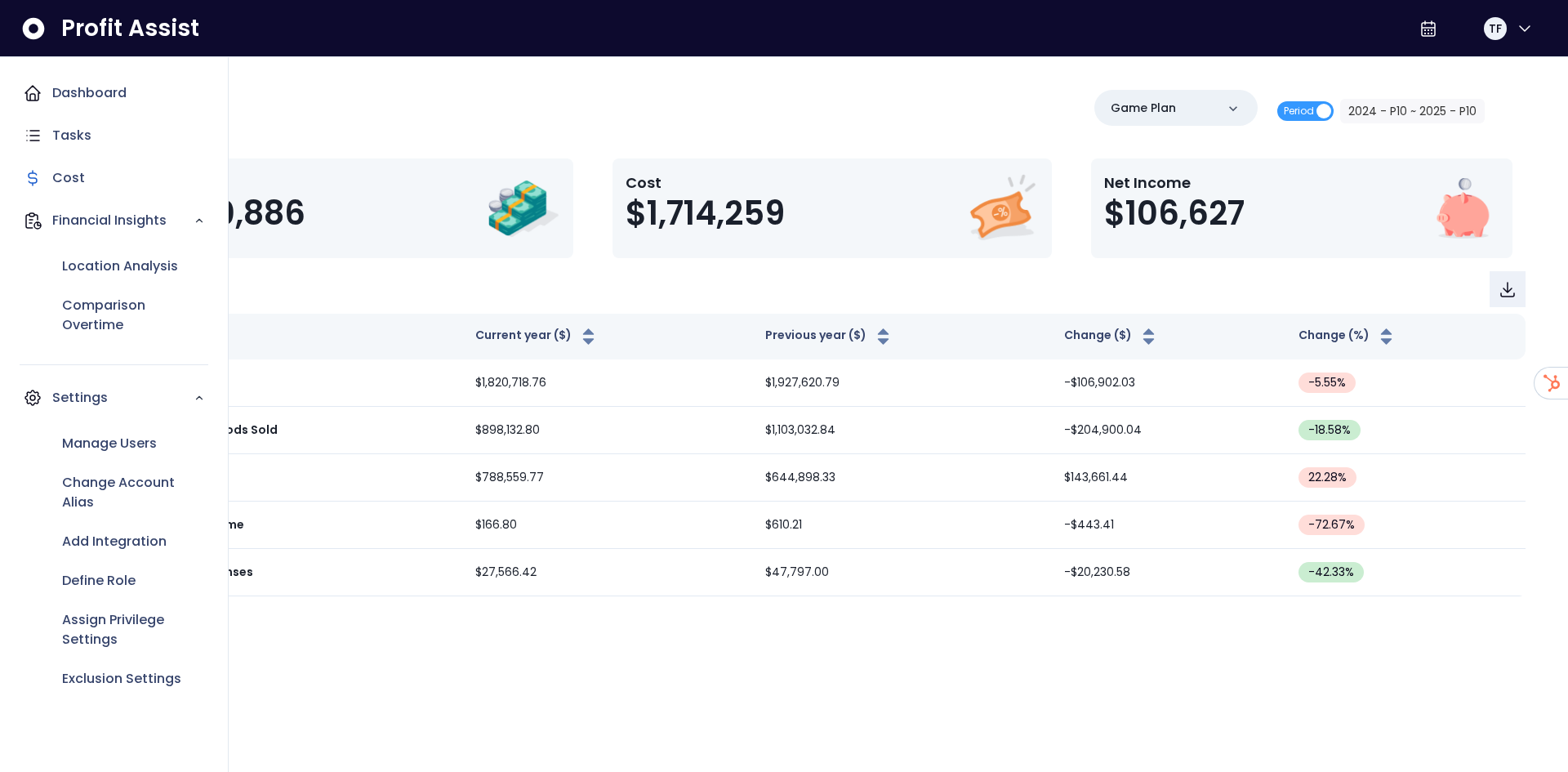
click at [39, 87] on icon "Main navigation" at bounding box center [33, 93] width 19 height 19
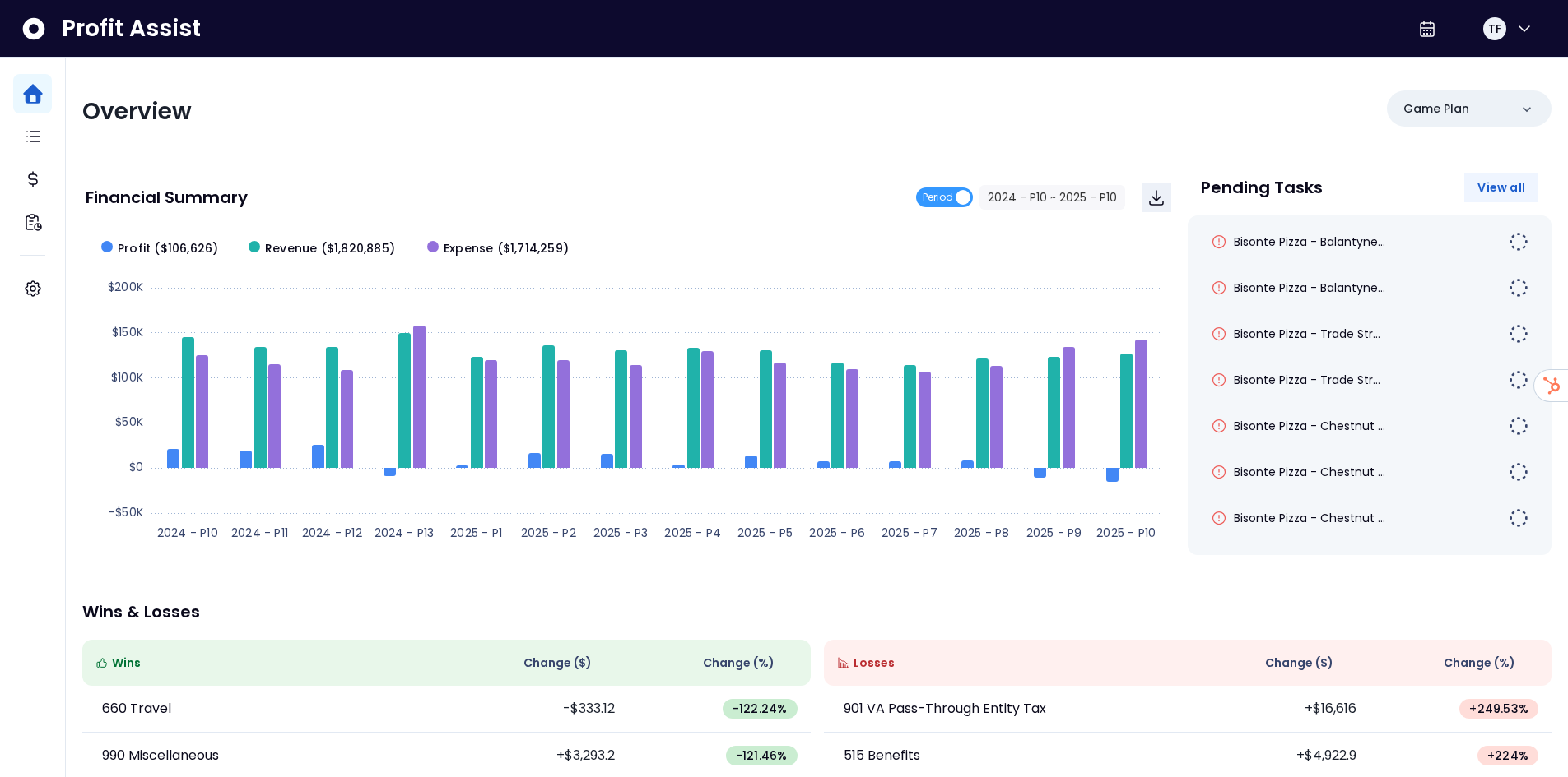
click at [1500, 190] on span "View all" at bounding box center [1500, 187] width 47 height 16
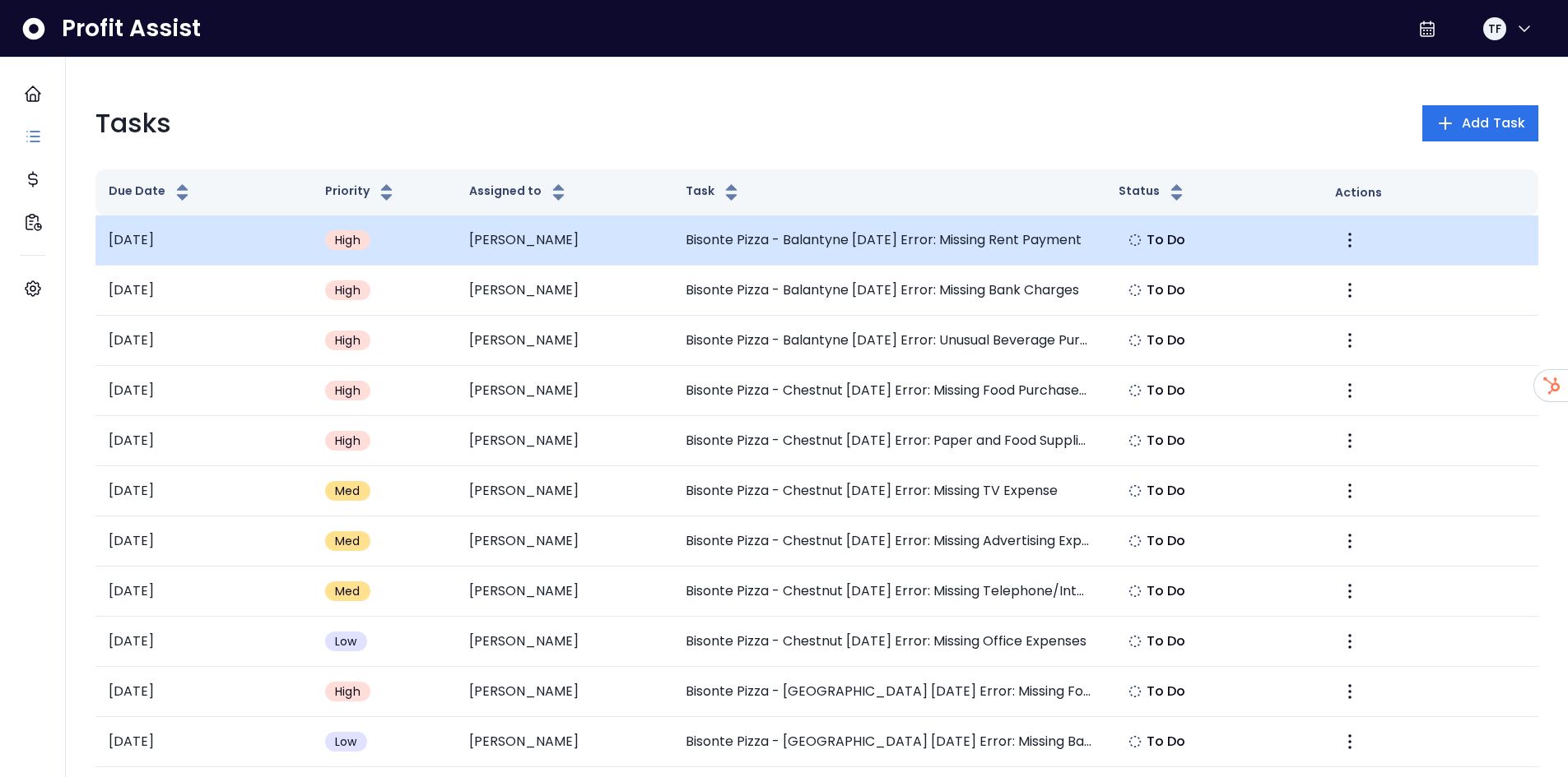
click at [1140, 240] on img at bounding box center [1134, 240] width 13 height 13
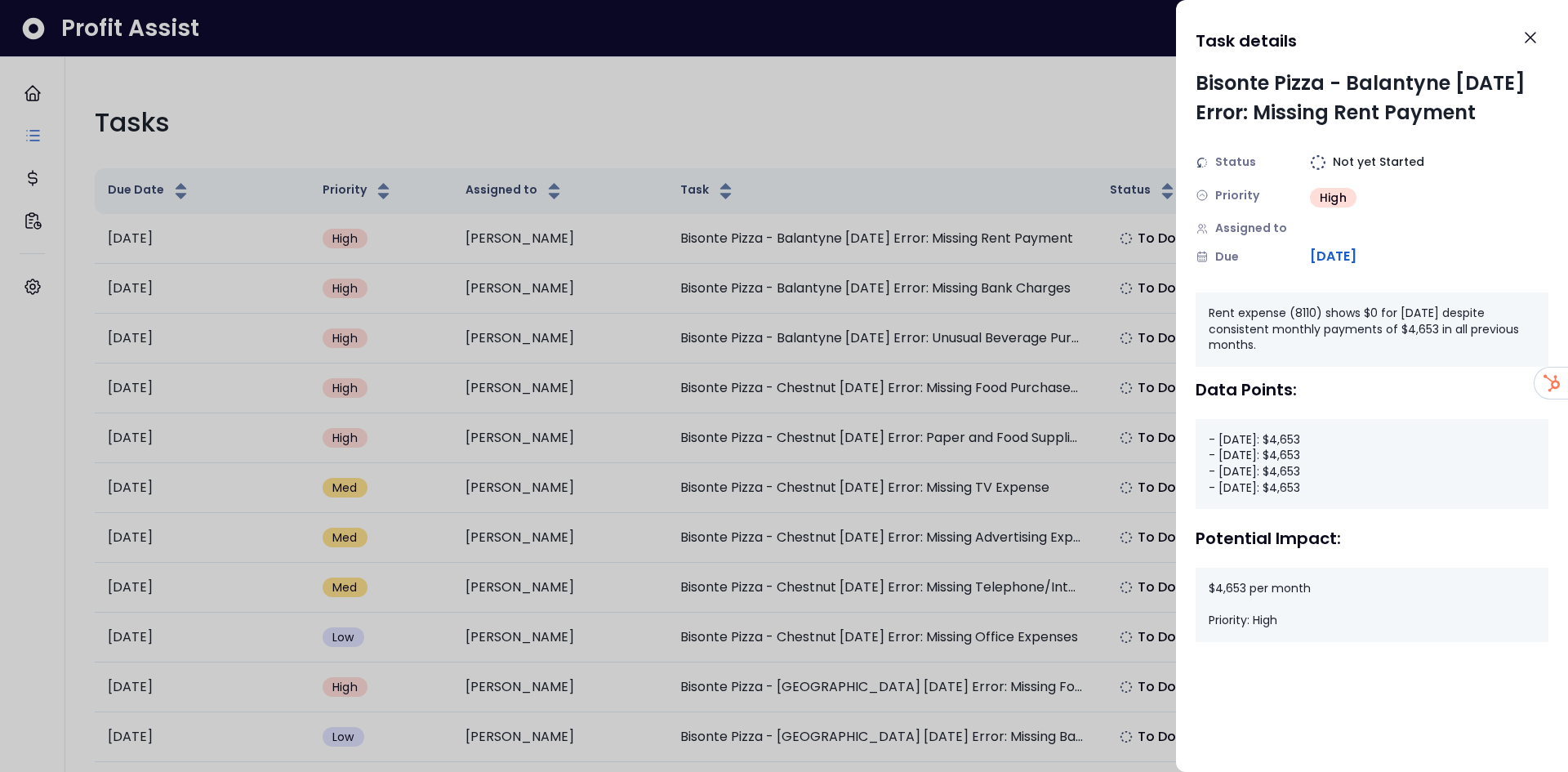
click at [834, 88] on div at bounding box center [784, 386] width 1568 height 772
